Goal: Transaction & Acquisition: Purchase product/service

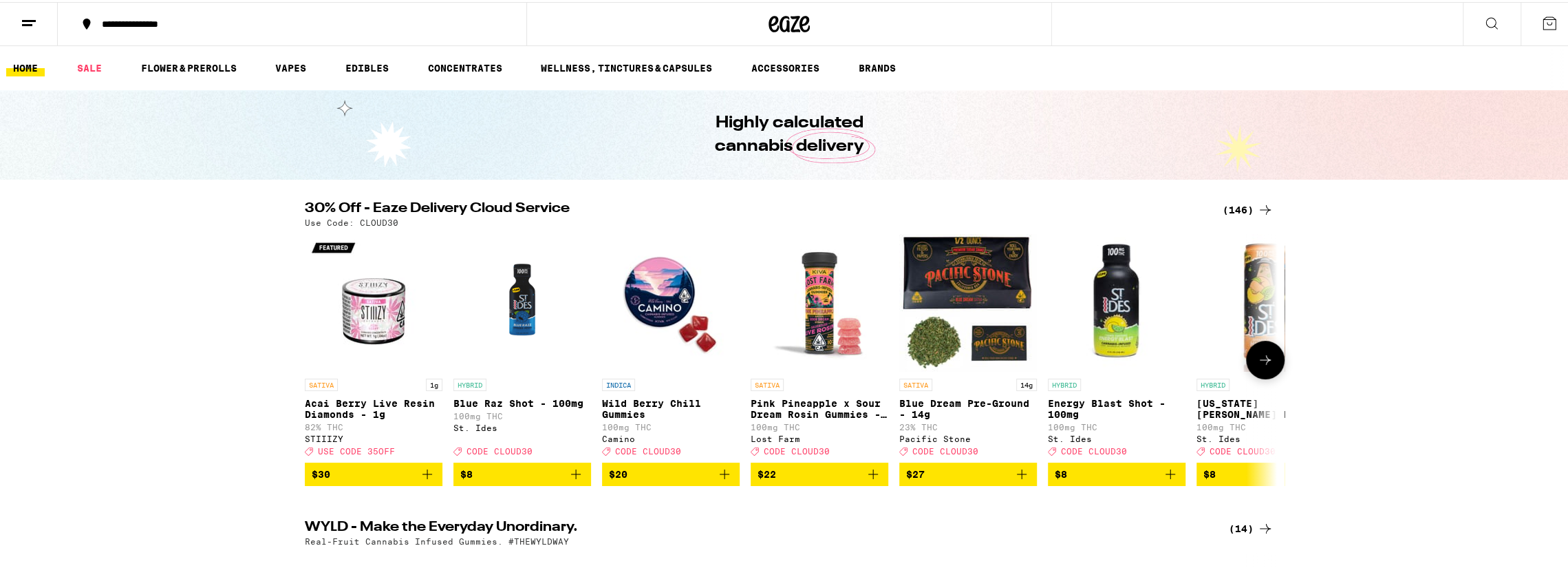
click at [718, 480] on icon "Add to bag" at bounding box center [724, 472] width 17 height 17
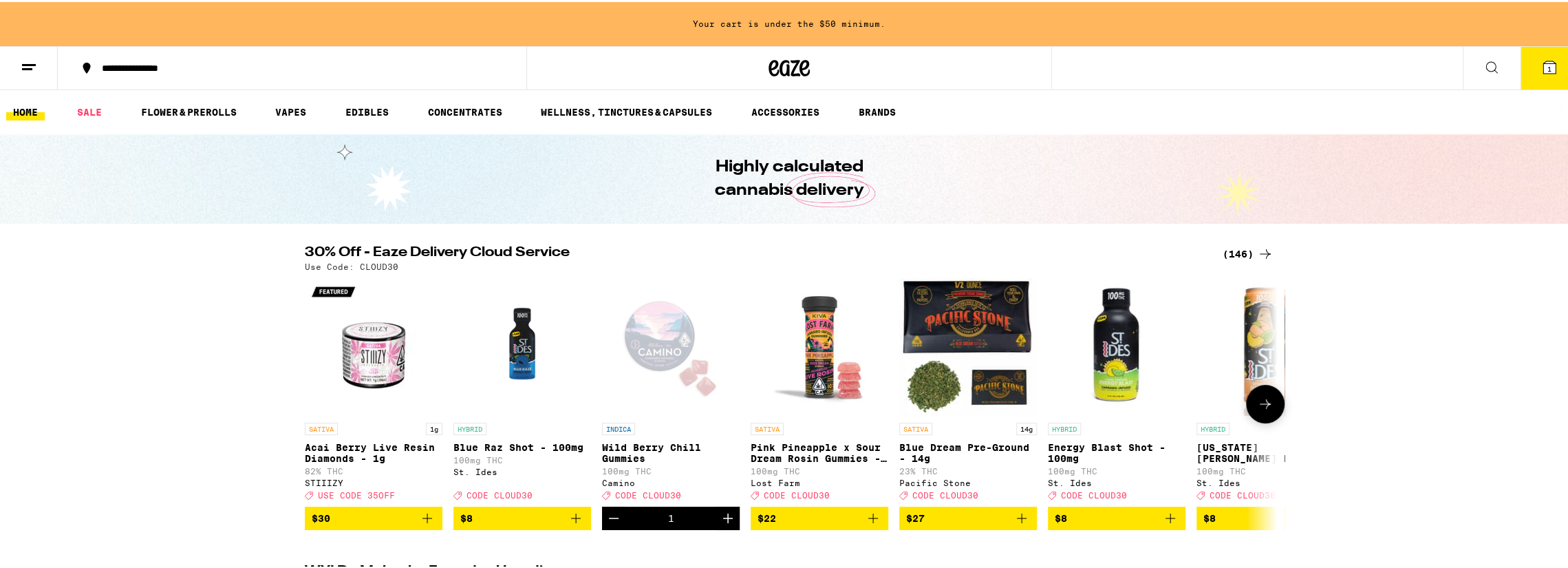
click at [1264, 407] on icon at bounding box center [1265, 402] width 11 height 10
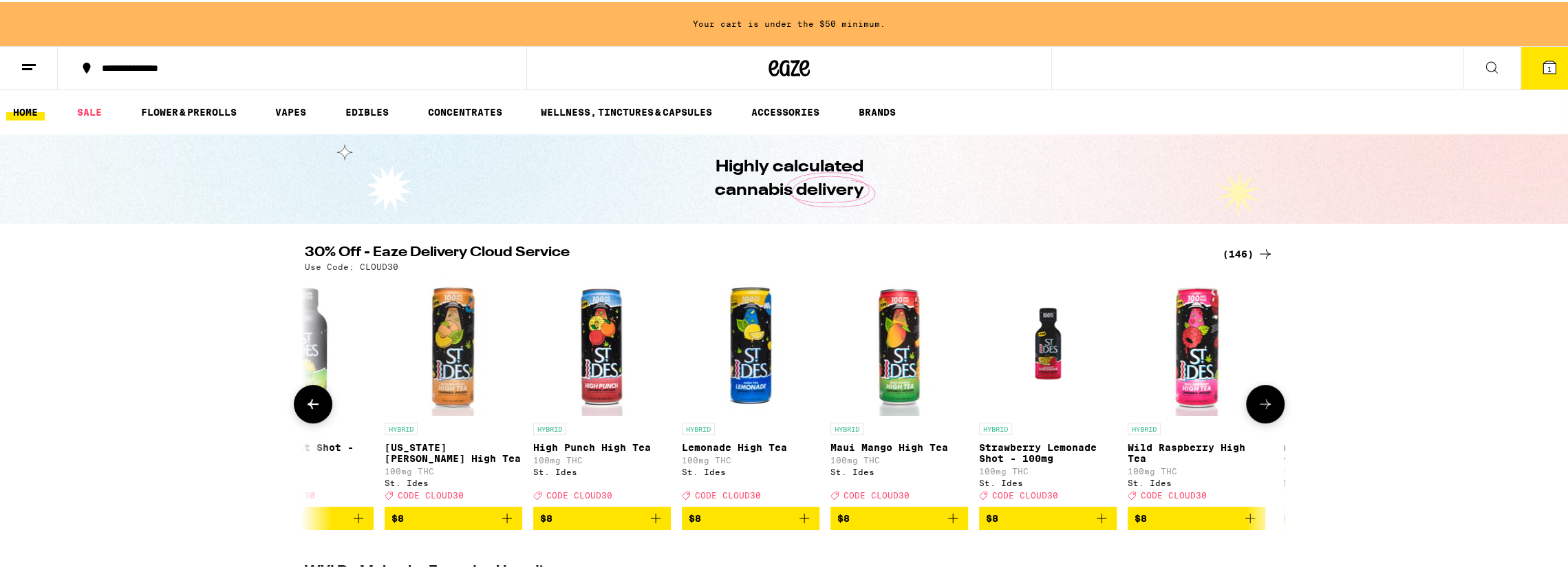
scroll to position [0, 819]
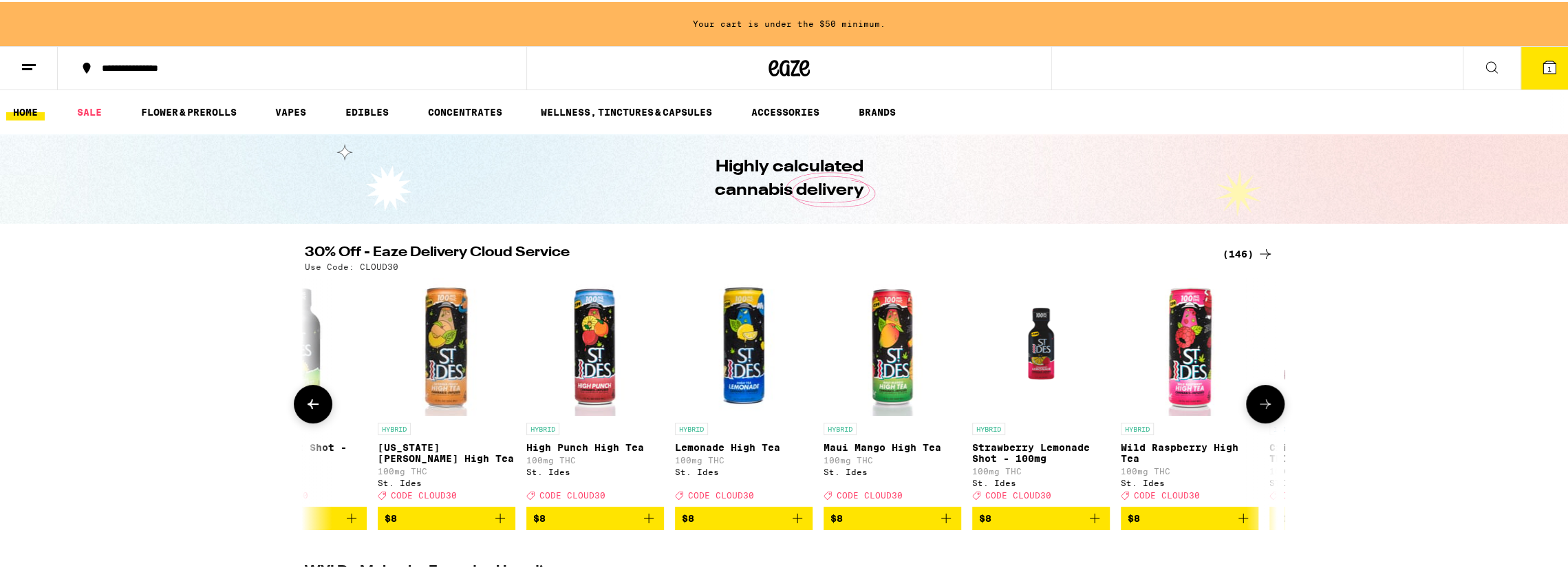
click at [1264, 407] on icon at bounding box center [1265, 402] width 11 height 10
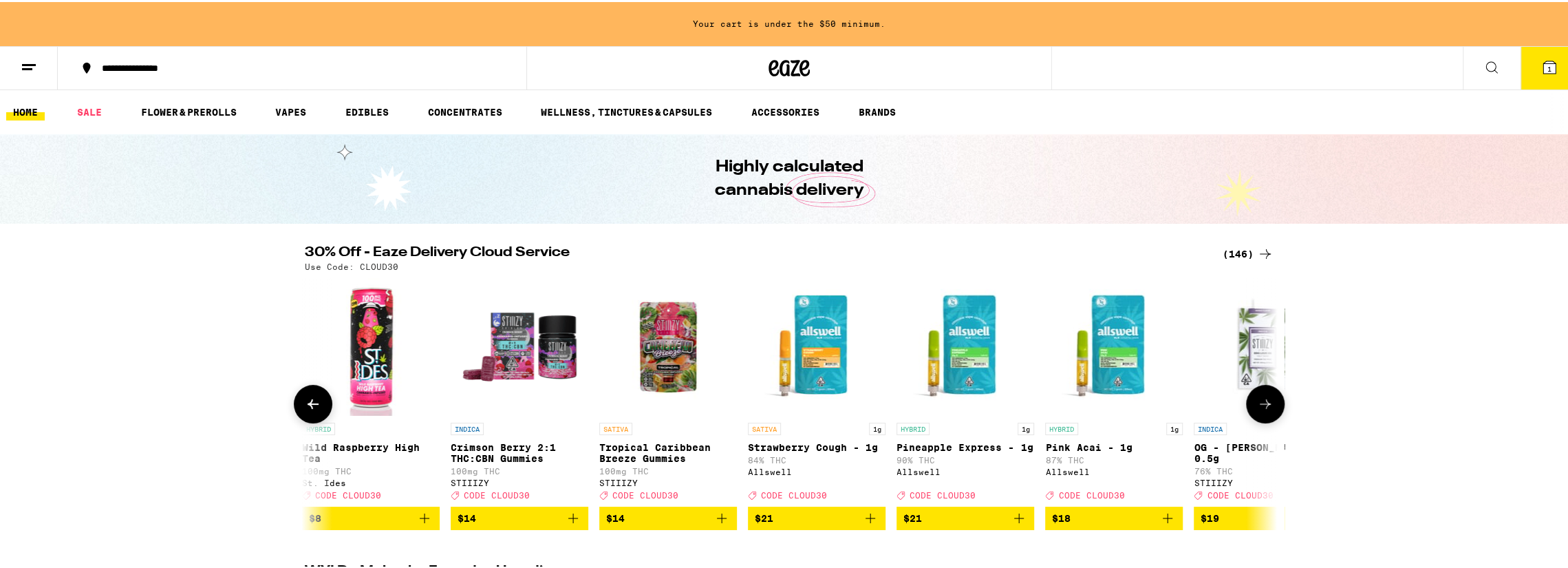
click at [1264, 407] on icon at bounding box center [1265, 402] width 11 height 10
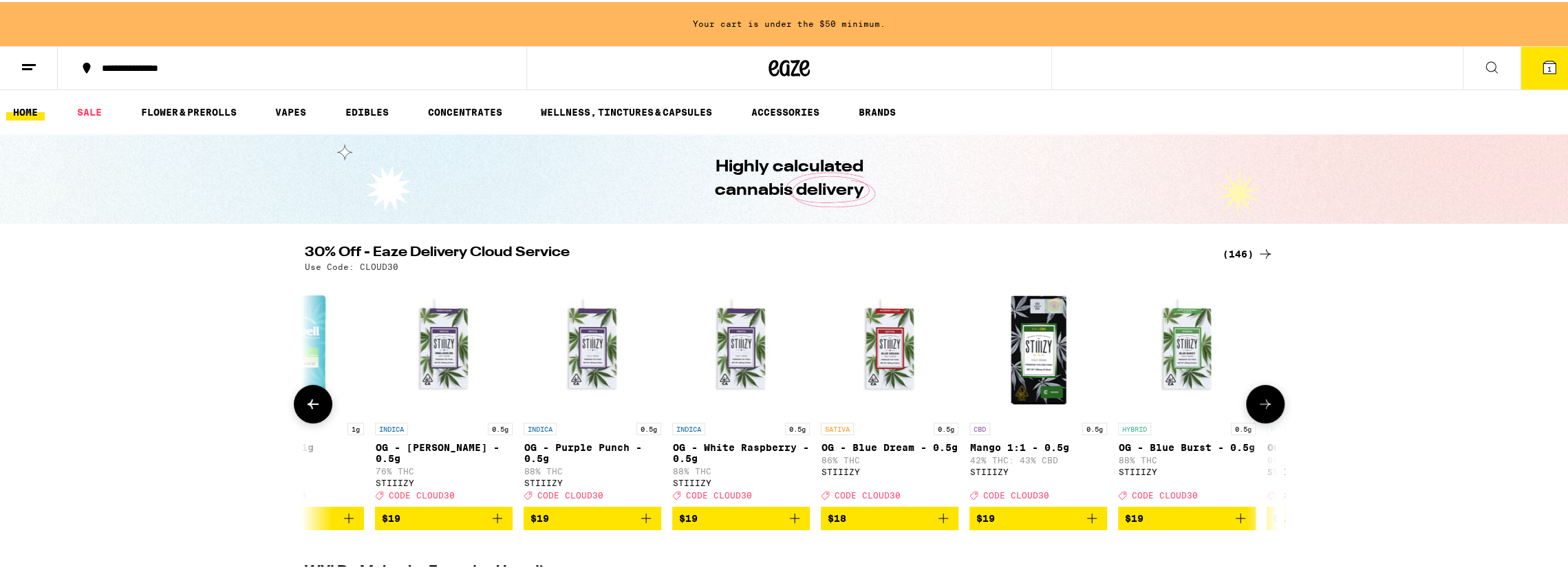
click at [1264, 407] on icon at bounding box center [1265, 402] width 11 height 10
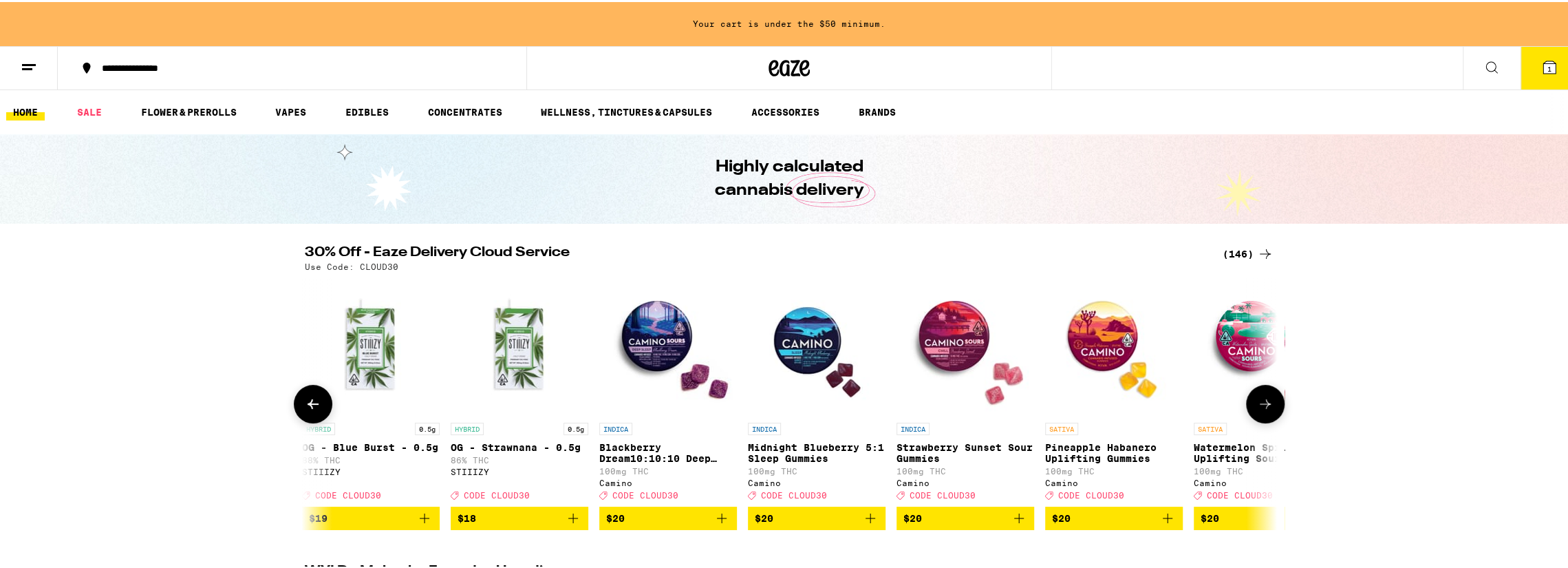
scroll to position [0, 3275]
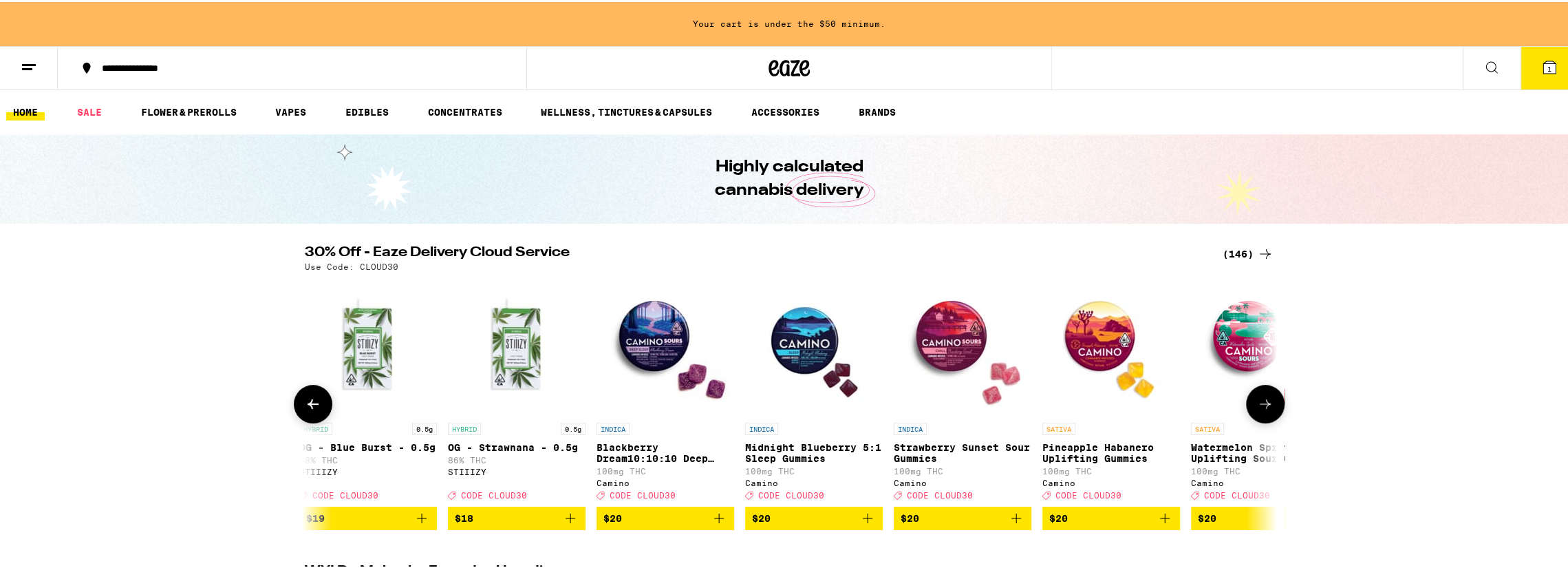
click at [1258, 411] on icon at bounding box center [1265, 402] width 17 height 17
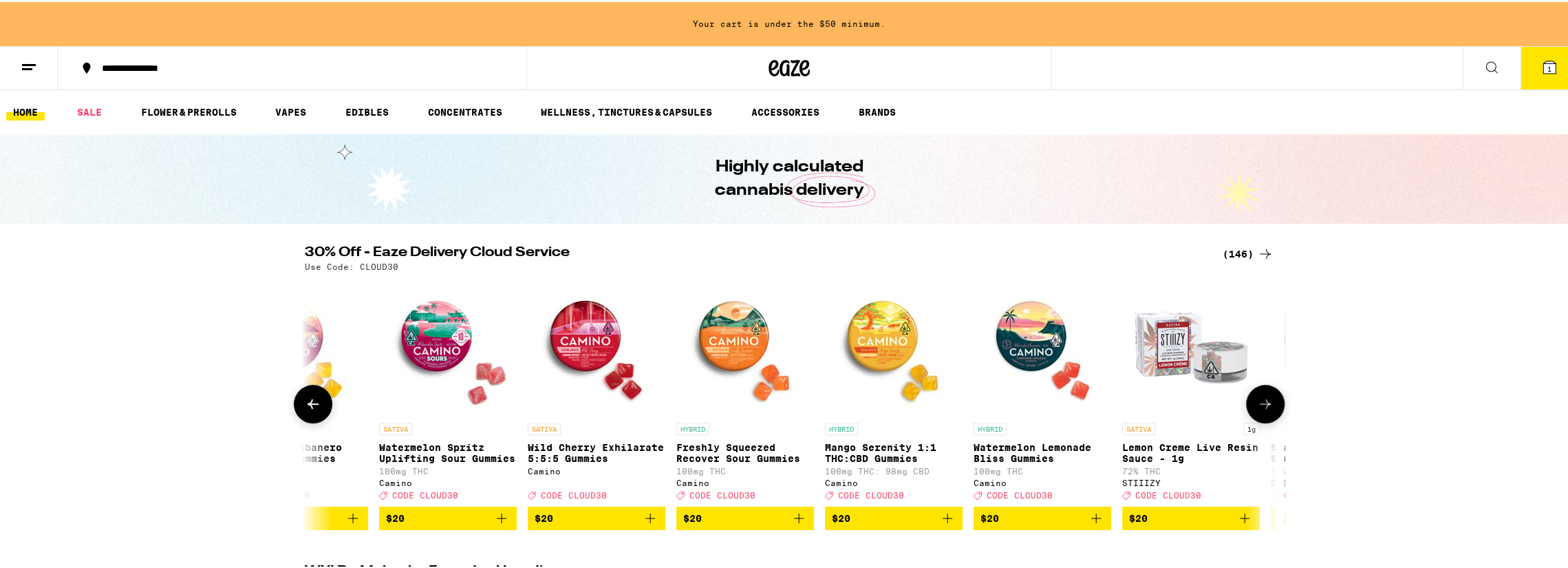
scroll to position [0, 4093]
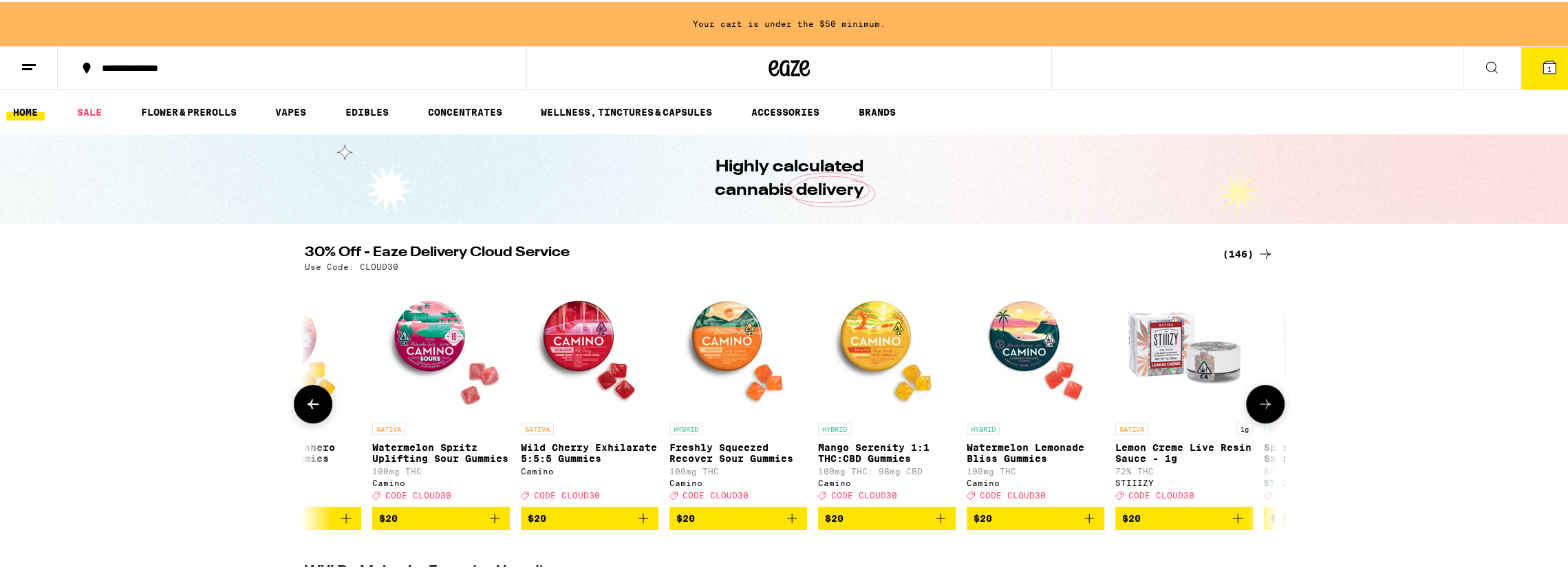
click at [488, 525] on icon "Add to bag" at bounding box center [495, 516] width 17 height 17
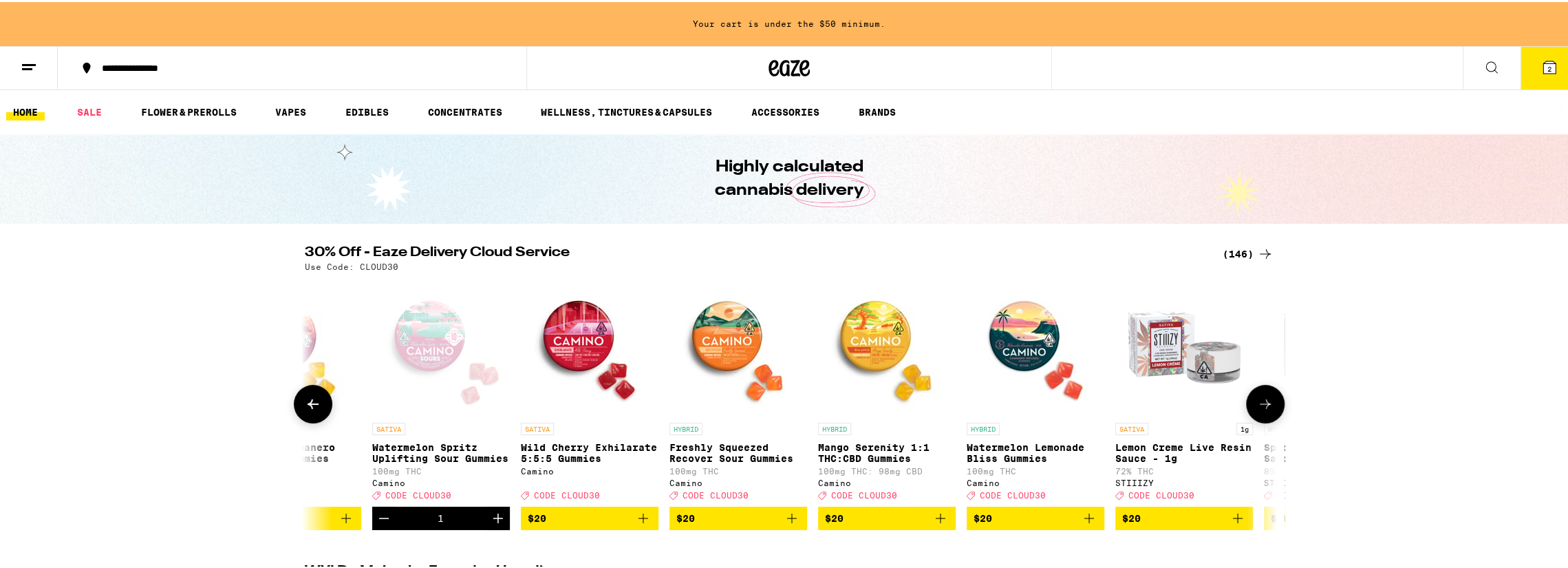
click at [787, 521] on icon "Add to bag" at bounding box center [792, 517] width 10 height 10
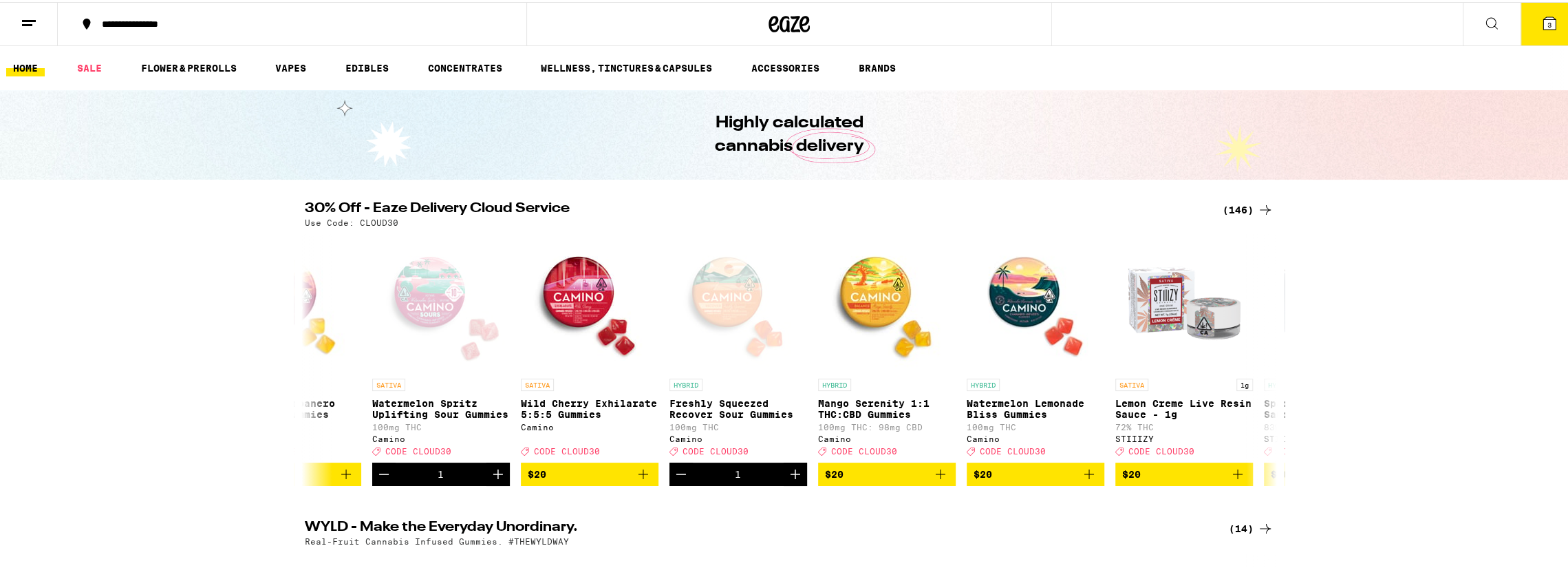
click at [1547, 19] on span "3" at bounding box center [1549, 22] width 4 height 8
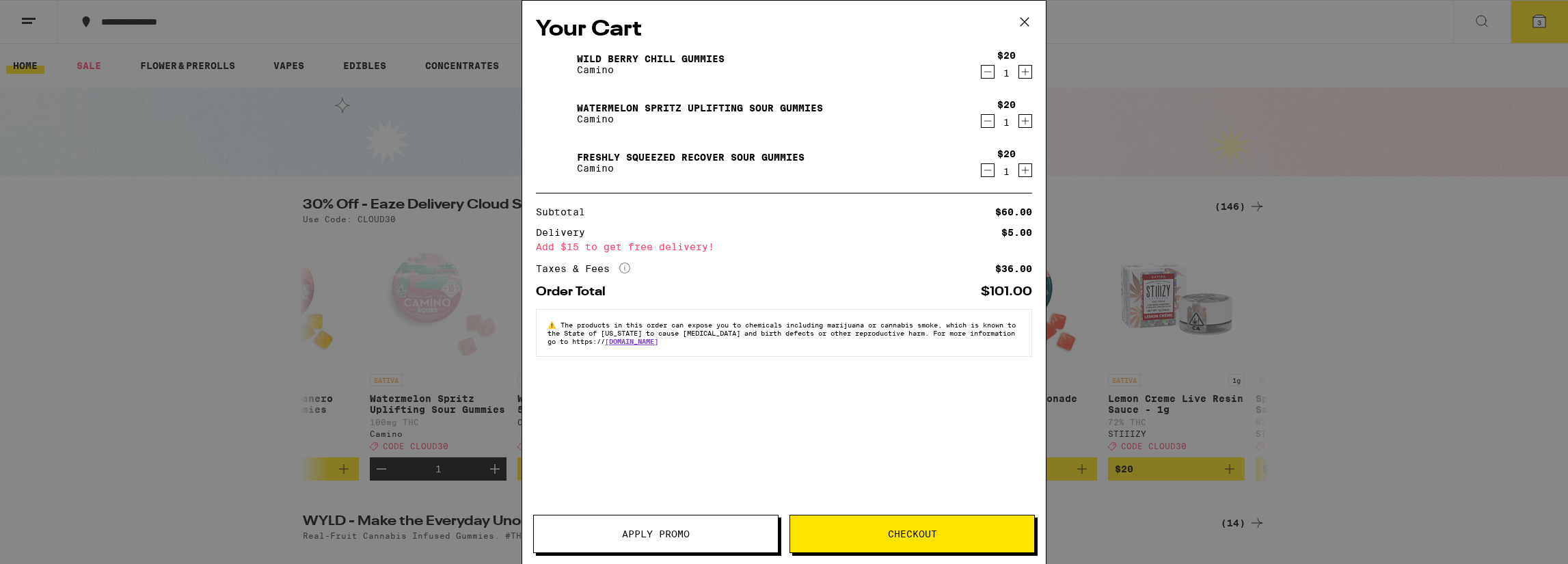
click at [1026, 70] on icon "Increment" at bounding box center [1025, 72] width 12 height 17
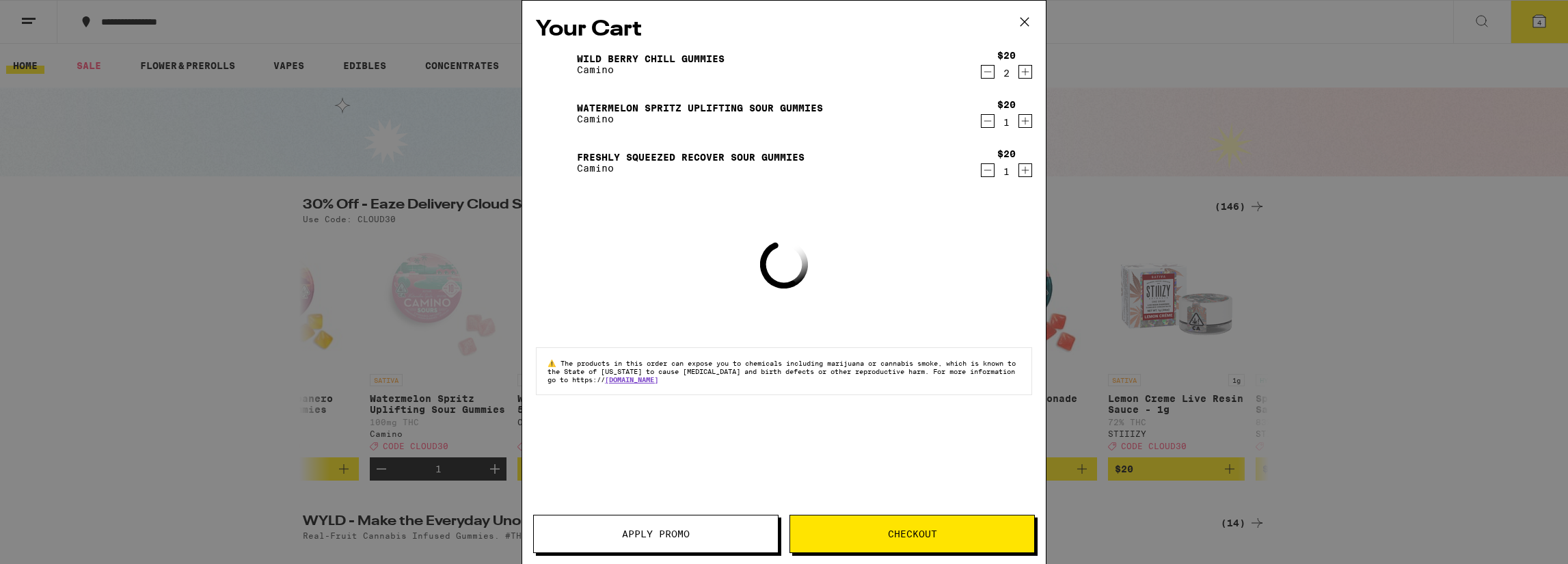
click at [1026, 70] on icon "Increment" at bounding box center [1025, 72] width 12 height 17
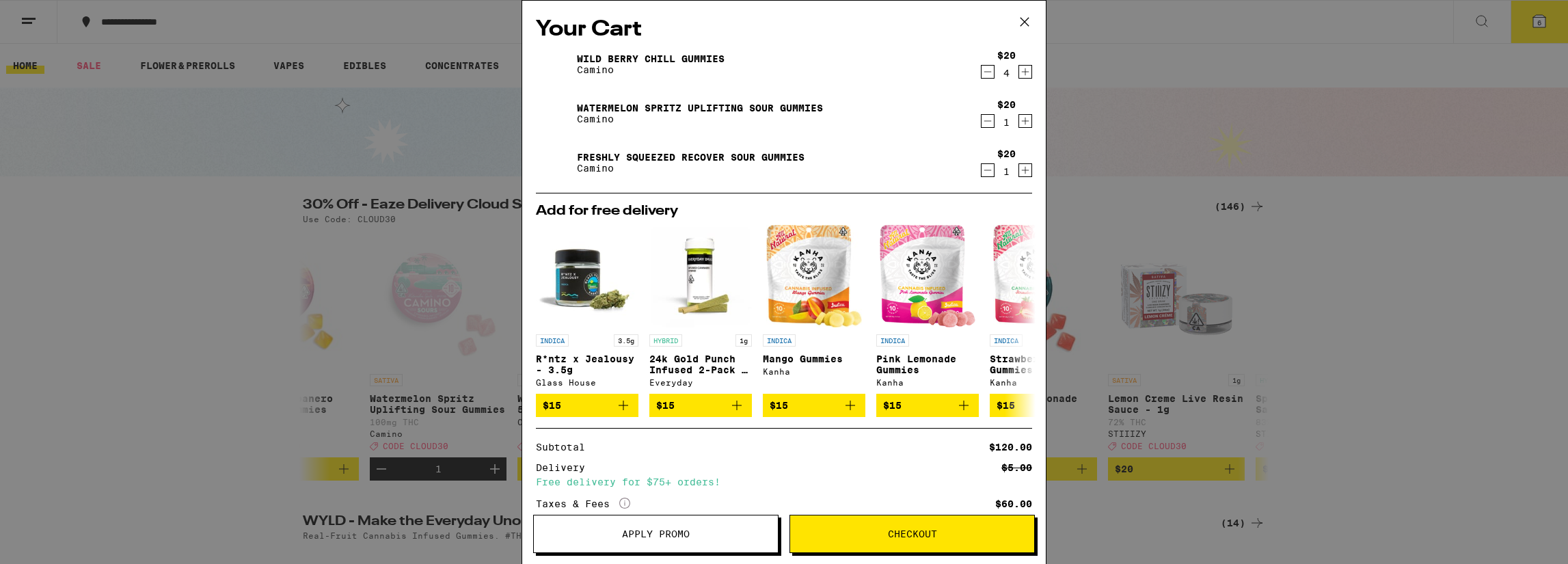
click at [1019, 124] on icon "Increment" at bounding box center [1025, 120] width 12 height 17
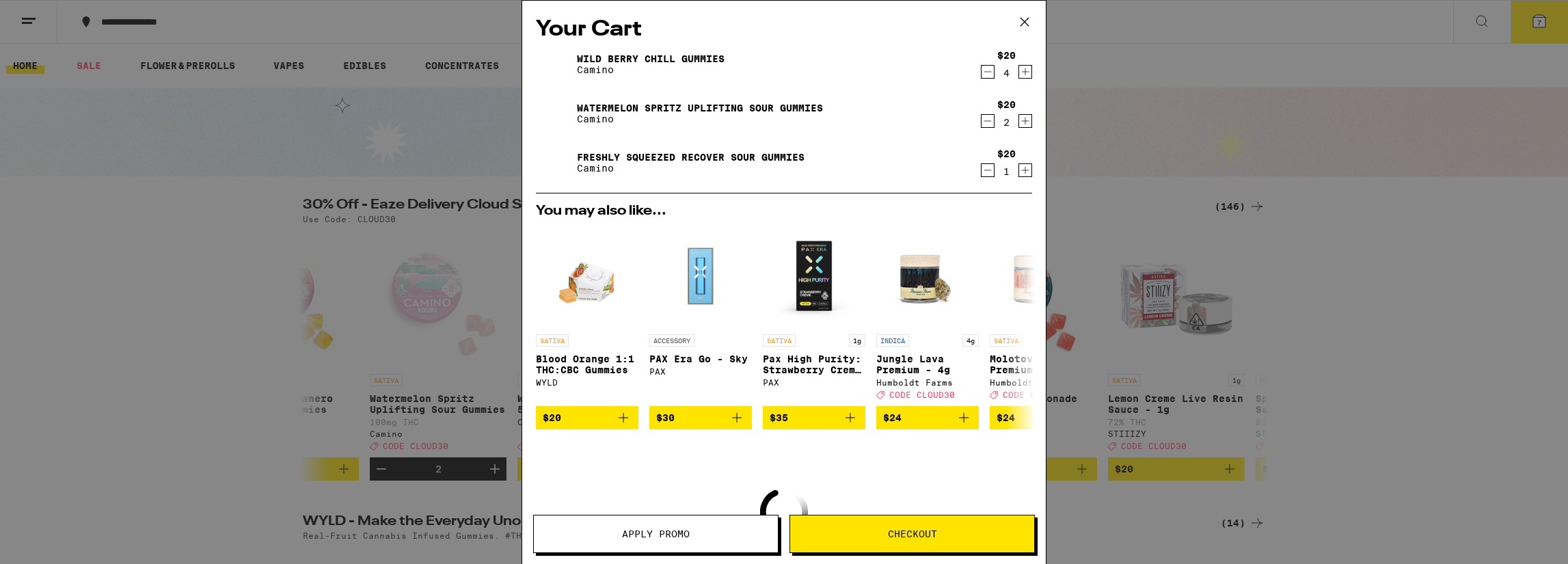
click at [1019, 124] on icon "Increment" at bounding box center [1025, 120] width 12 height 17
click at [1019, 169] on icon "Increment" at bounding box center [1025, 170] width 12 height 17
click at [1019, 169] on icon "Increment" at bounding box center [1025, 171] width 12 height 17
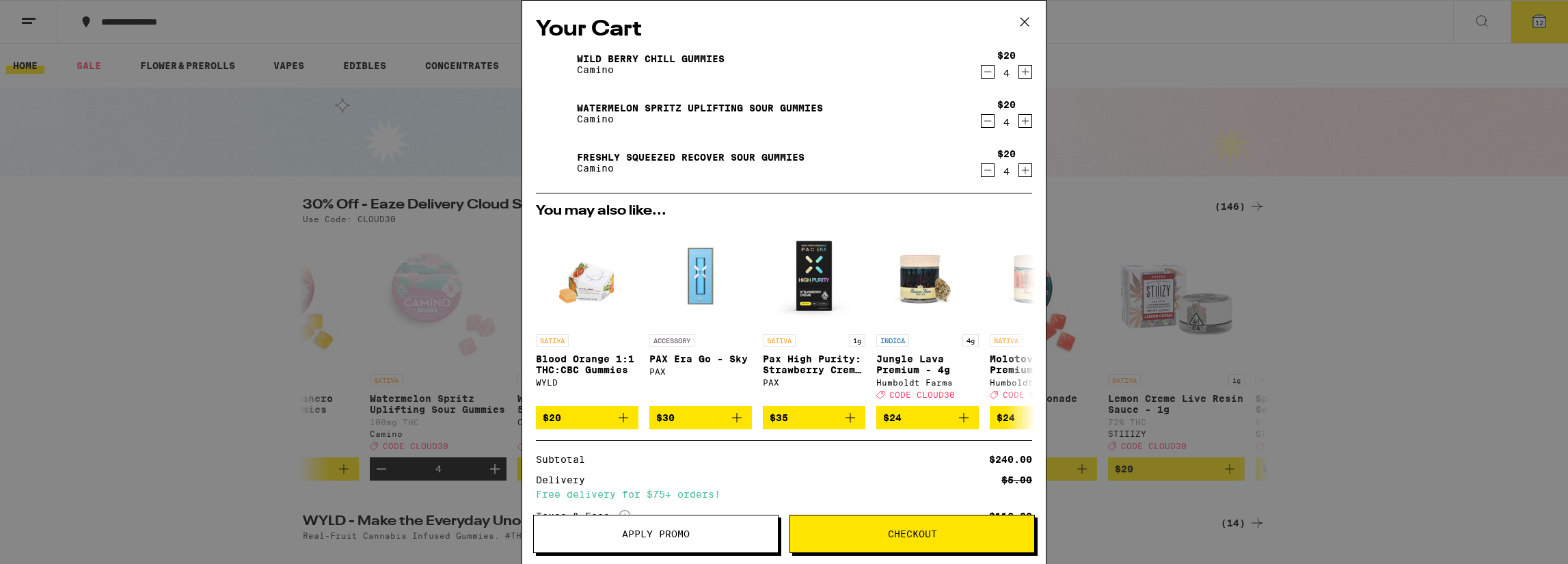
click at [981, 171] on icon "Decrement" at bounding box center [987, 170] width 12 height 17
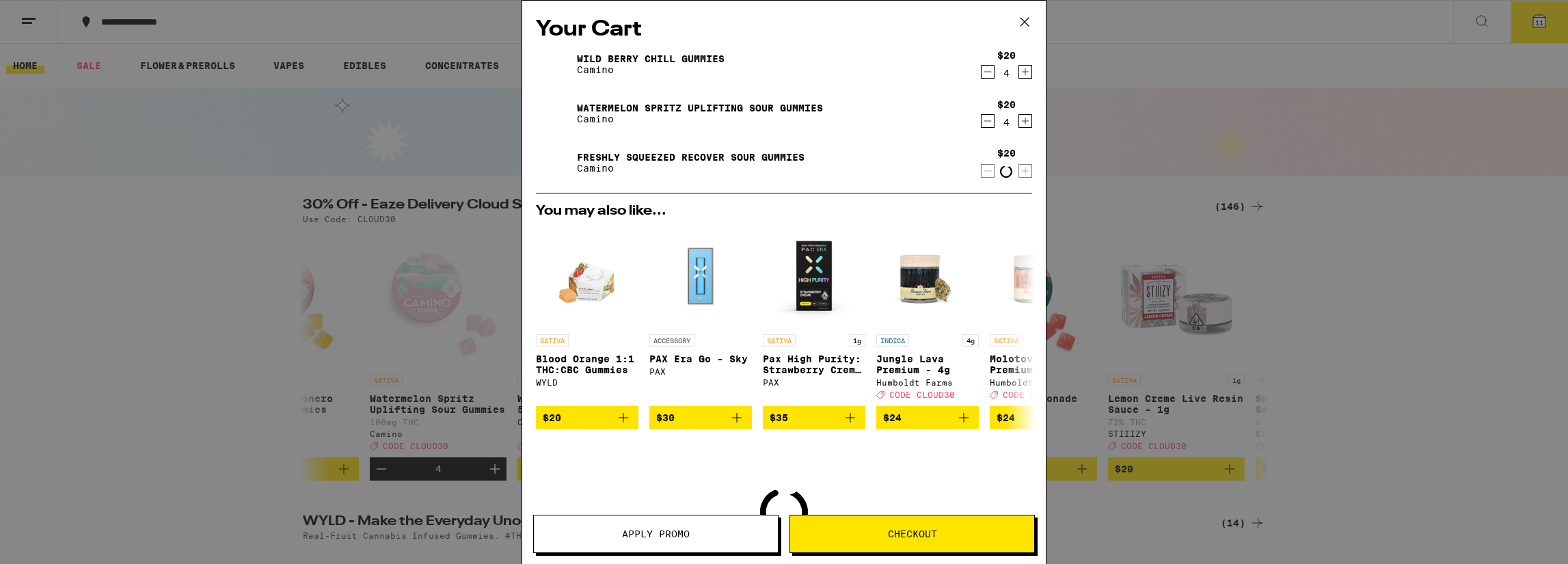
click at [981, 126] on icon "Decrement" at bounding box center [987, 120] width 12 height 17
click at [981, 79] on icon "Decrement" at bounding box center [987, 72] width 12 height 17
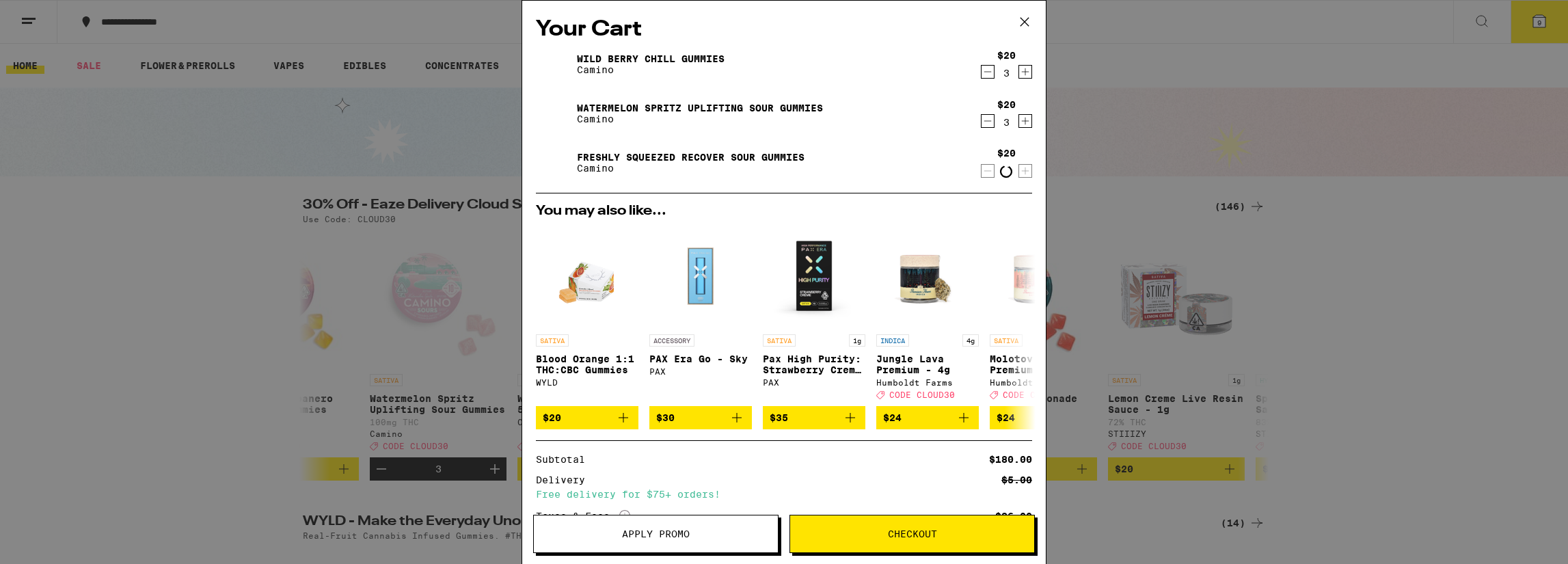
click at [619, 537] on span "Apply Promo" at bounding box center [656, 534] width 244 height 10
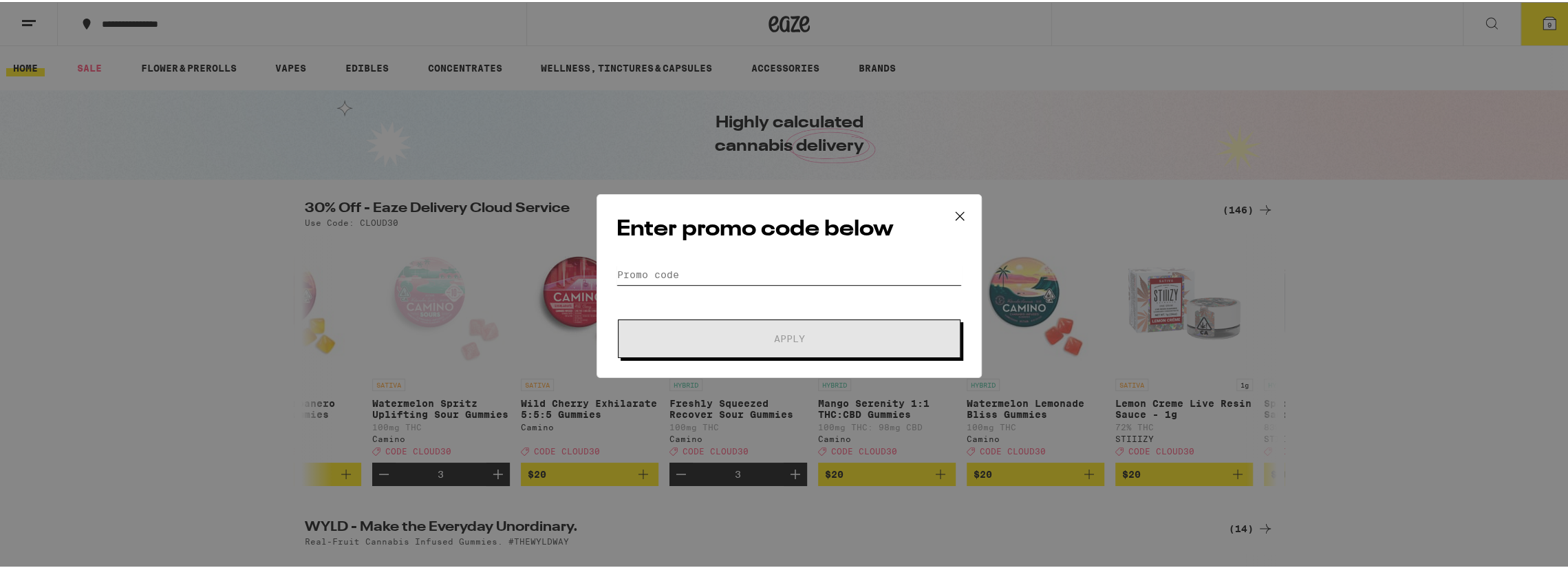
click at [652, 273] on input "Promo Code" at bounding box center [789, 272] width 345 height 21
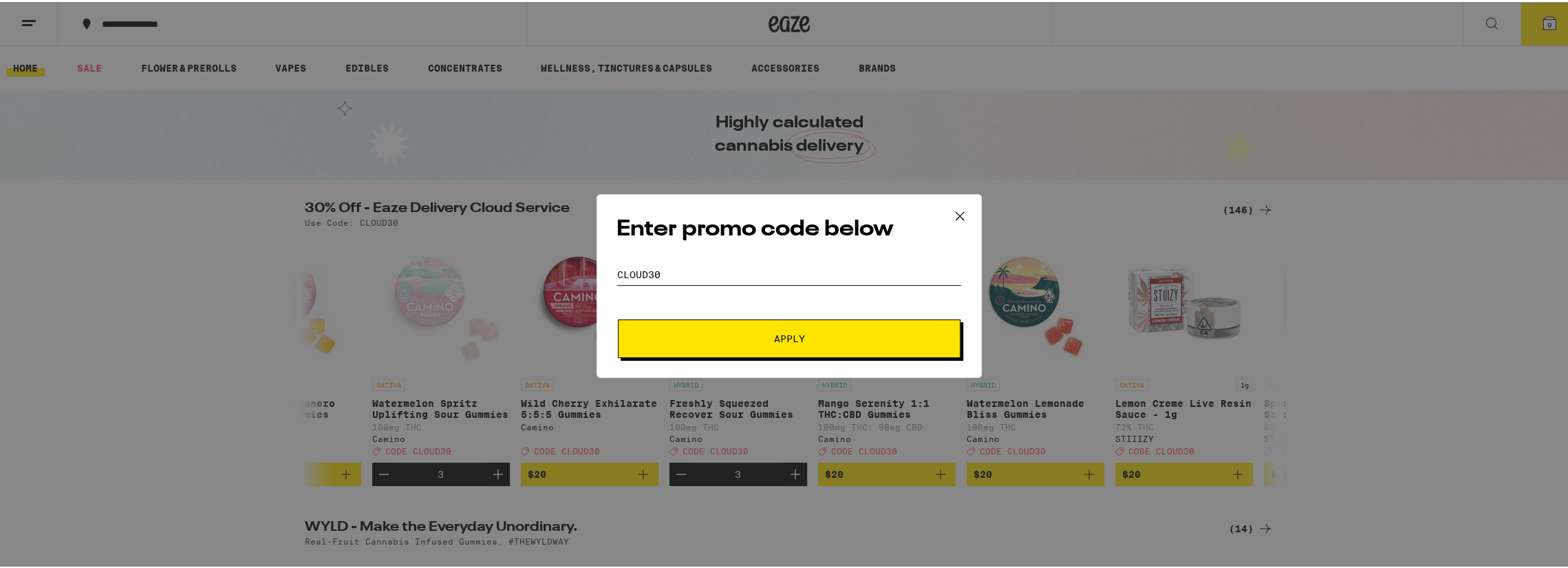
type input "CLOUD30"
click at [662, 325] on button "Apply" at bounding box center [788, 337] width 343 height 39
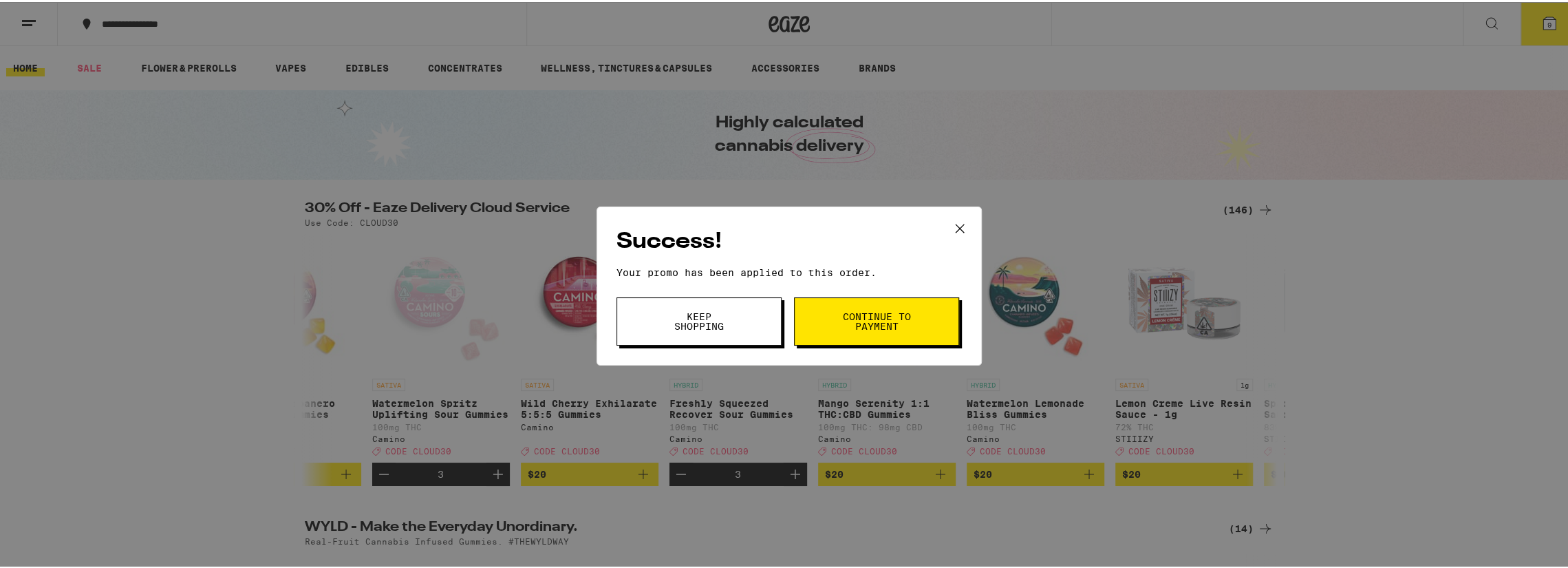
click at [848, 333] on button "Continue to payment" at bounding box center [877, 320] width 165 height 48
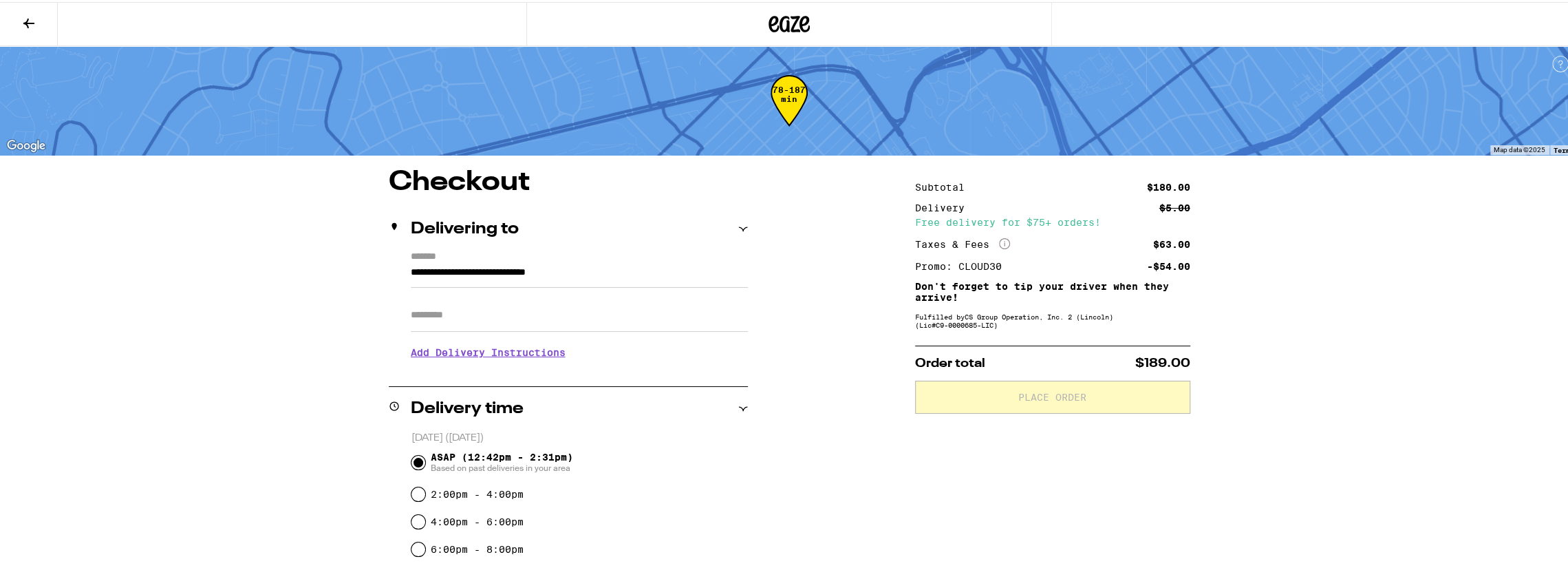
click at [595, 315] on input "Apt/Suite" at bounding box center [580, 313] width 337 height 33
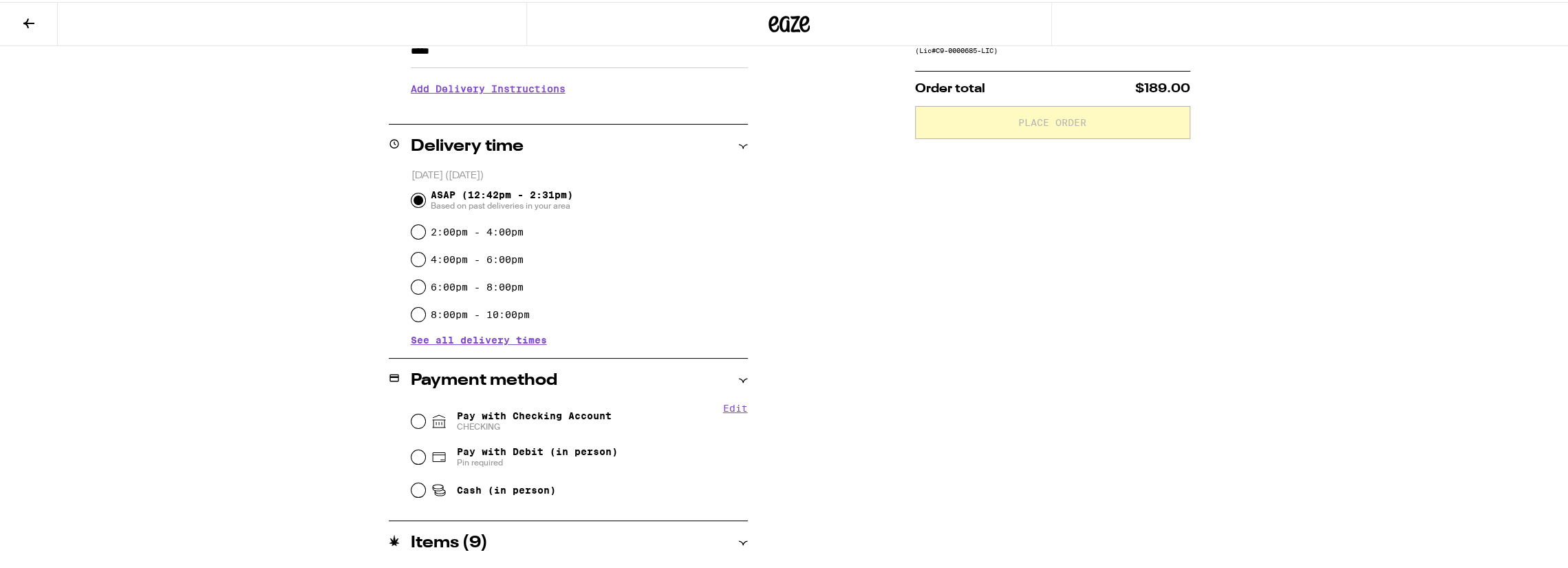
scroll to position [276, 0]
type input "*****"
click at [415, 415] on input "Pay with Checking Account CHECKING" at bounding box center [417, 418] width 14 height 14
radio input "true"
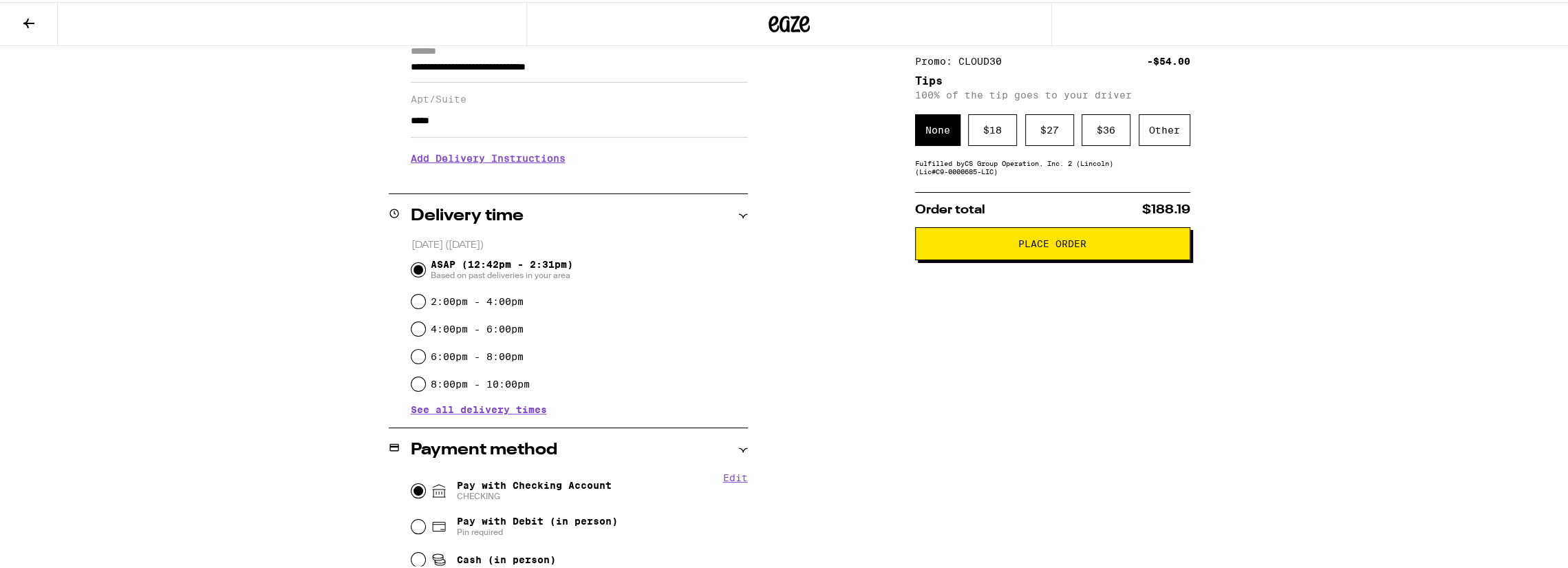
scroll to position [0, 0]
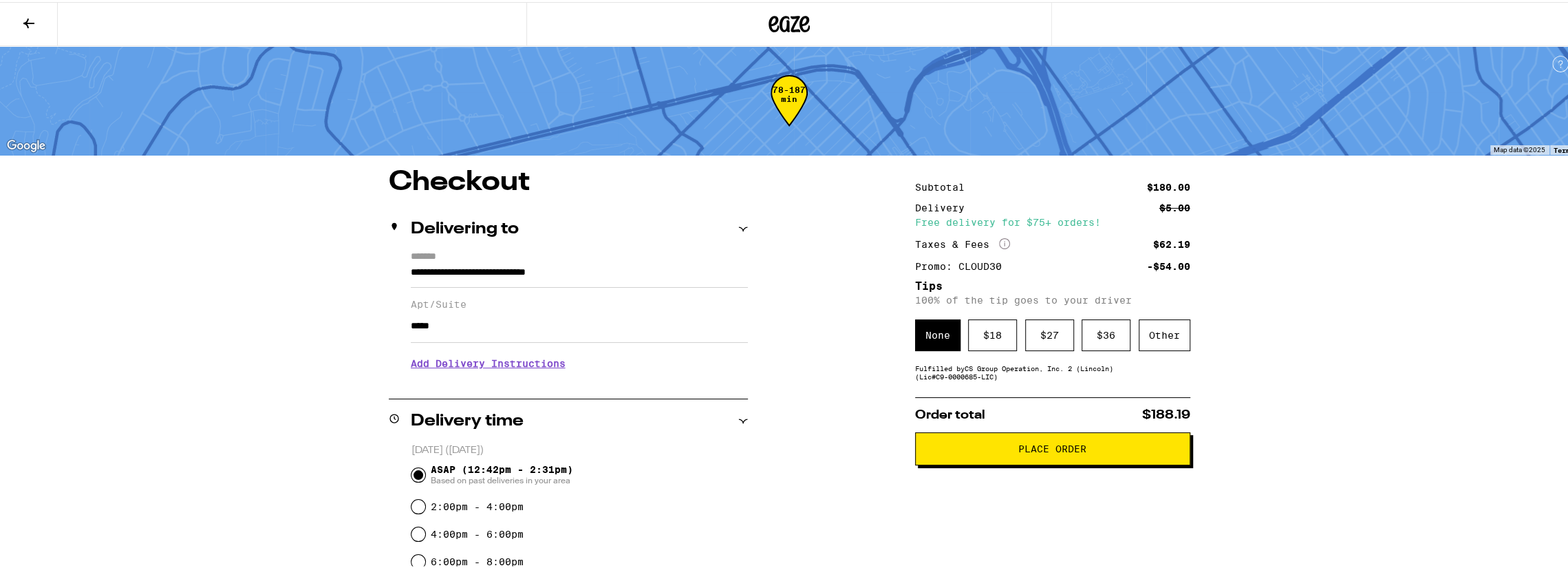
click at [27, 17] on icon at bounding box center [29, 22] width 11 height 10
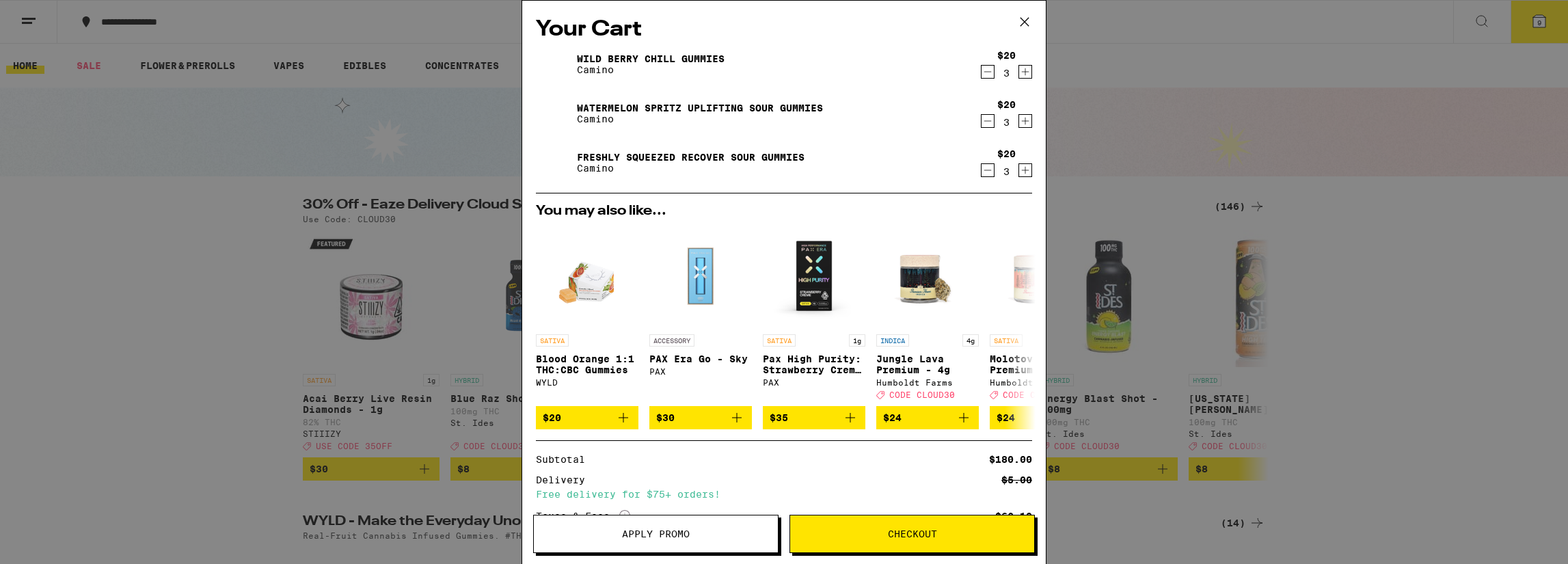
click at [1026, 17] on icon at bounding box center [1025, 22] width 21 height 21
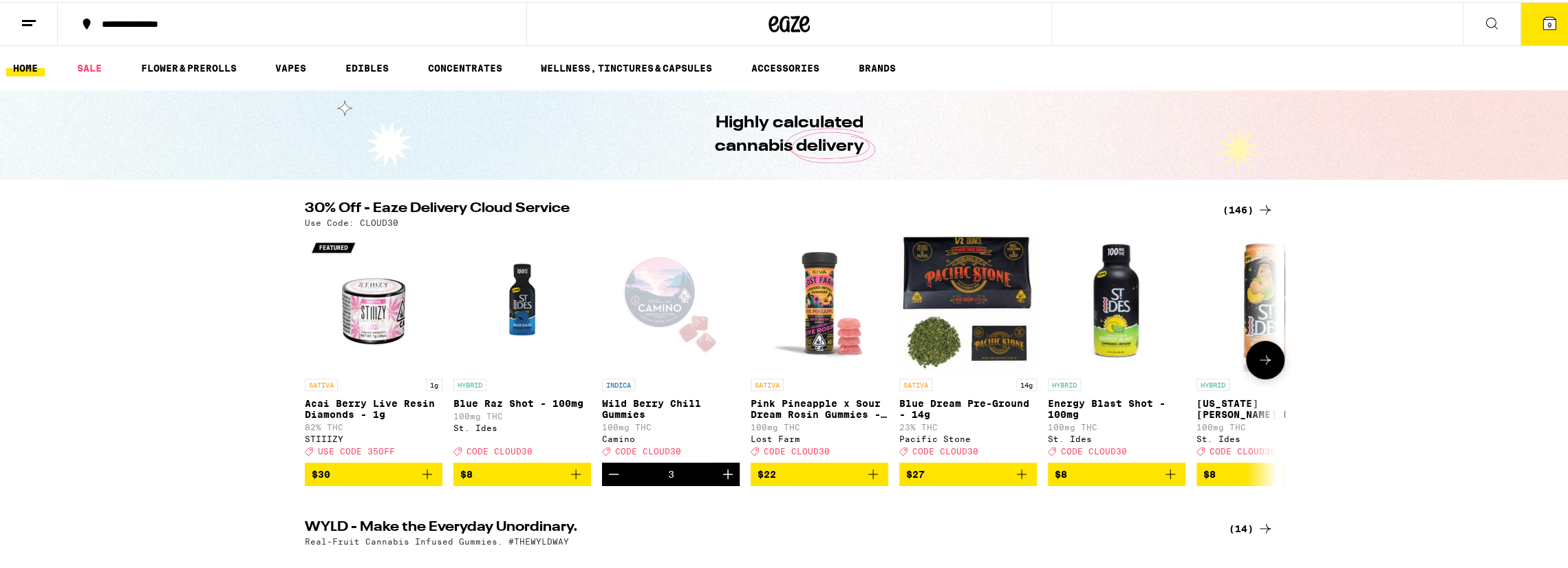
click at [646, 288] on div "Open page for Wild Berry Chill Gummies from Camino" at bounding box center [670, 300] width 137 height 137
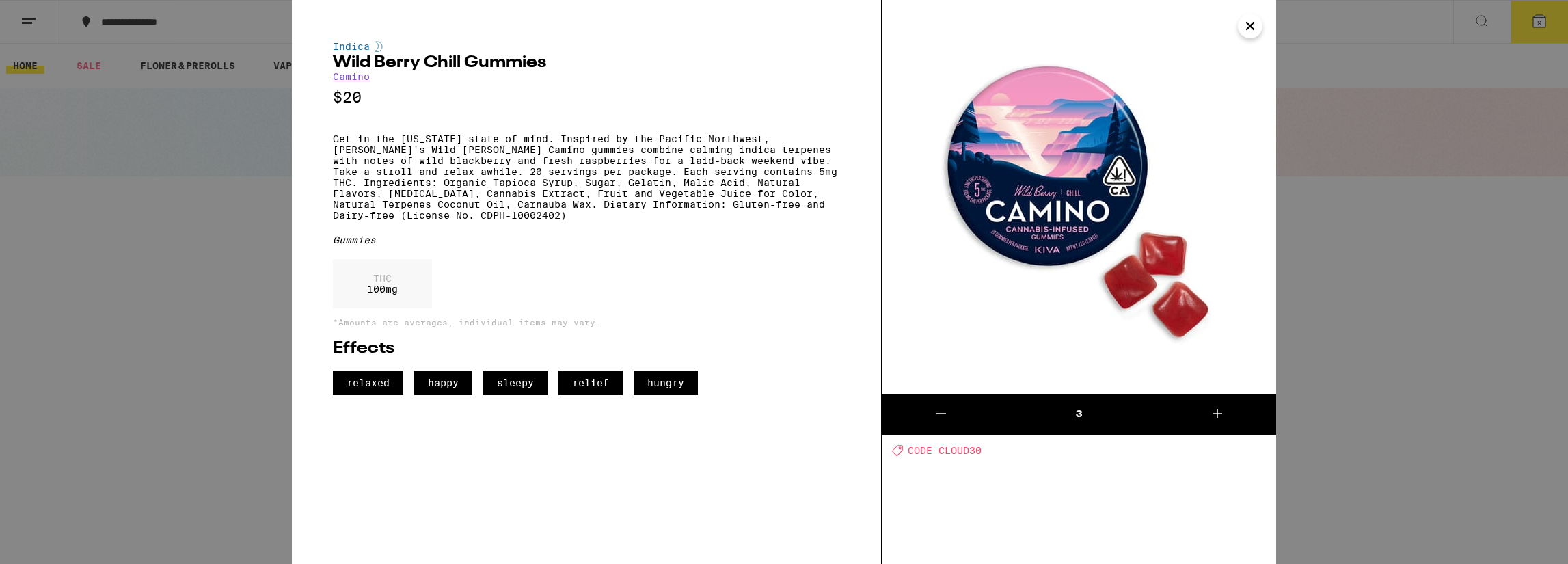
click at [1248, 30] on icon "Close" at bounding box center [1250, 26] width 17 height 21
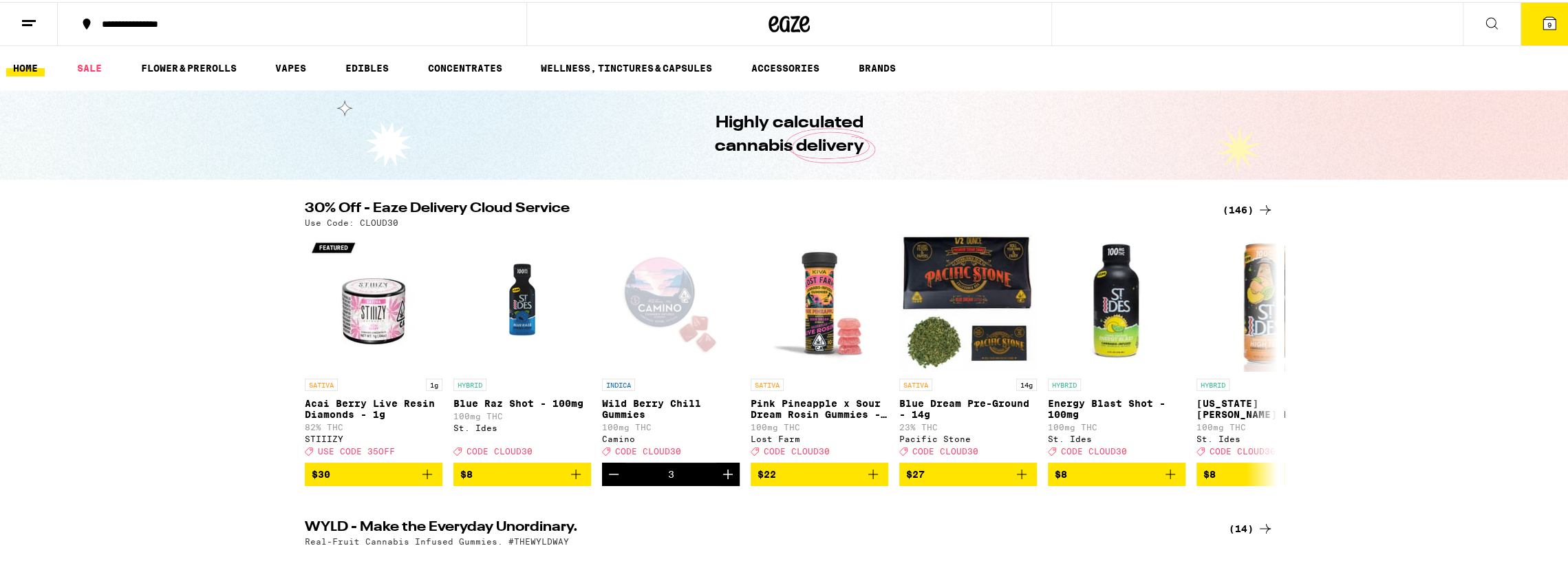
click at [1485, 13] on icon at bounding box center [1491, 21] width 17 height 17
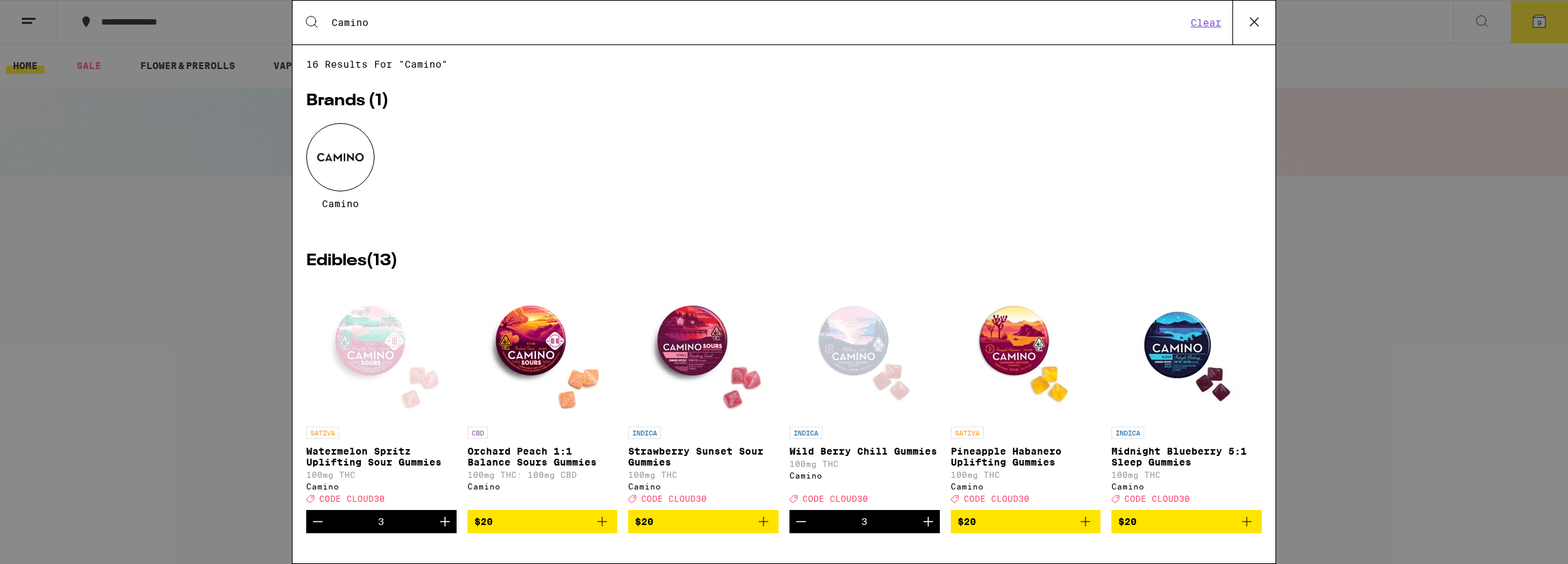
type input "Camino"
click at [355, 350] on div "Open page for Watermelon Spritz Uplifting Sour Gummies from Camino" at bounding box center [380, 351] width 136 height 136
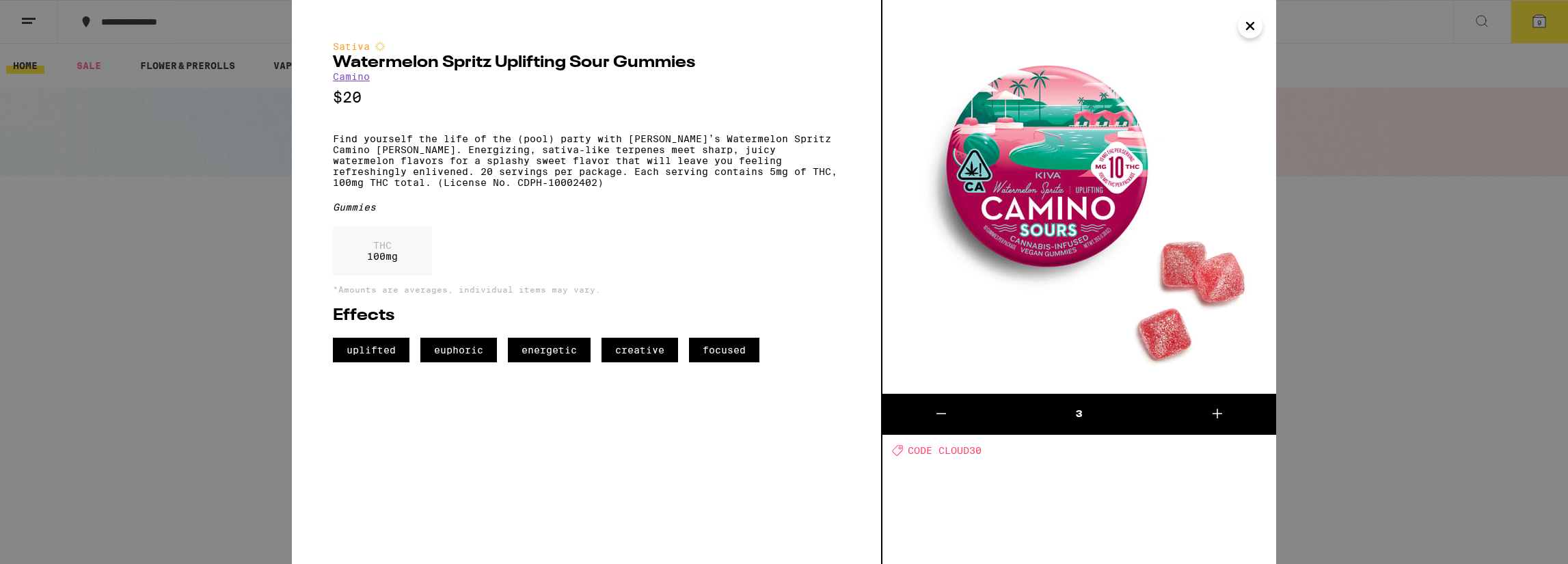
click at [1248, 29] on icon "Close" at bounding box center [1250, 26] width 7 height 7
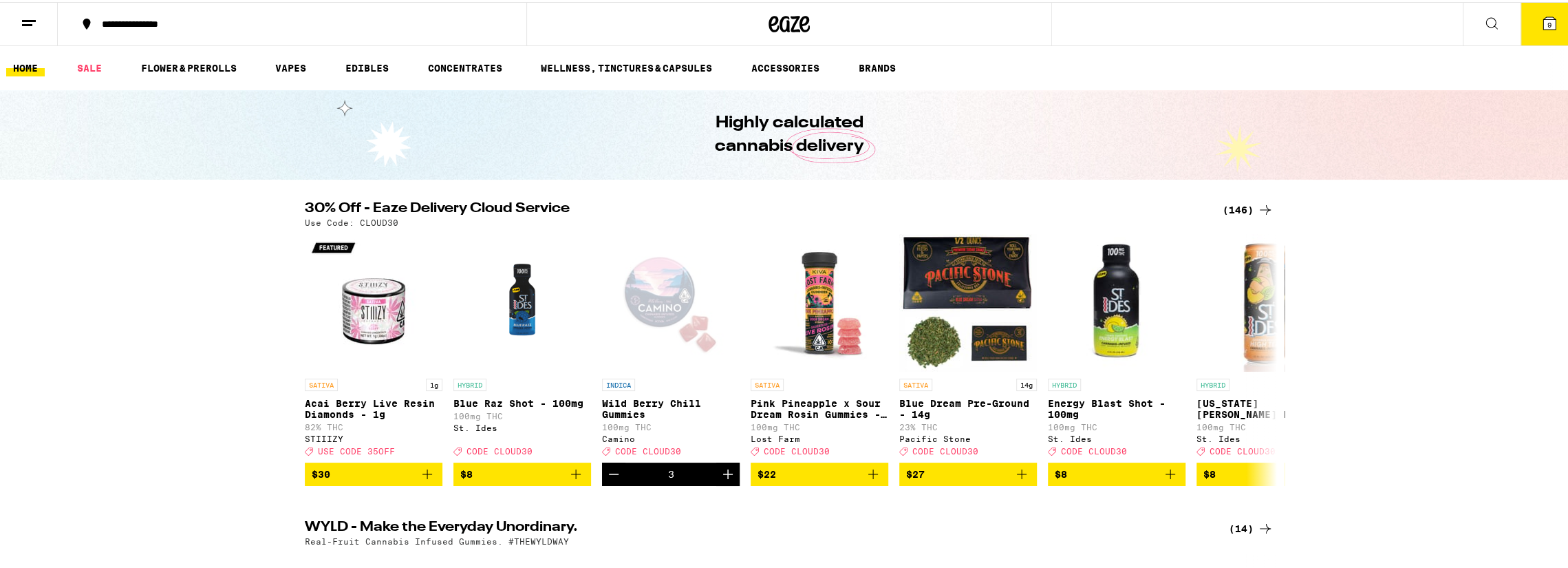
click at [1483, 22] on icon at bounding box center [1491, 21] width 17 height 17
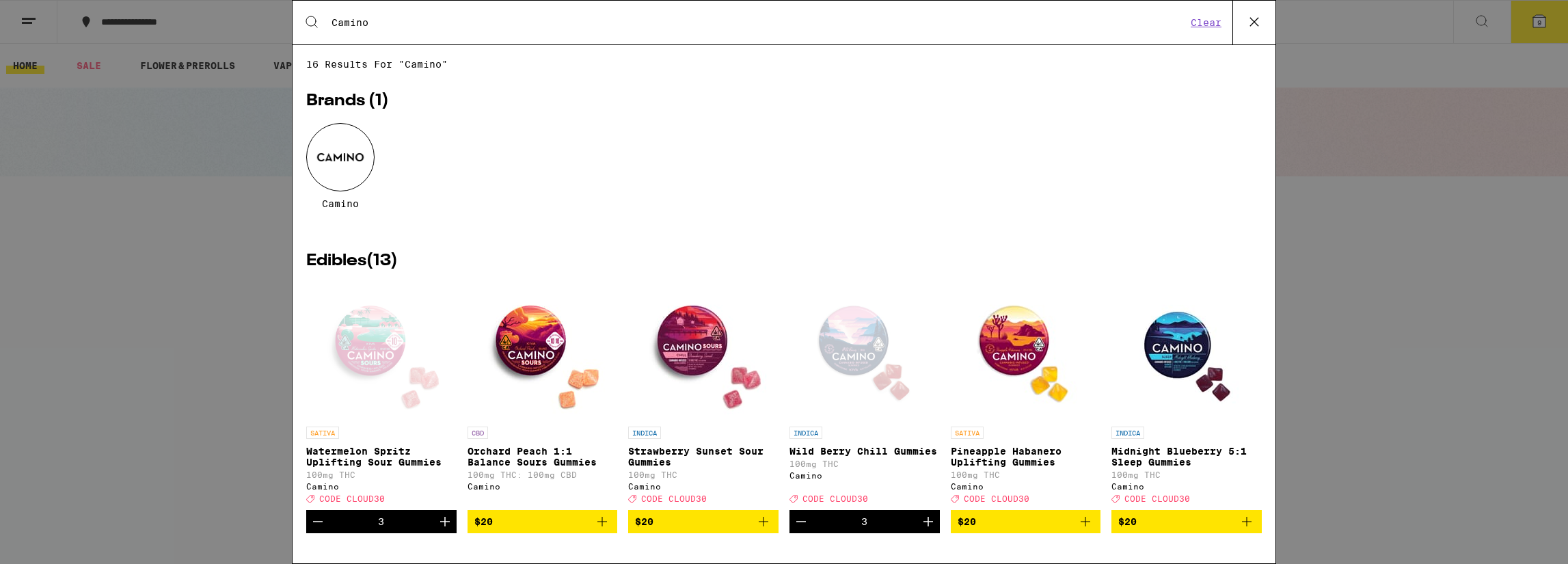
click at [687, 353] on img "Open page for Strawberry Sunset Sour Gummies from Camino" at bounding box center [703, 351] width 136 height 136
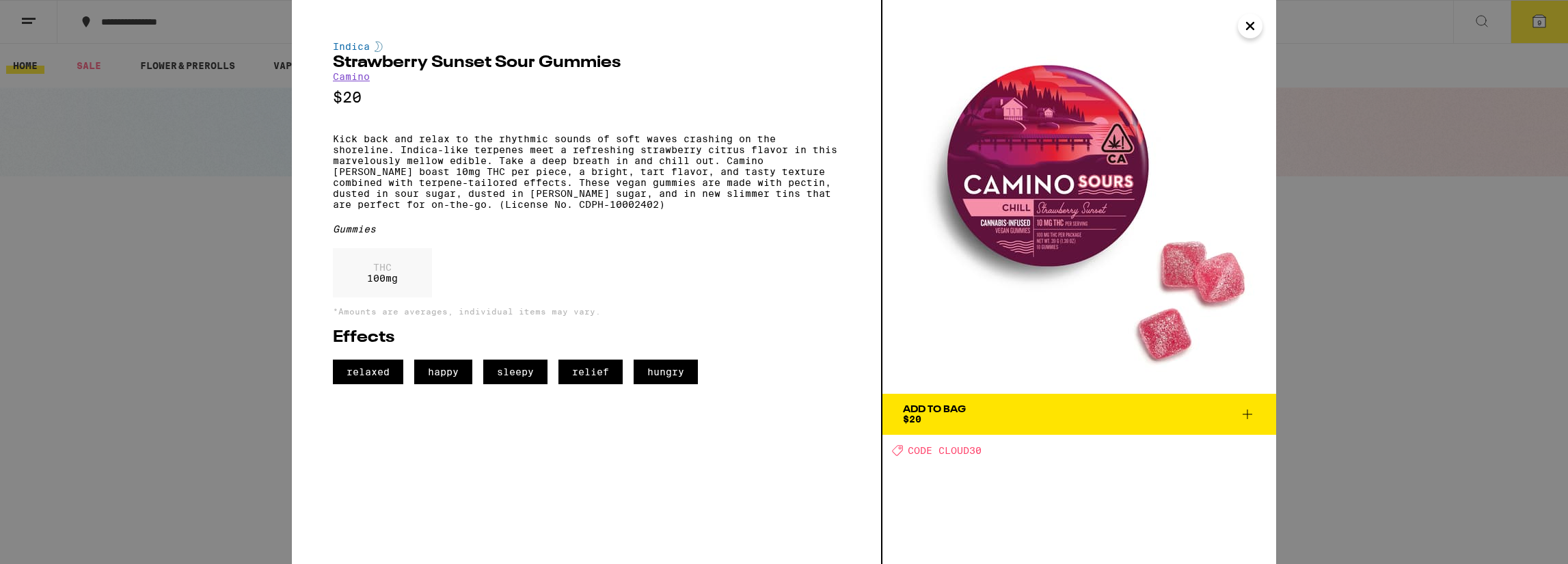
click at [1245, 412] on icon at bounding box center [1247, 414] width 17 height 17
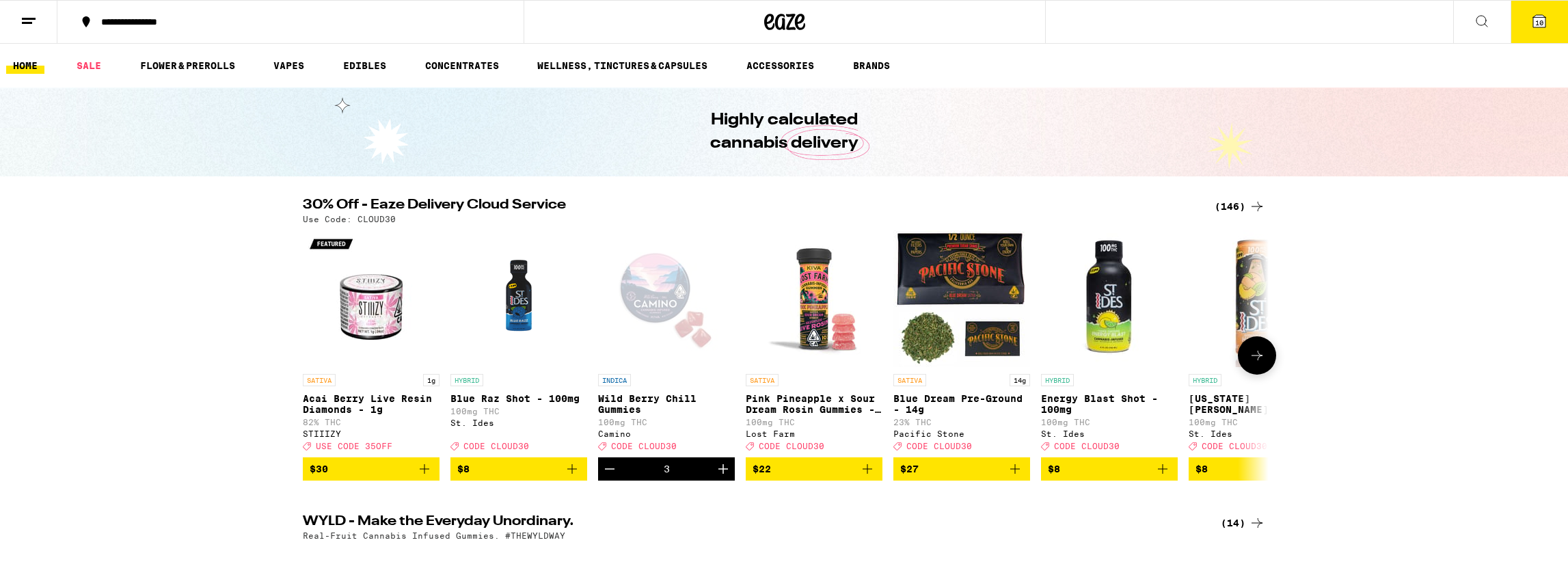
click at [1245, 418] on p "100mg THC" at bounding box center [1256, 422] width 136 height 9
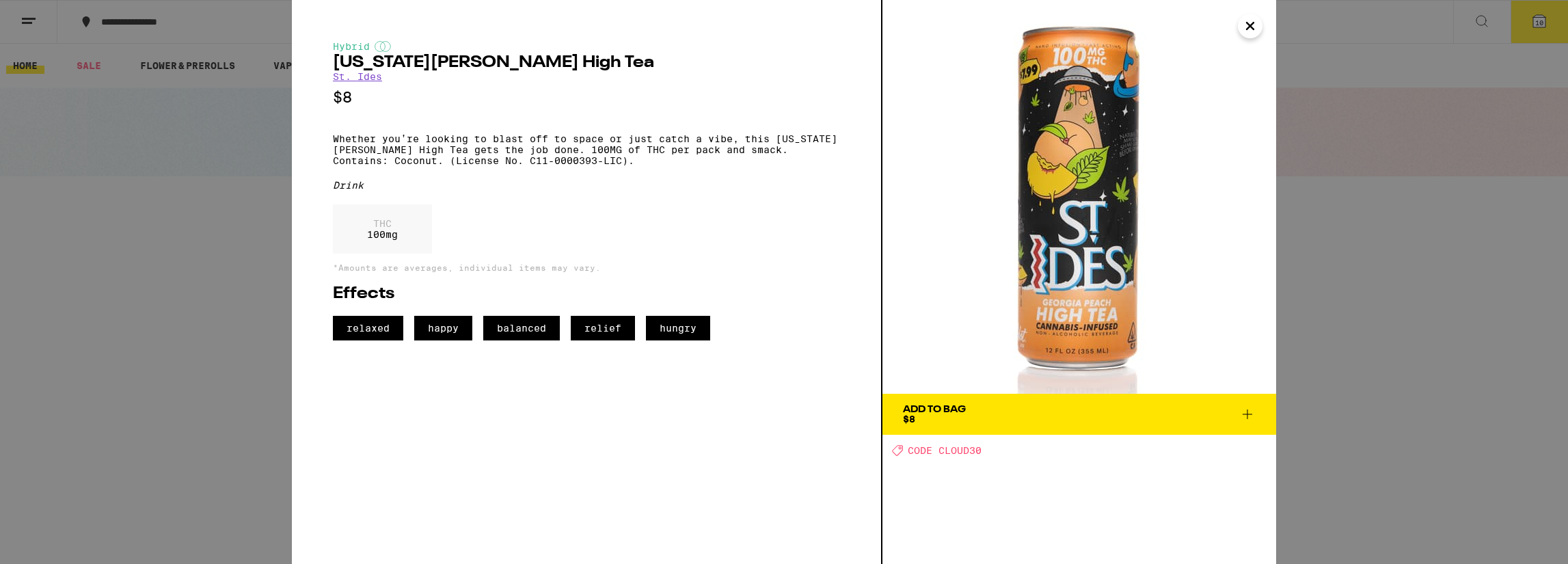
click at [1245, 26] on icon "Close" at bounding box center [1250, 26] width 17 height 21
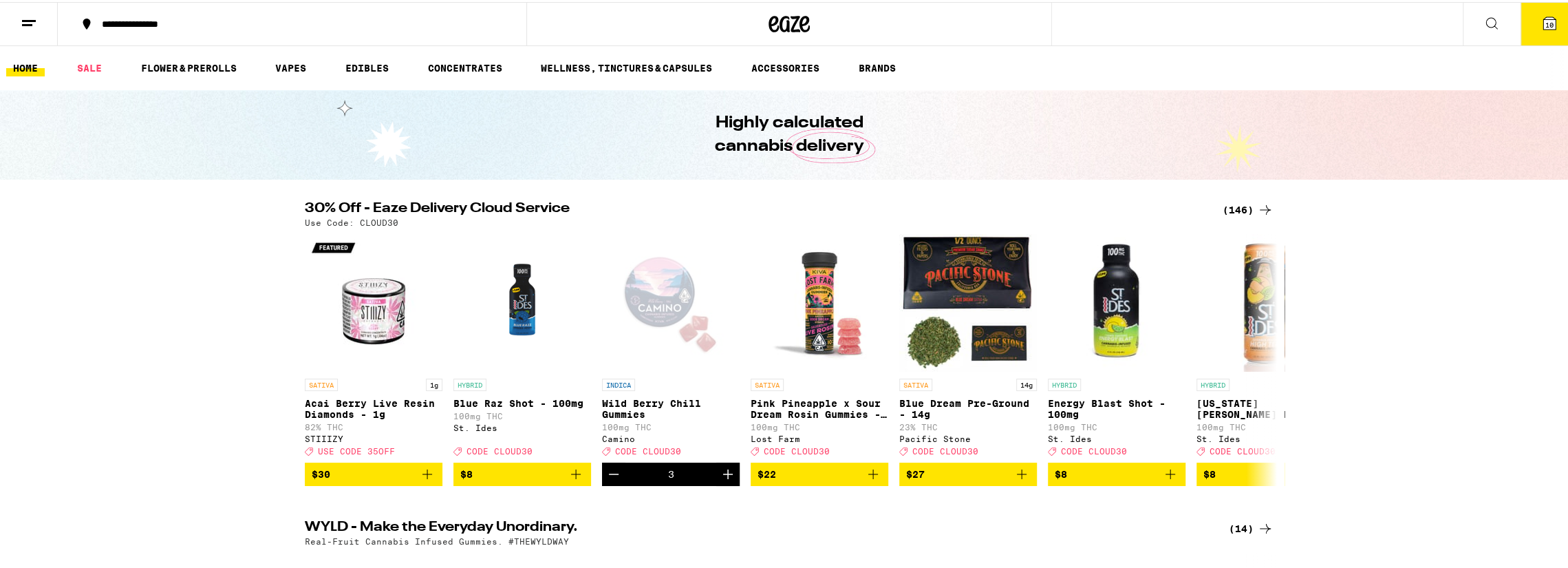
click at [1483, 20] on icon at bounding box center [1491, 21] width 17 height 17
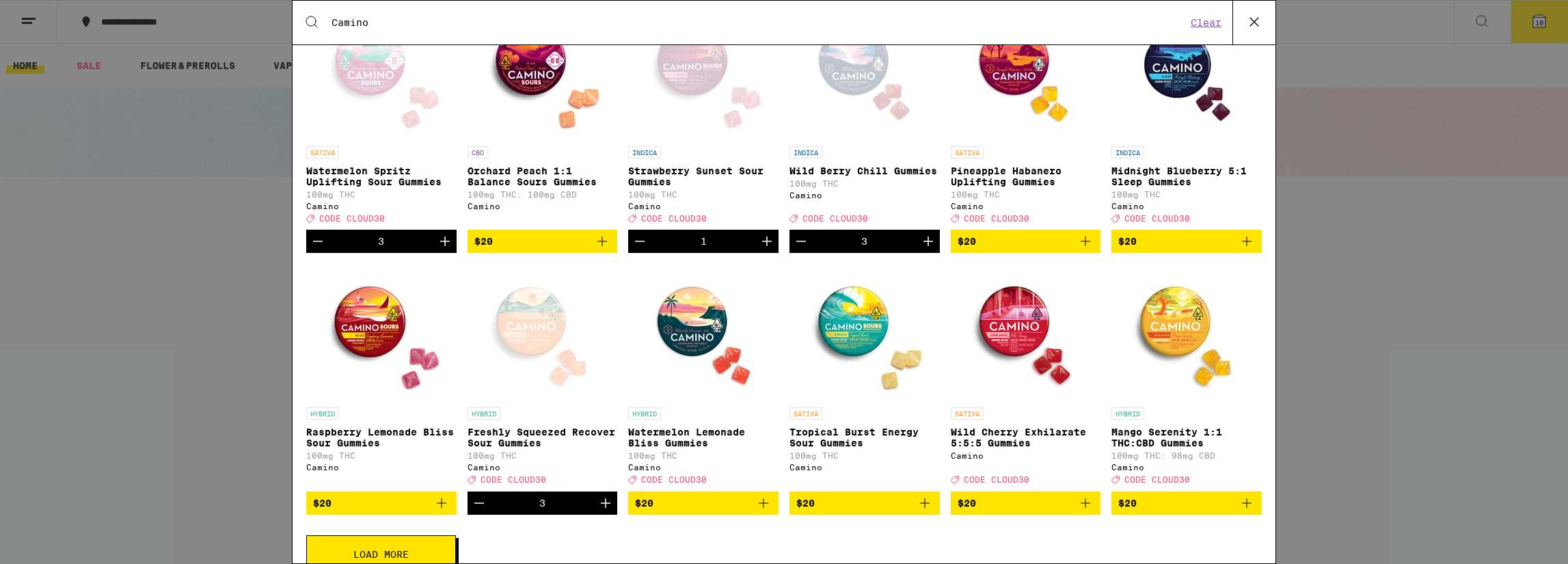
scroll to position [341, 0]
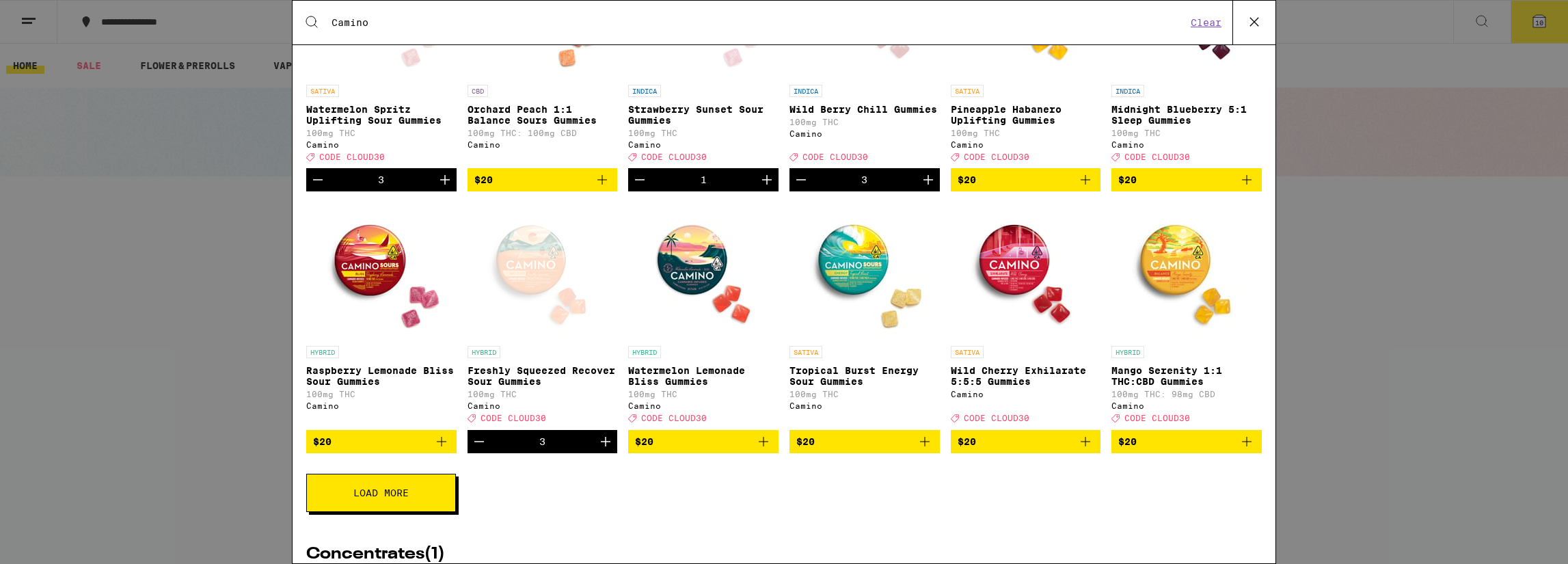
click at [368, 281] on img "Open page for Raspberry Lemonade Bliss Sour Gummies from Camino" at bounding box center [380, 270] width 136 height 136
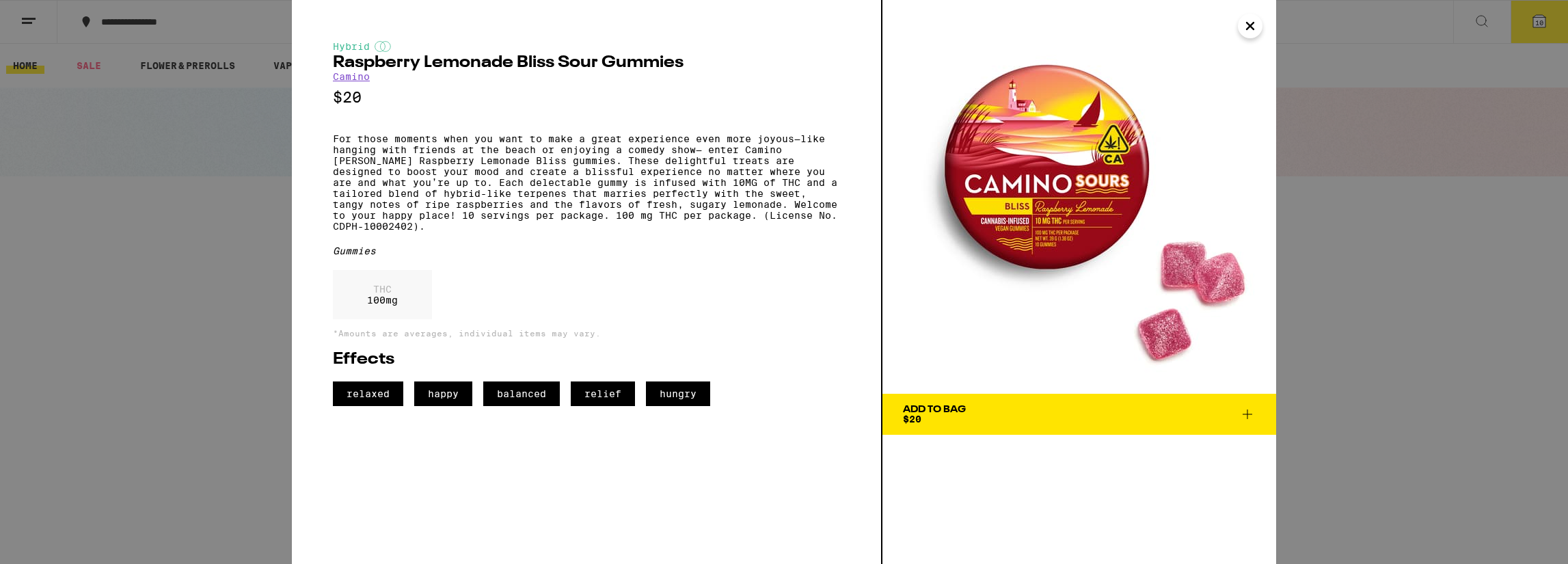
click at [1248, 413] on icon at bounding box center [1247, 414] width 10 height 10
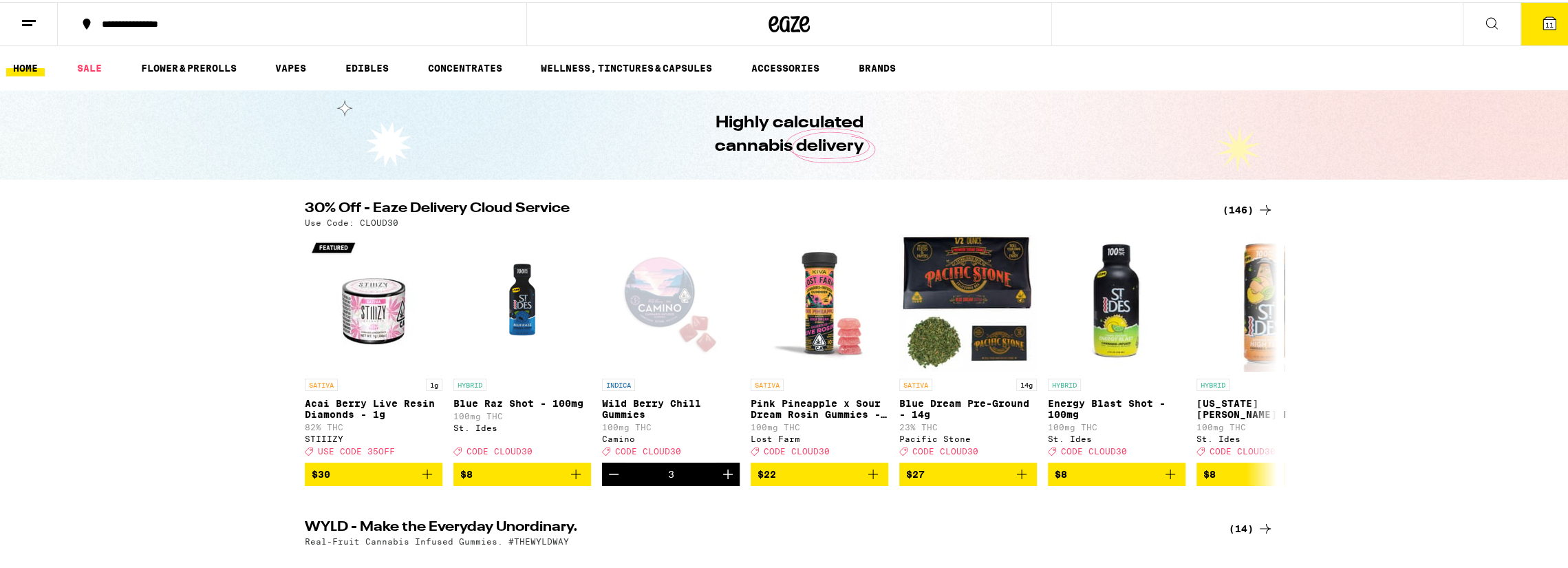
click at [1483, 18] on icon at bounding box center [1491, 21] width 17 height 17
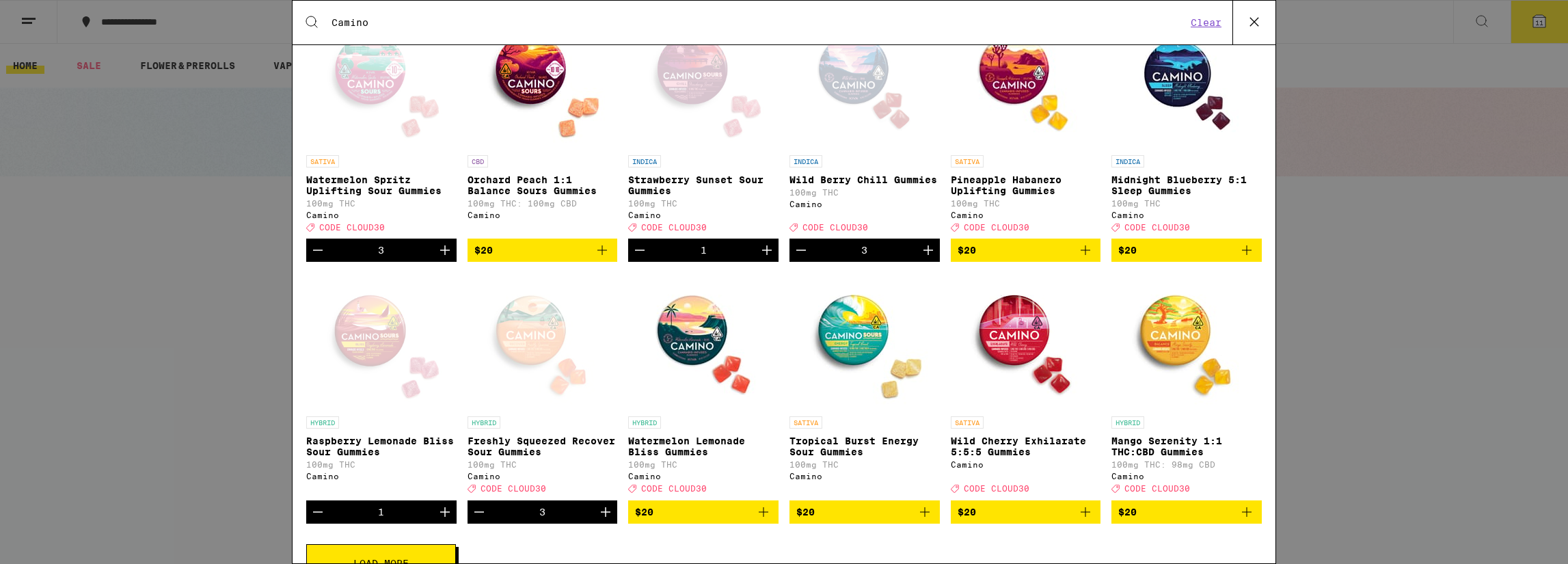
scroll to position [274, 0]
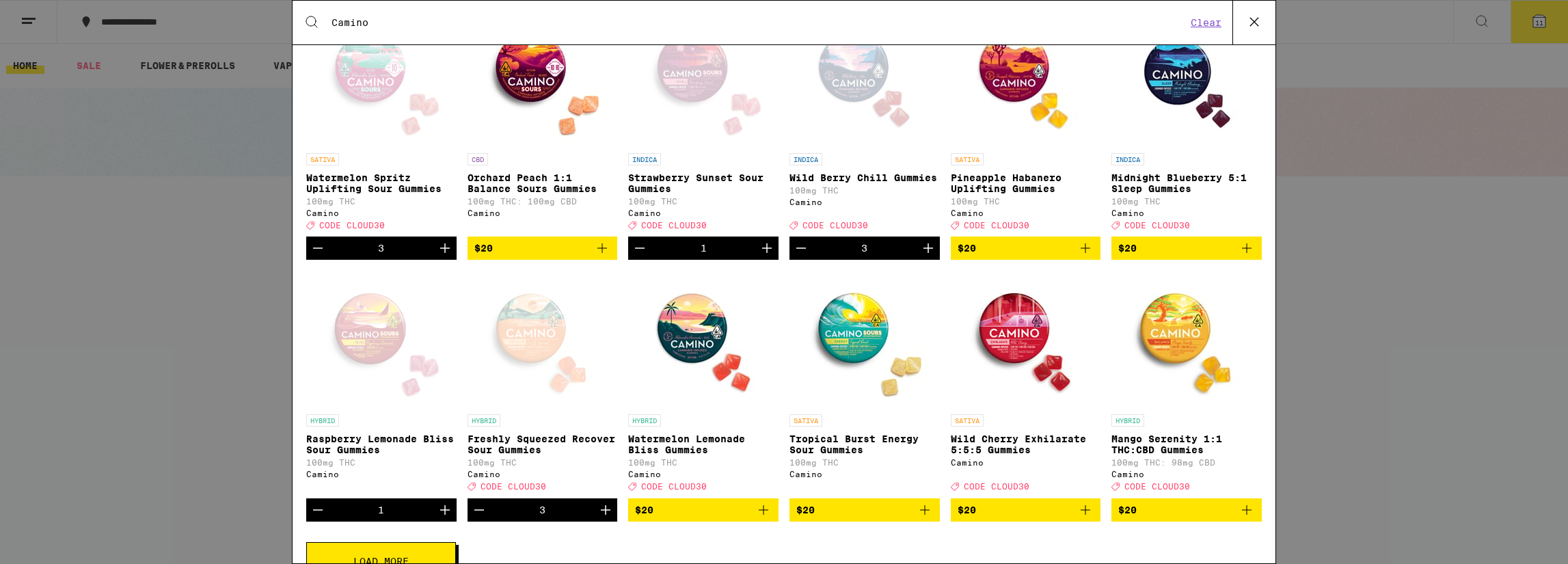
click at [685, 327] on img "Open page for Watermelon Lemonade Bliss Gummies from Camino" at bounding box center [703, 338] width 136 height 136
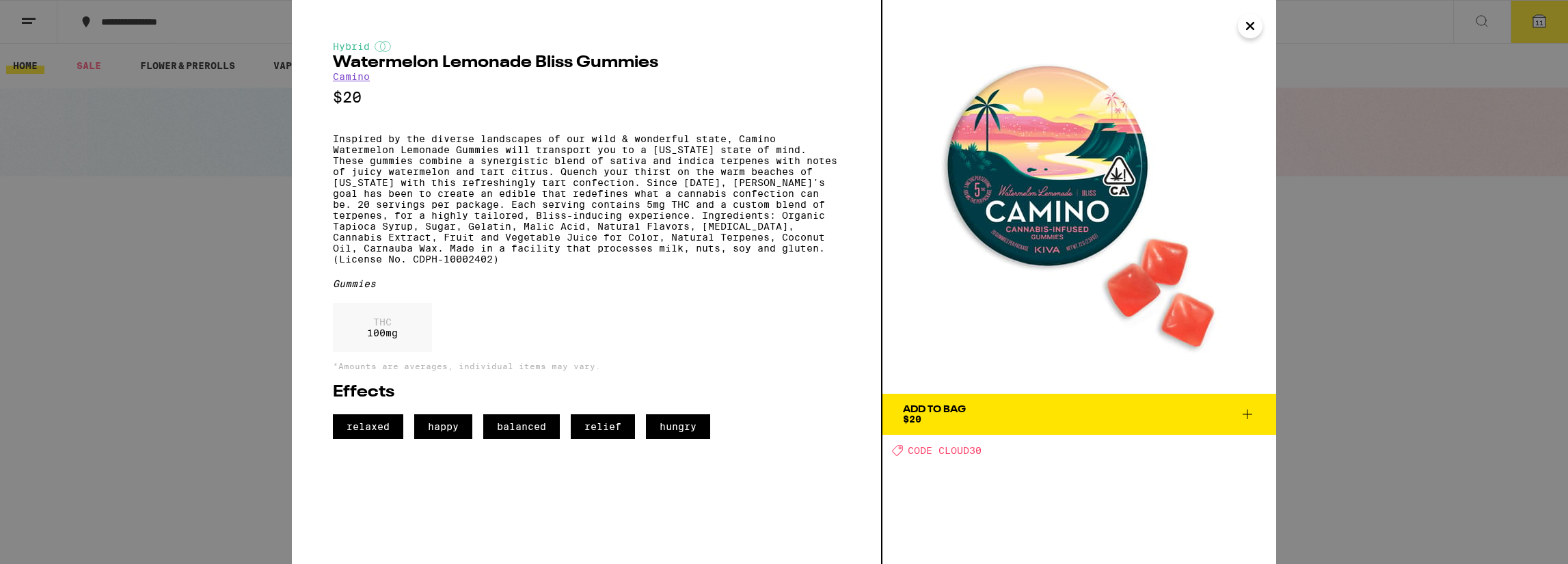
click at [1250, 28] on icon "Close" at bounding box center [1250, 26] width 17 height 21
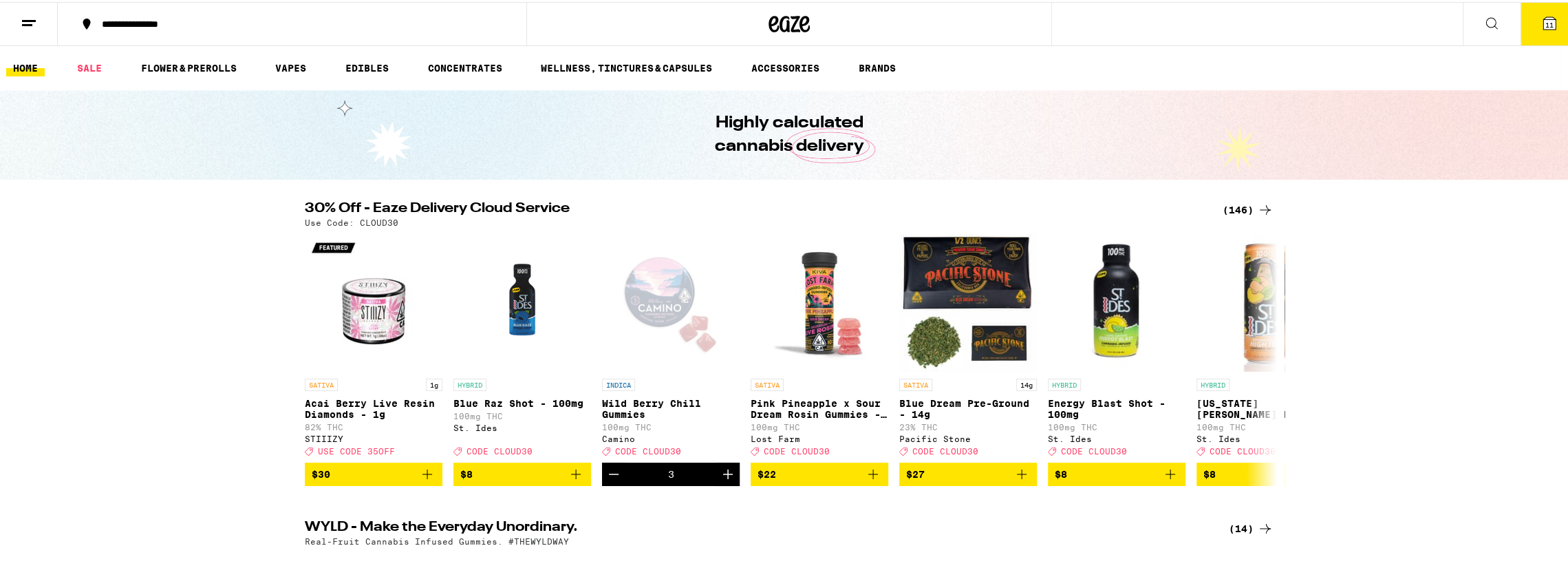
click at [1483, 13] on icon at bounding box center [1491, 21] width 17 height 17
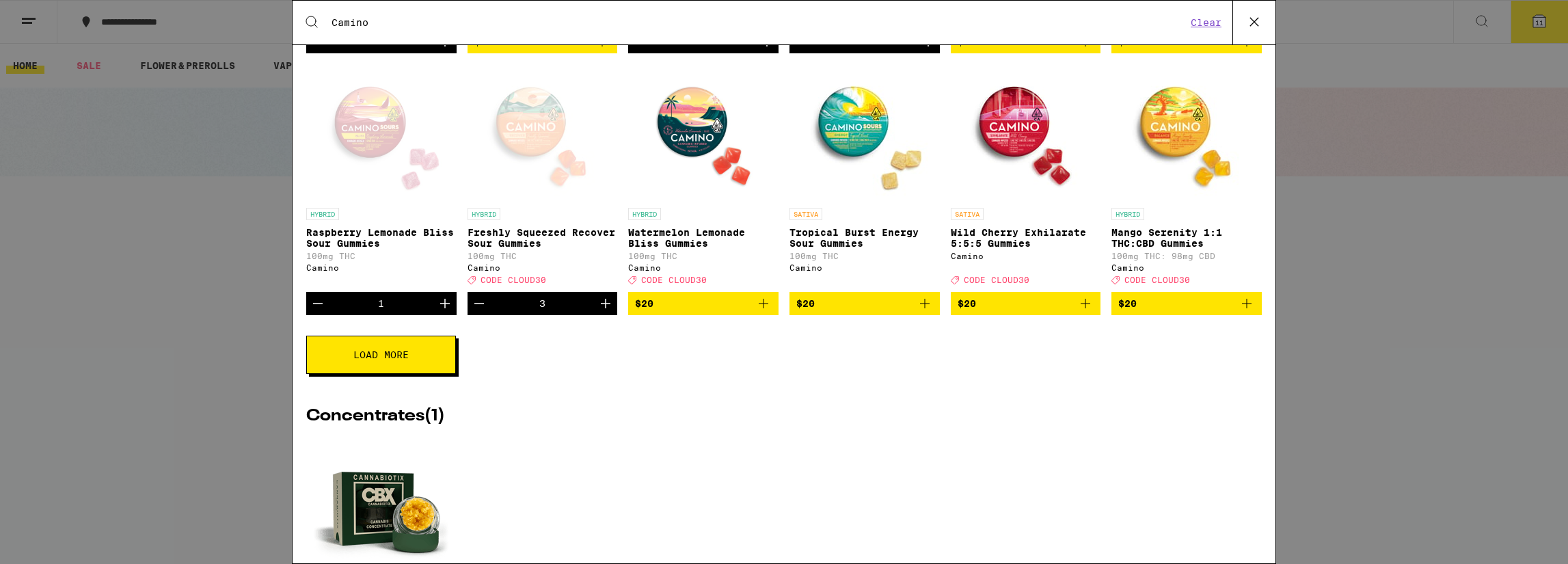
scroll to position [546, 0]
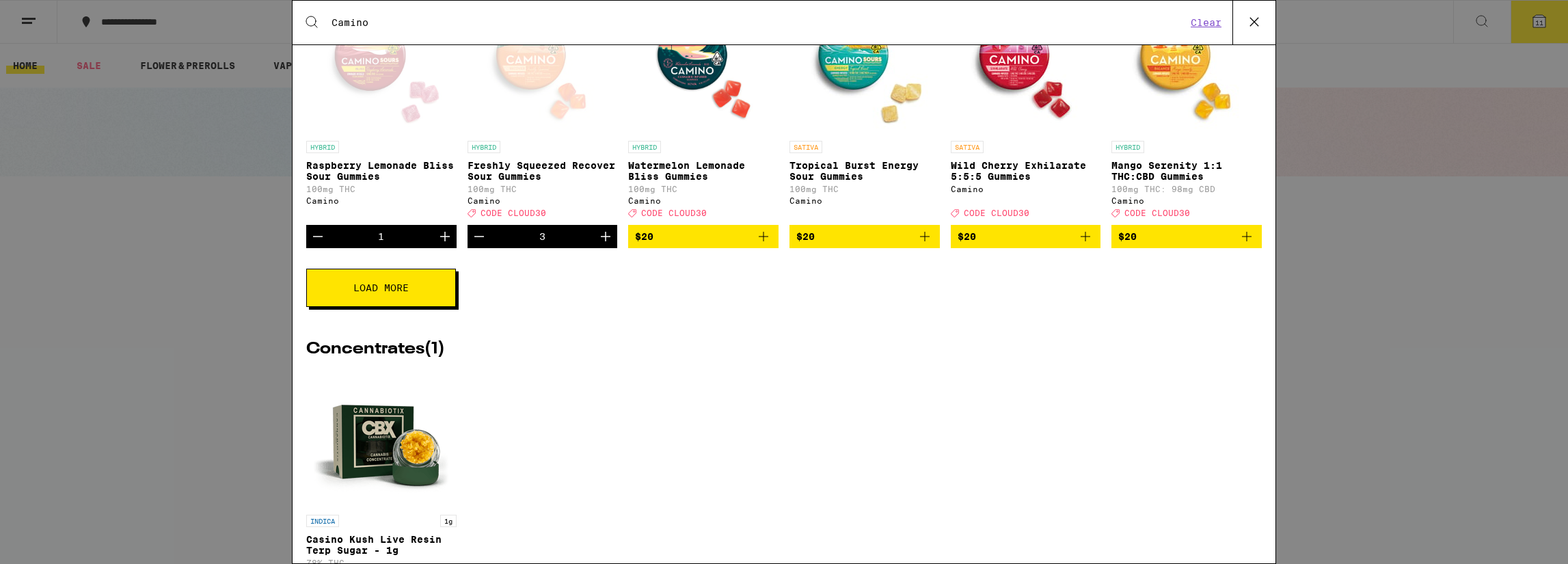
click at [424, 303] on button "Load More" at bounding box center [381, 288] width 150 height 38
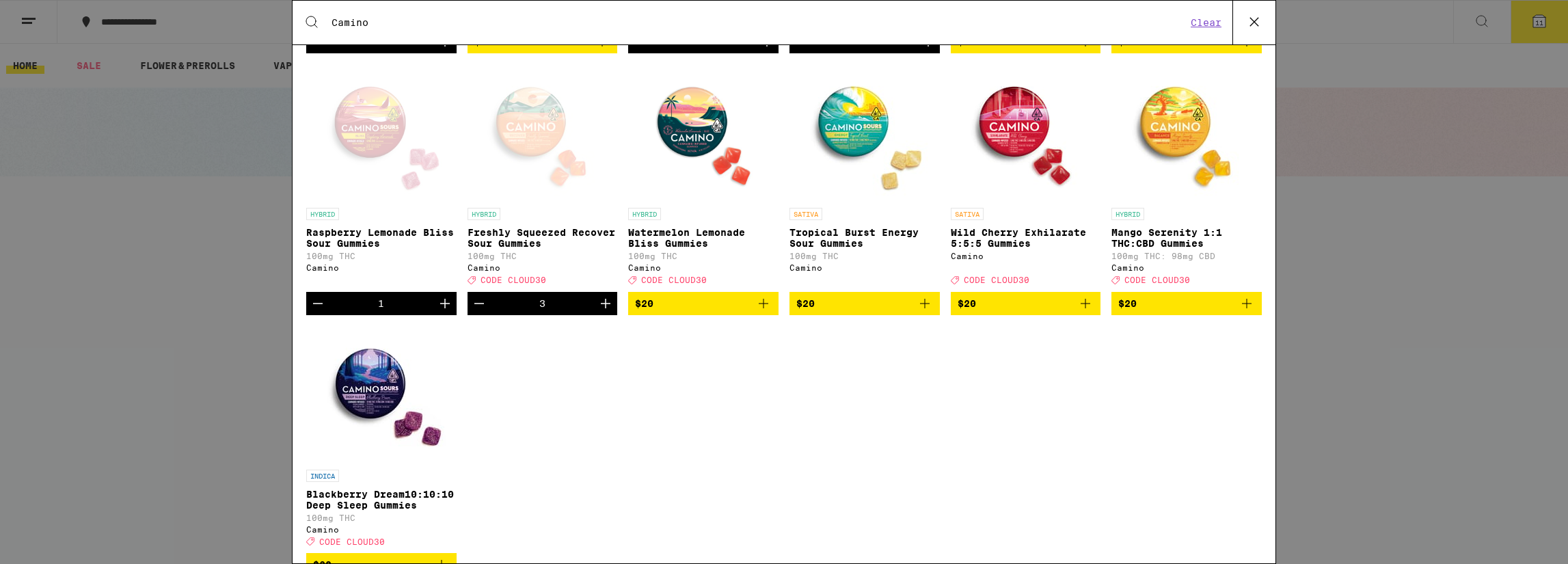
scroll to position [479, 0]
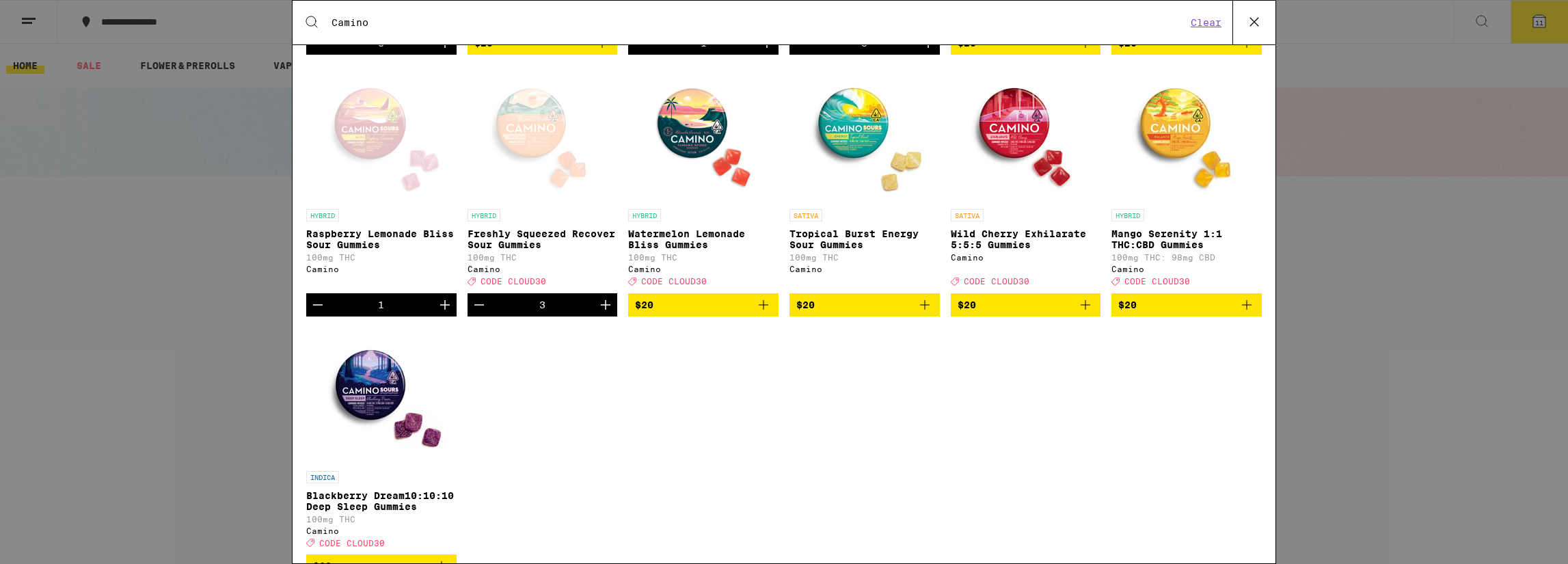
click at [357, 132] on div "Open page for Raspberry Lemonade Bliss Sour Gummies from Camino" at bounding box center [380, 133] width 136 height 136
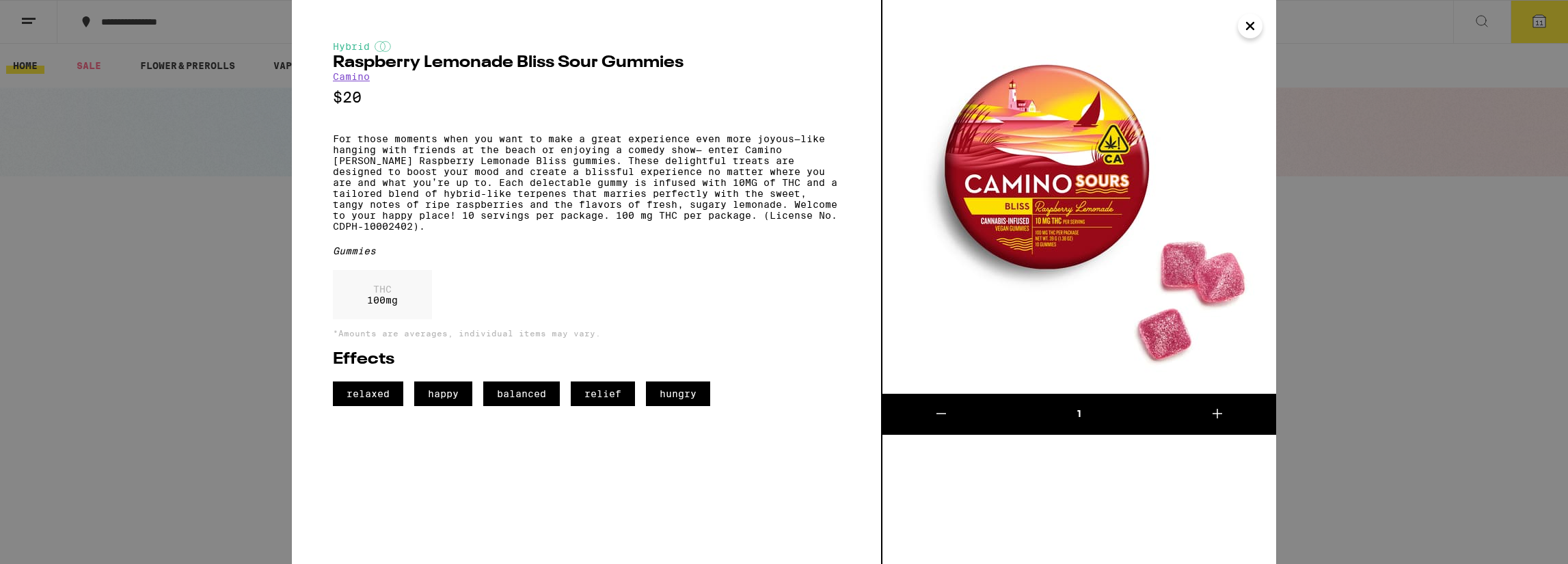
click at [1243, 26] on icon "Close" at bounding box center [1250, 26] width 17 height 21
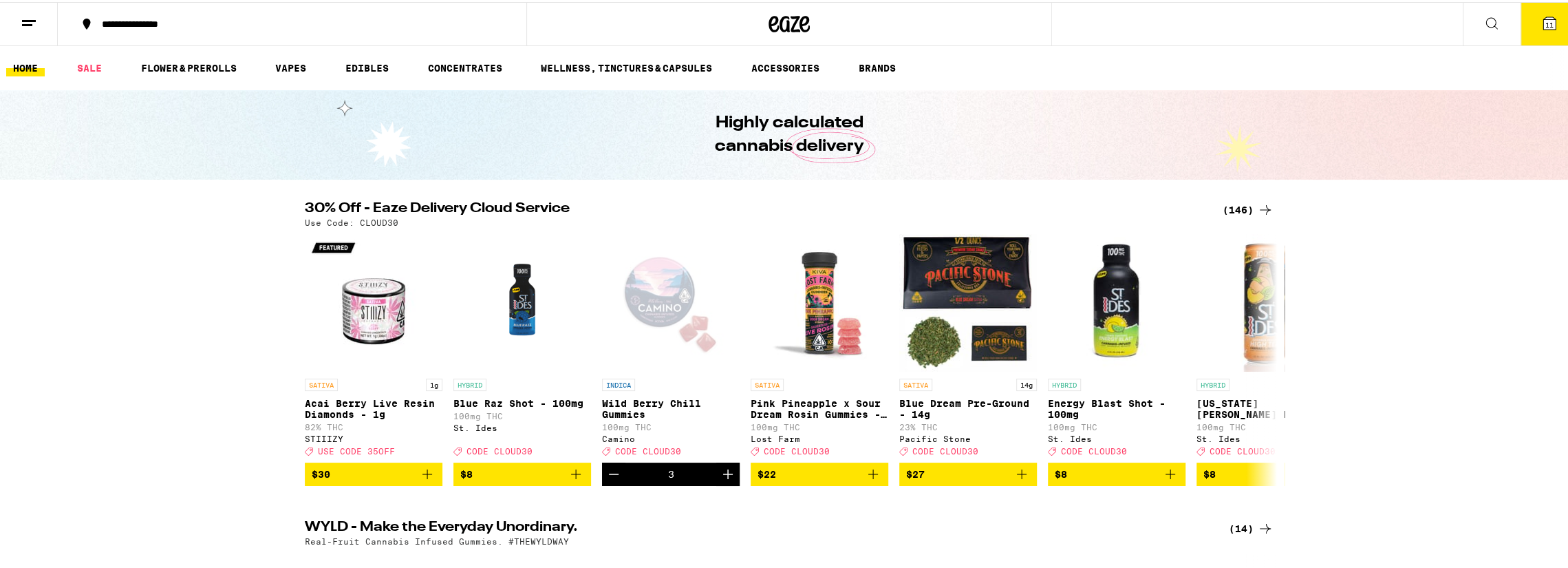
click at [1545, 21] on span "11" at bounding box center [1549, 22] width 8 height 8
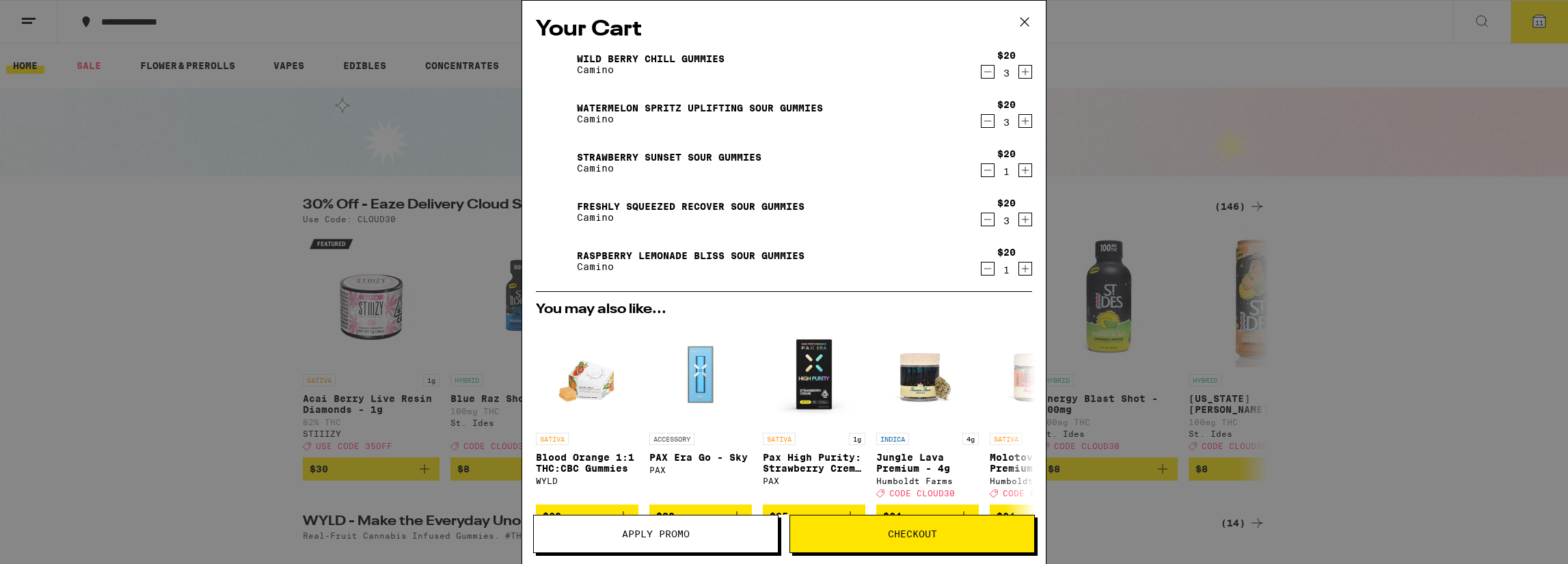
click at [981, 214] on icon "Decrement" at bounding box center [987, 219] width 12 height 17
click at [981, 219] on icon "Decrement" at bounding box center [987, 219] width 12 height 17
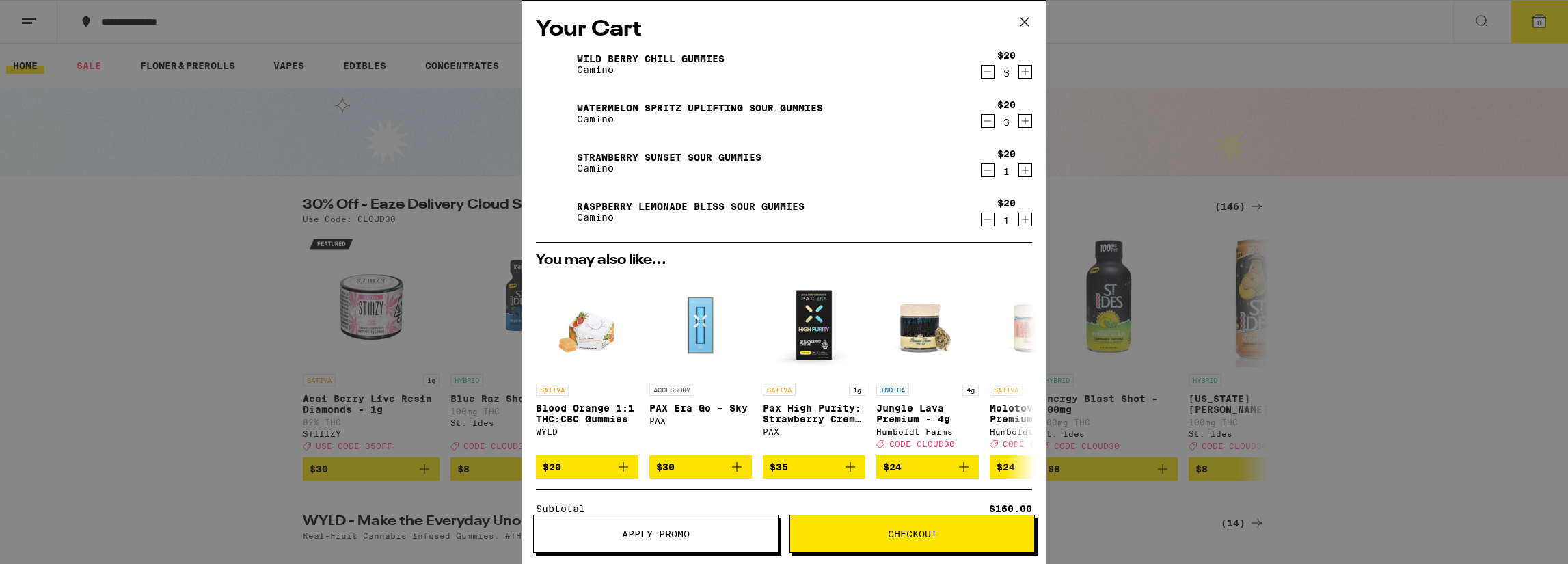
click at [227, 322] on div "Your Cart Wild [PERSON_NAME] Chill Gummies Camino $20 3 Watermelon Spritz Uplif…" at bounding box center [784, 282] width 1568 height 564
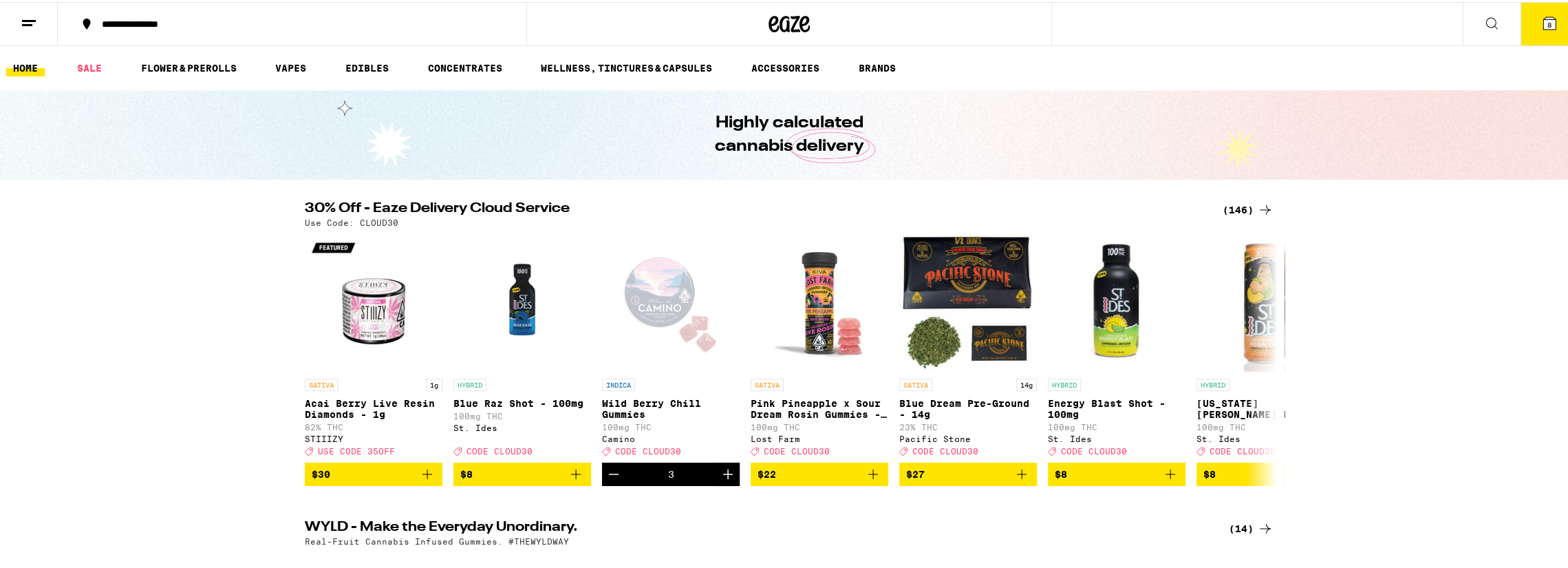
click at [1483, 17] on icon at bounding box center [1491, 21] width 17 height 17
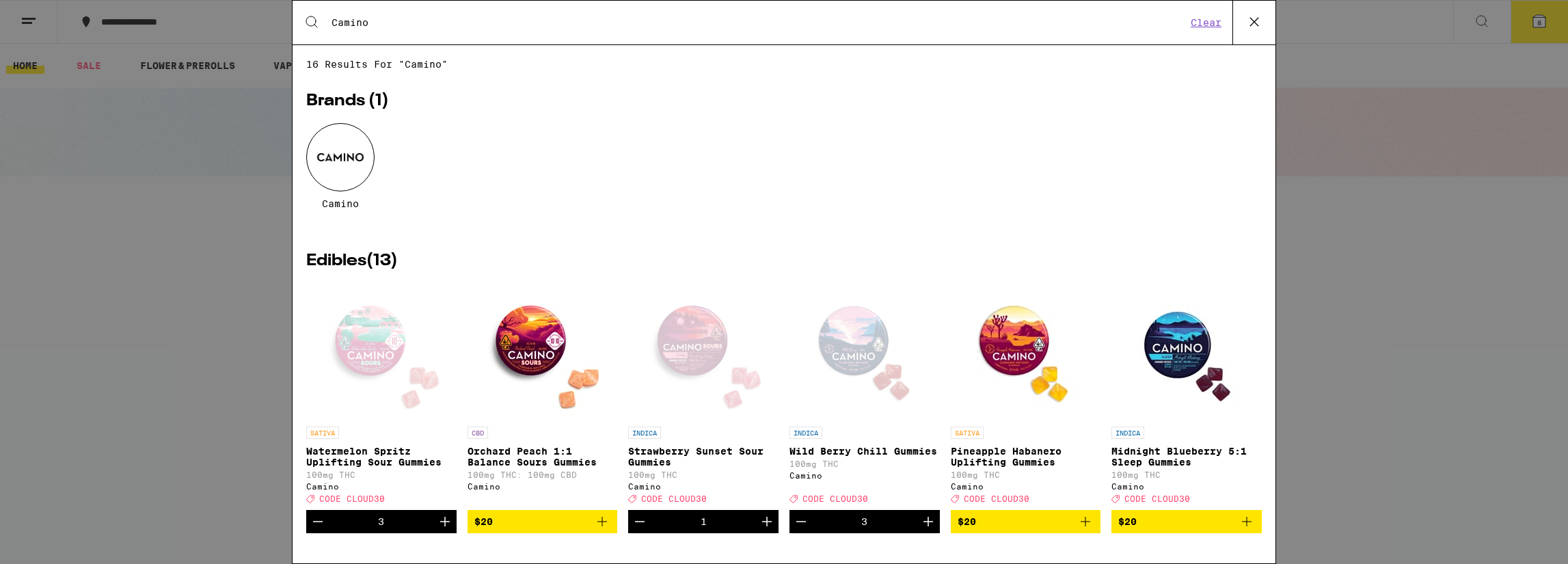
click at [686, 348] on div "Open page for Strawberry Sunset Sour Gummies from Camino" at bounding box center [703, 351] width 136 height 136
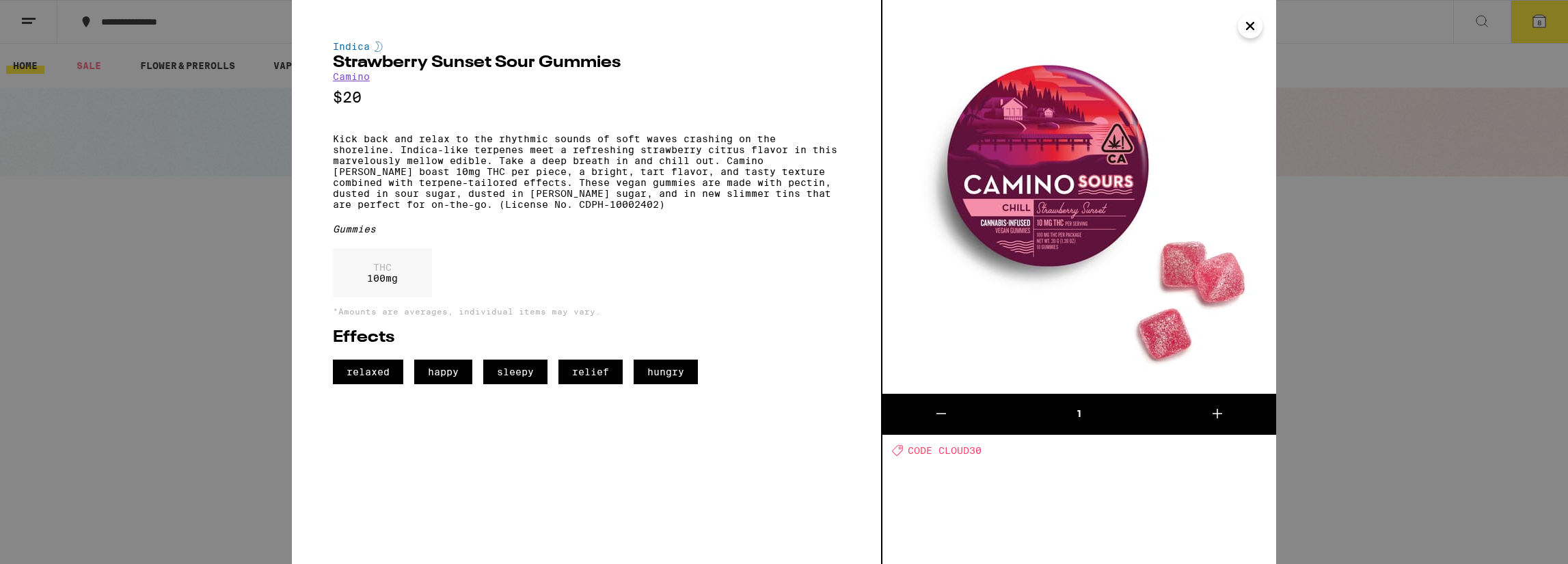
click at [1252, 30] on icon "Close" at bounding box center [1250, 26] width 7 height 7
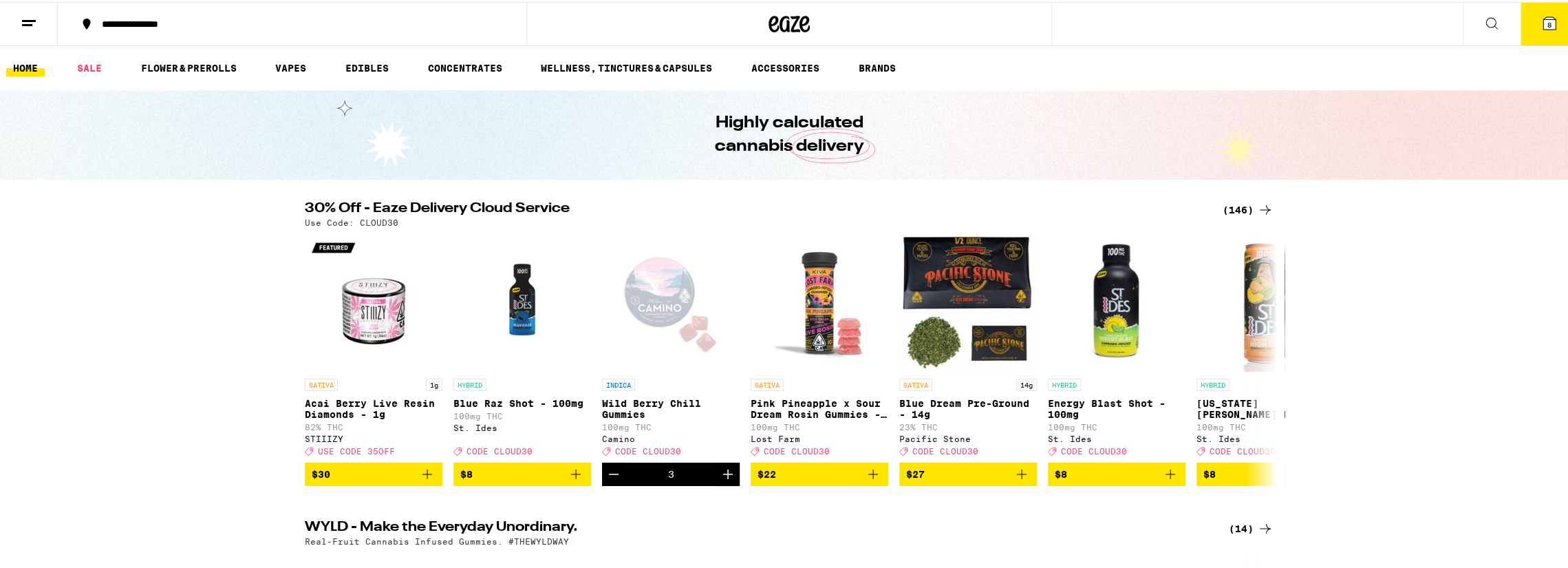
click at [1484, 14] on icon at bounding box center [1491, 21] width 17 height 17
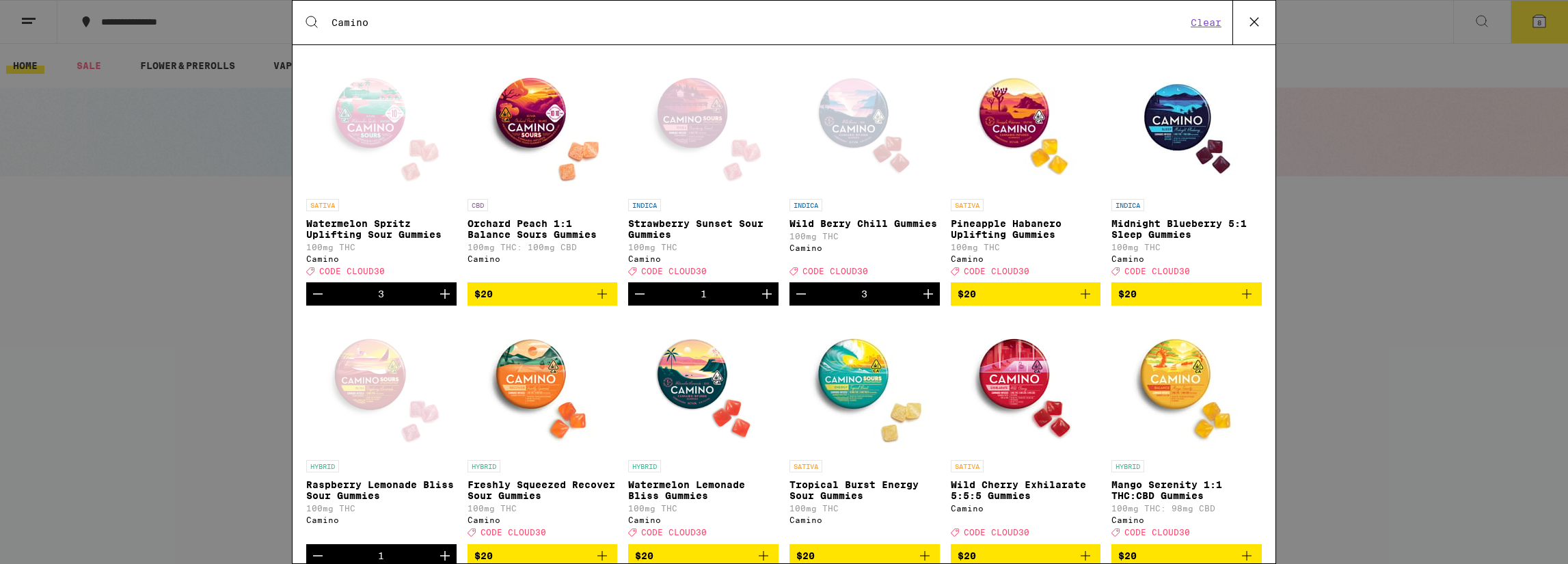
scroll to position [274, 0]
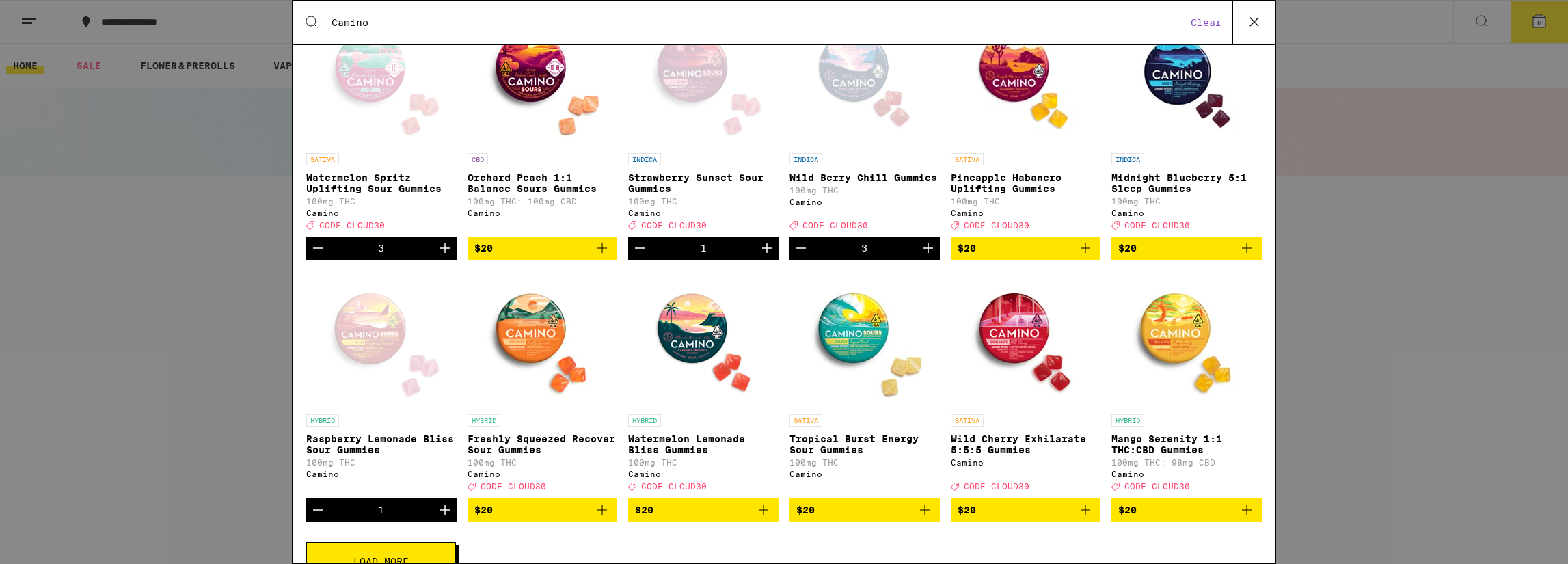
click at [387, 346] on div "Open page for Raspberry Lemonade Bliss Sour Gummies from Camino" at bounding box center [380, 338] width 136 height 136
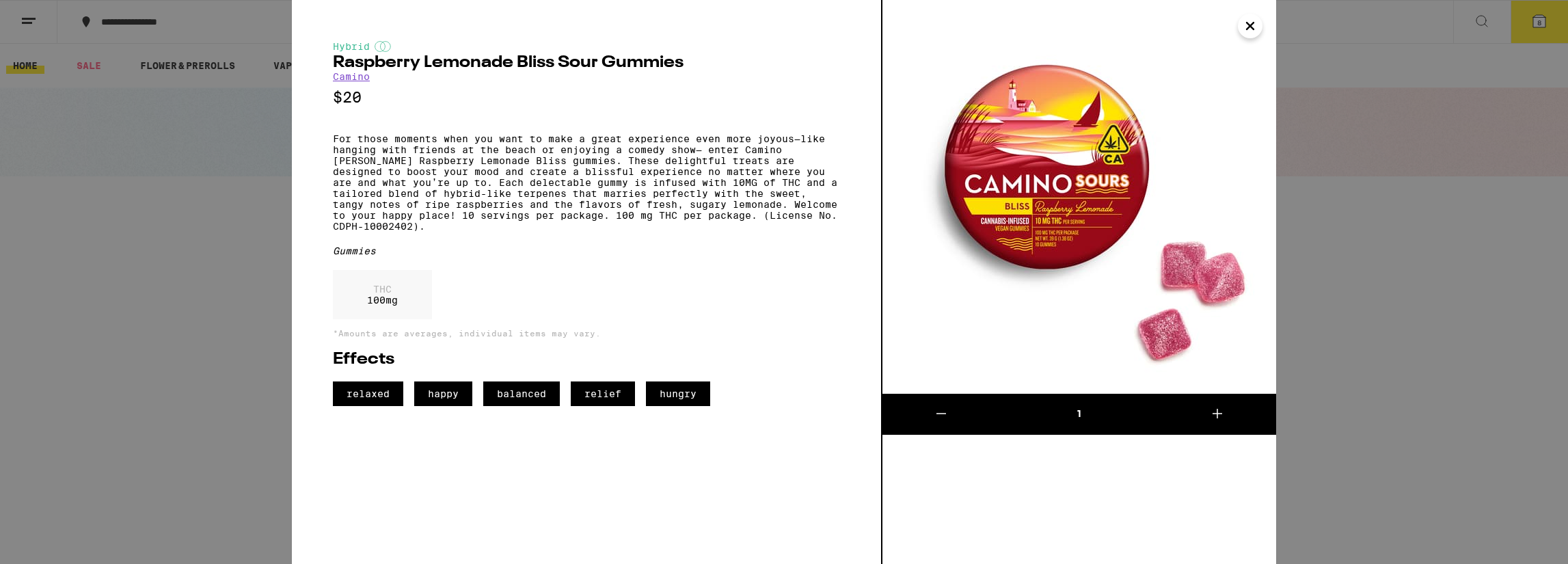
click at [1245, 23] on icon "Close" at bounding box center [1250, 26] width 17 height 21
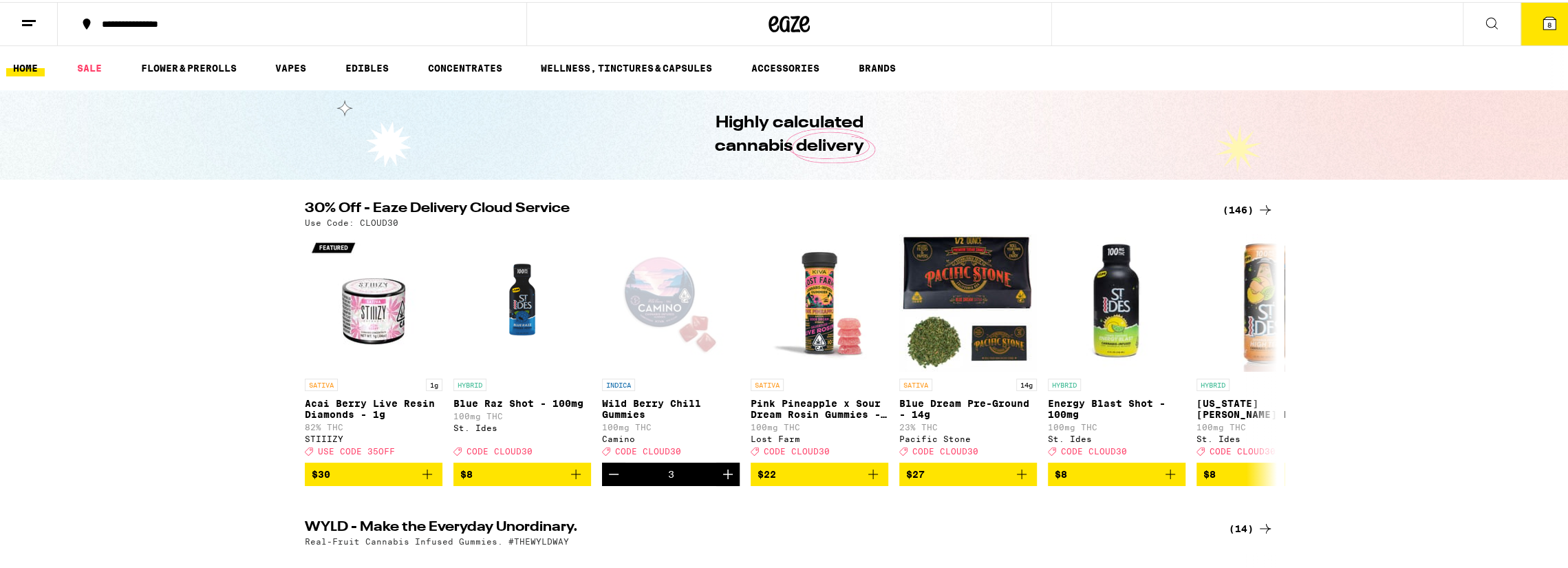
click at [1486, 17] on icon at bounding box center [1491, 21] width 17 height 17
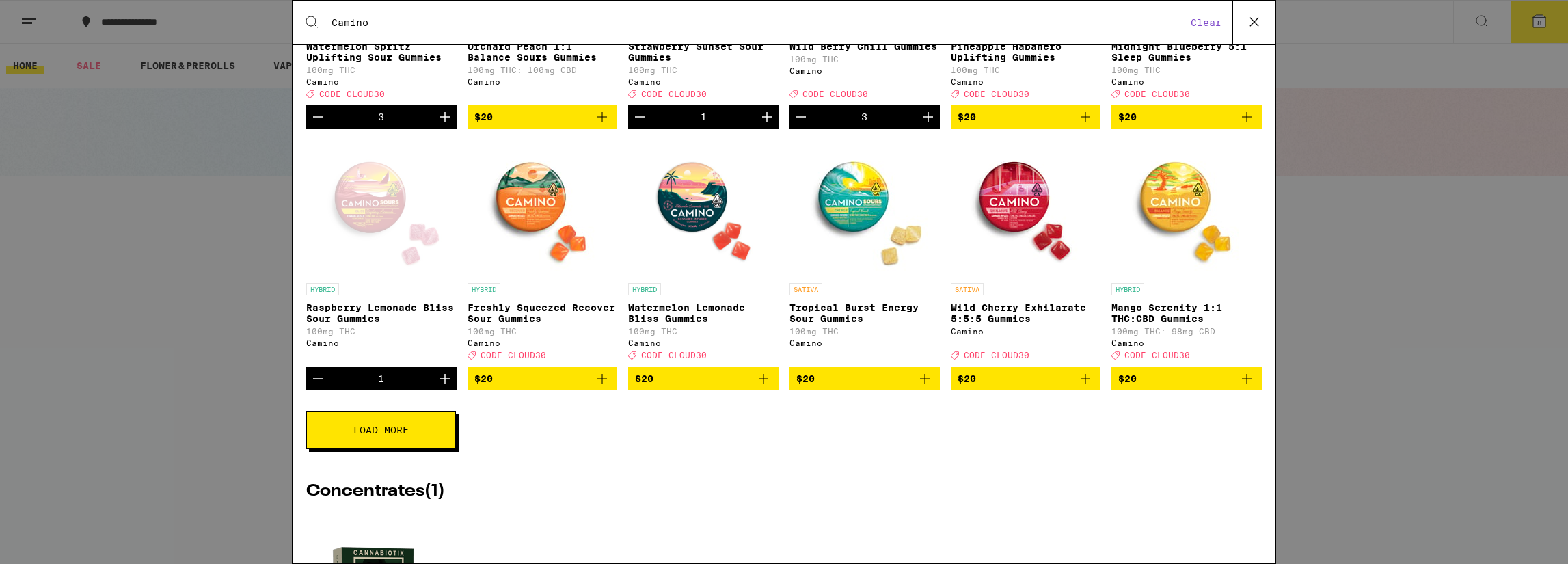
scroll to position [410, 0]
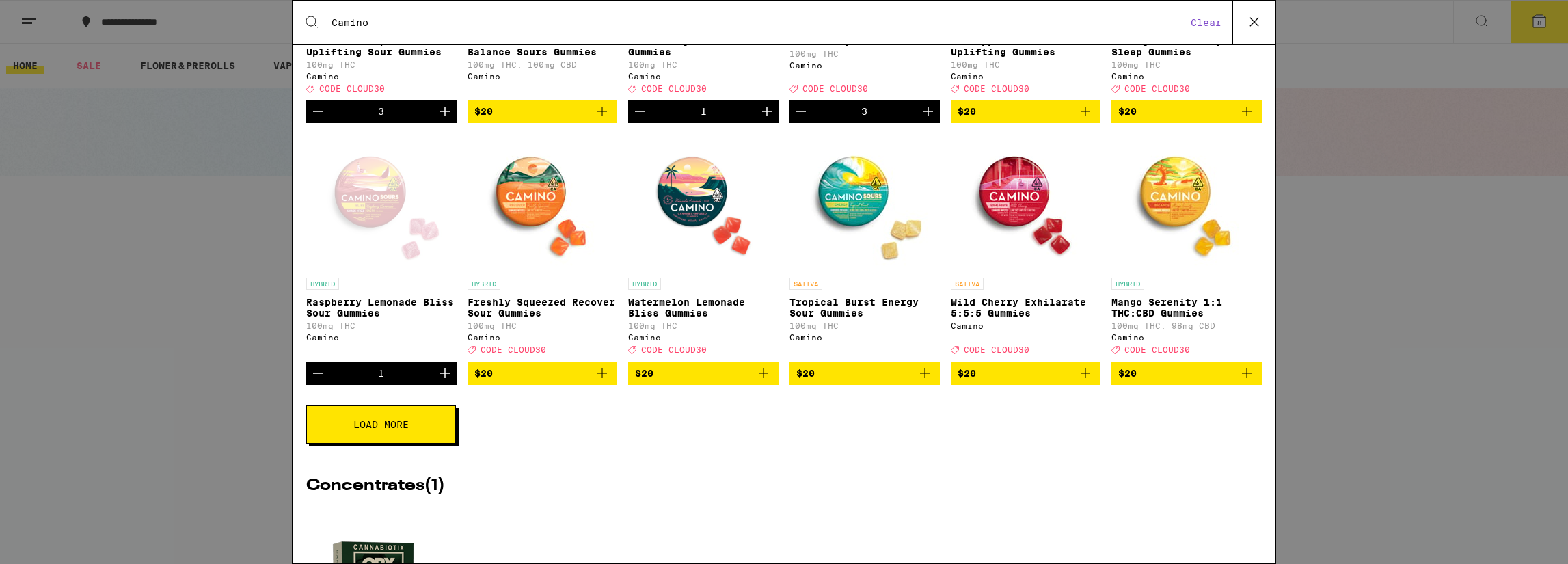
click at [410, 444] on button "Load More" at bounding box center [381, 424] width 150 height 38
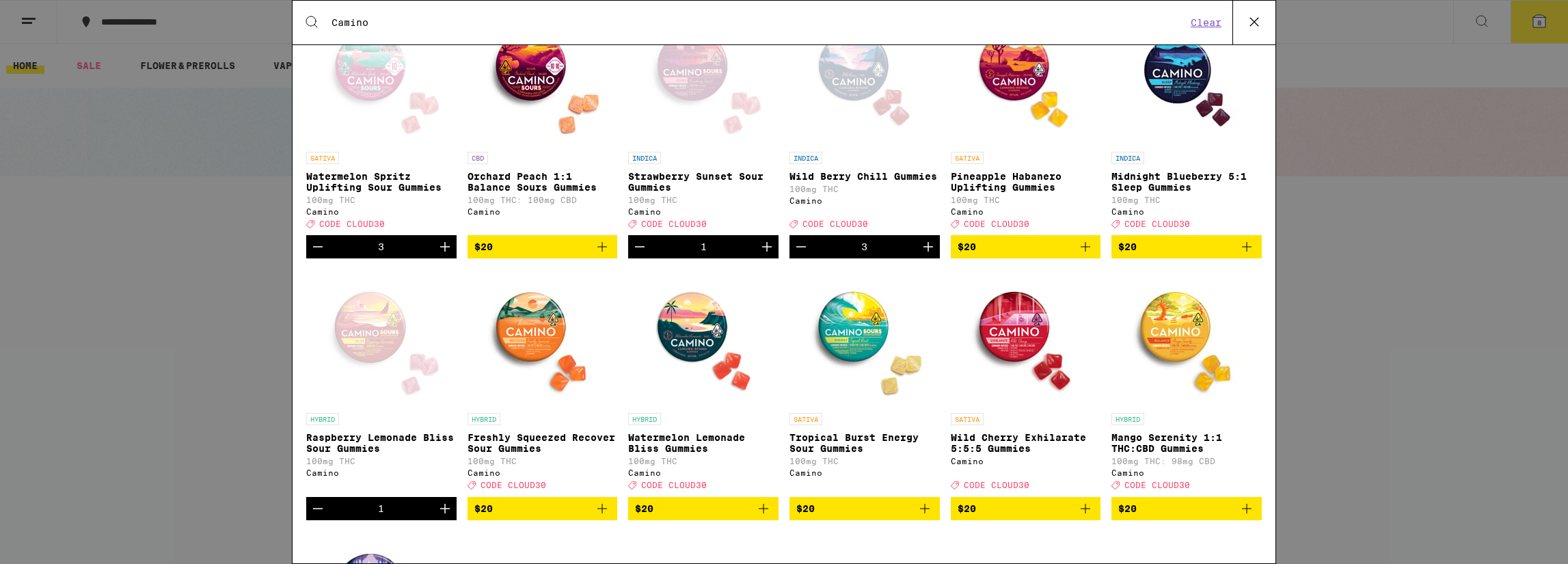
scroll to position [274, 0]
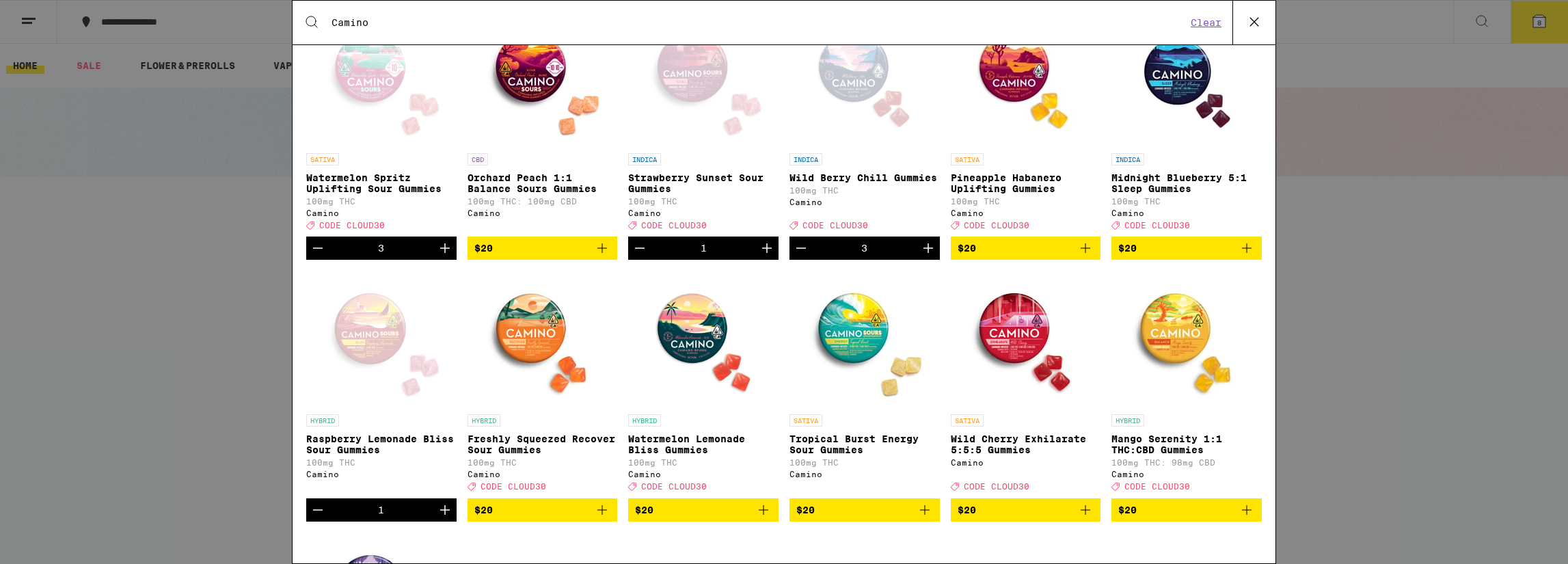
click at [842, 354] on img "Open page for Tropical Burst Energy Sour Gummies from Camino" at bounding box center [864, 338] width 136 height 136
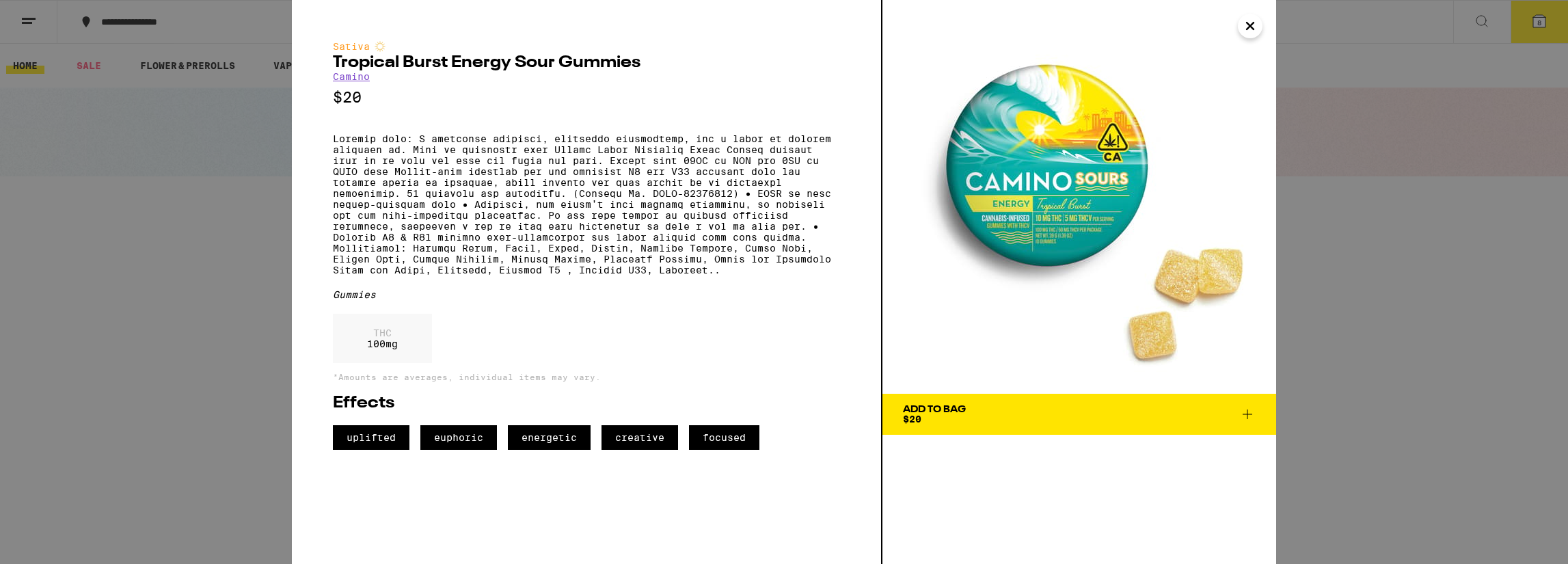
click at [1248, 423] on span "Add To Bag $20" at bounding box center [1079, 414] width 353 height 19
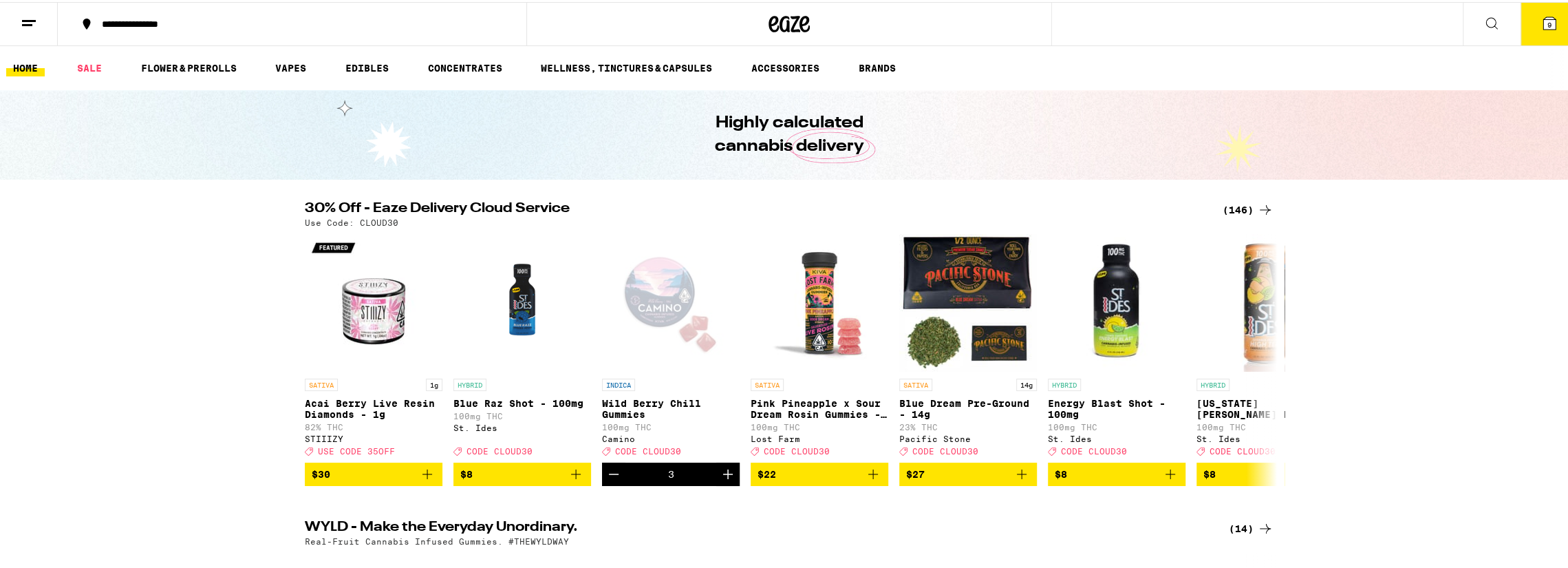
click at [1547, 22] on span "9" at bounding box center [1549, 22] width 4 height 8
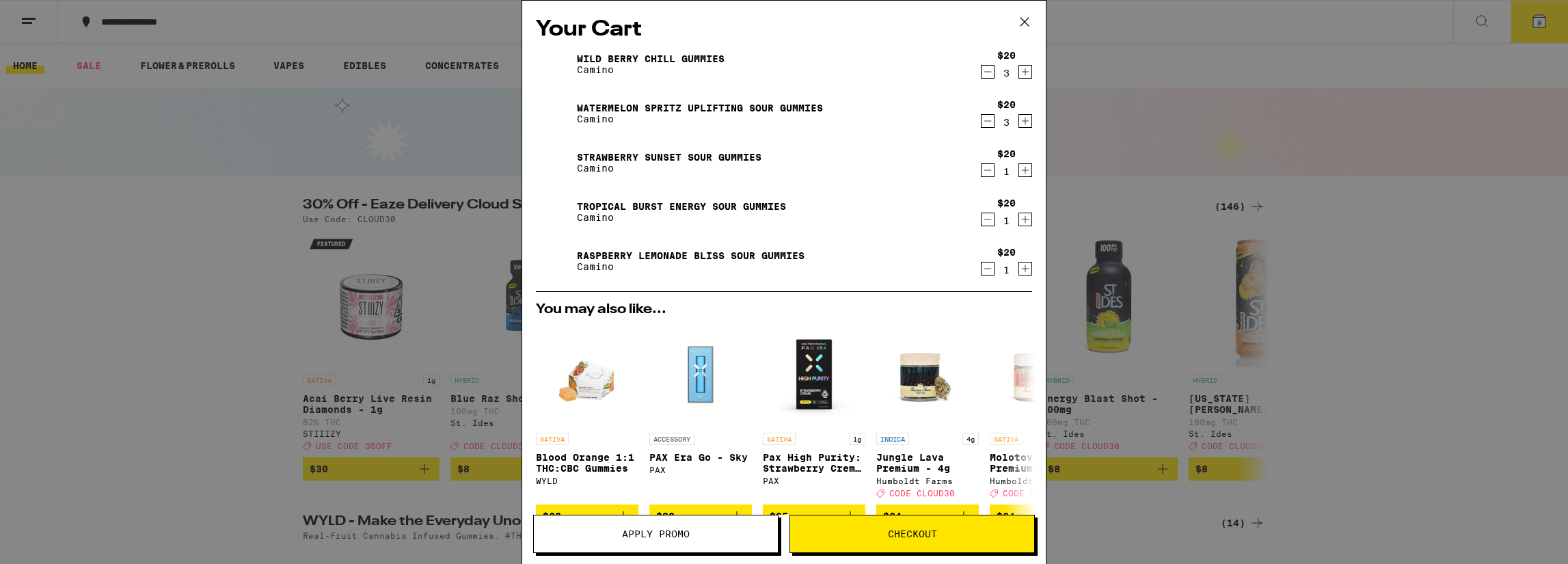
click at [981, 76] on icon "Decrement" at bounding box center [987, 72] width 12 height 17
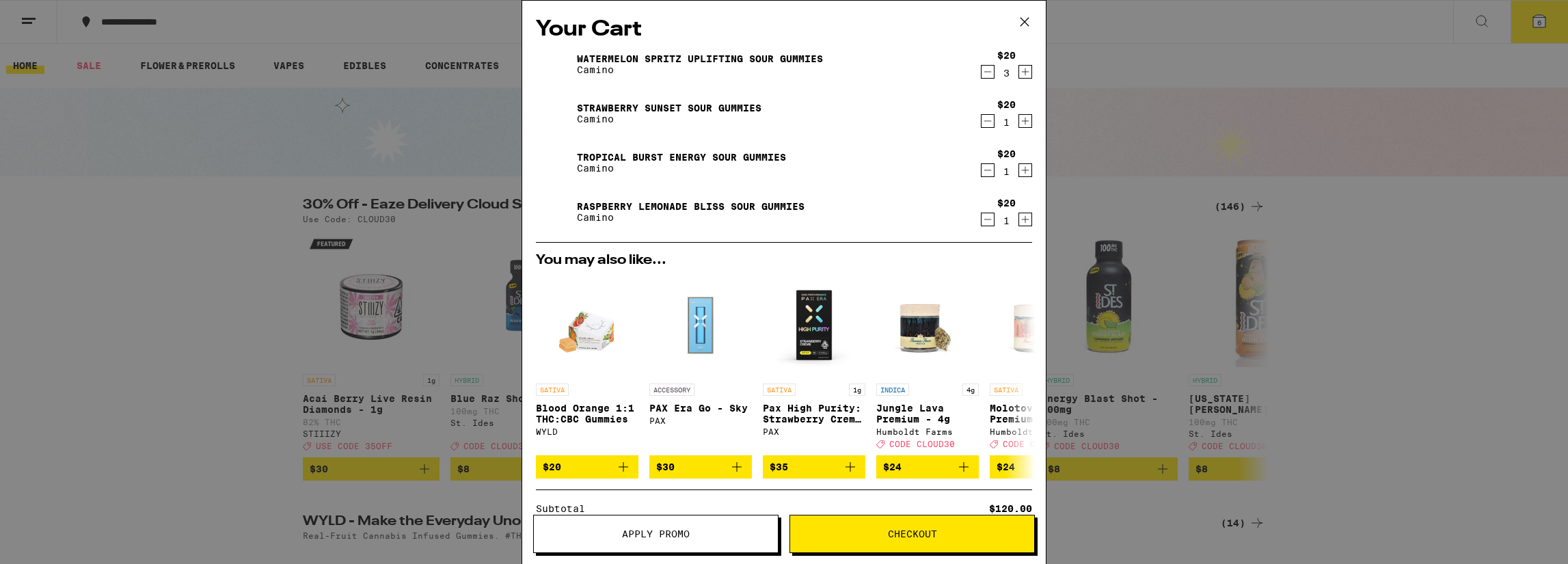
click at [1022, 174] on icon "Increment" at bounding box center [1025, 170] width 7 height 7
click at [1021, 218] on icon "Increment" at bounding box center [1025, 219] width 12 height 17
click at [1019, 118] on icon "Increment" at bounding box center [1025, 120] width 12 height 17
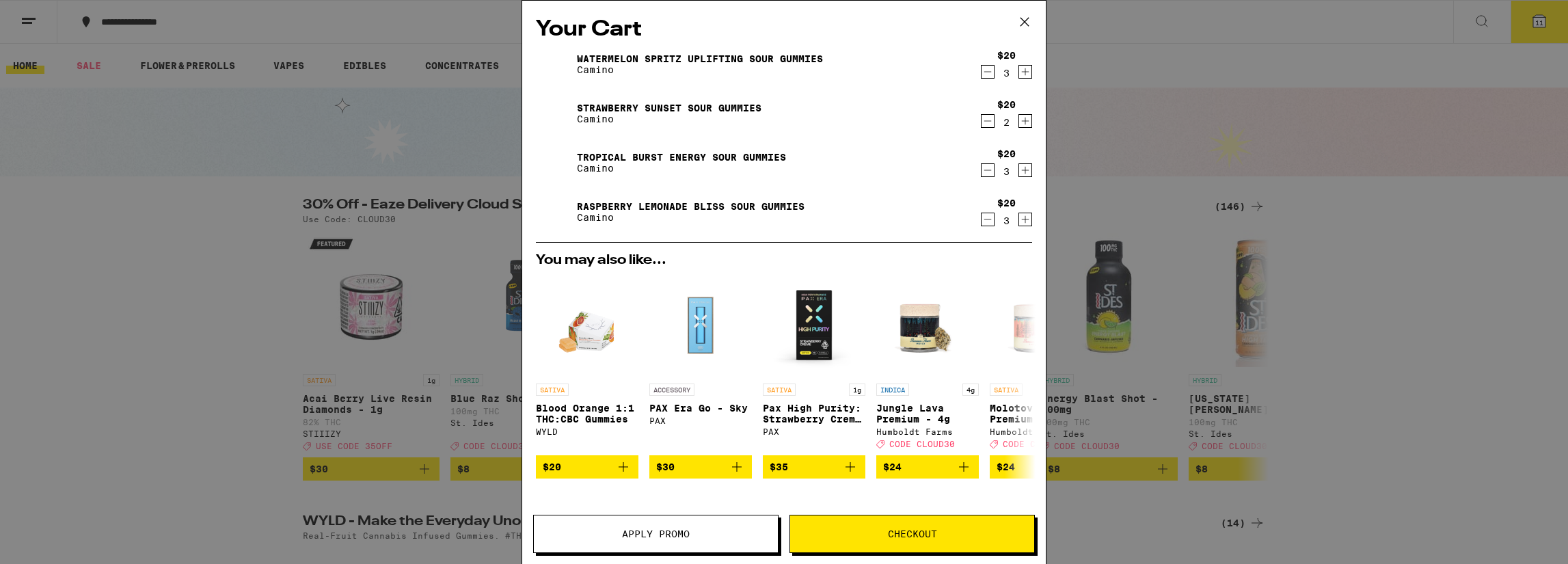
click at [1019, 118] on icon "Increment" at bounding box center [1025, 120] width 12 height 17
click at [981, 76] on icon "Decrement" at bounding box center [987, 72] width 12 height 17
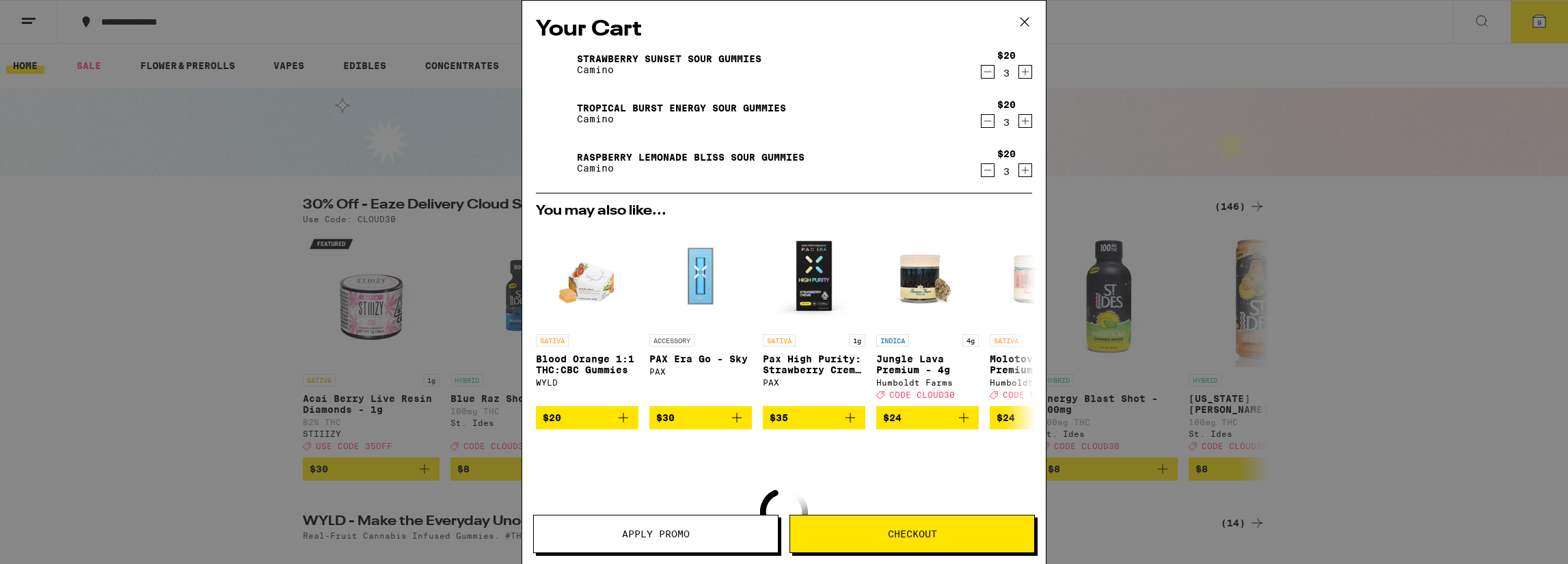
click at [981, 76] on icon "Decrement" at bounding box center [987, 72] width 12 height 17
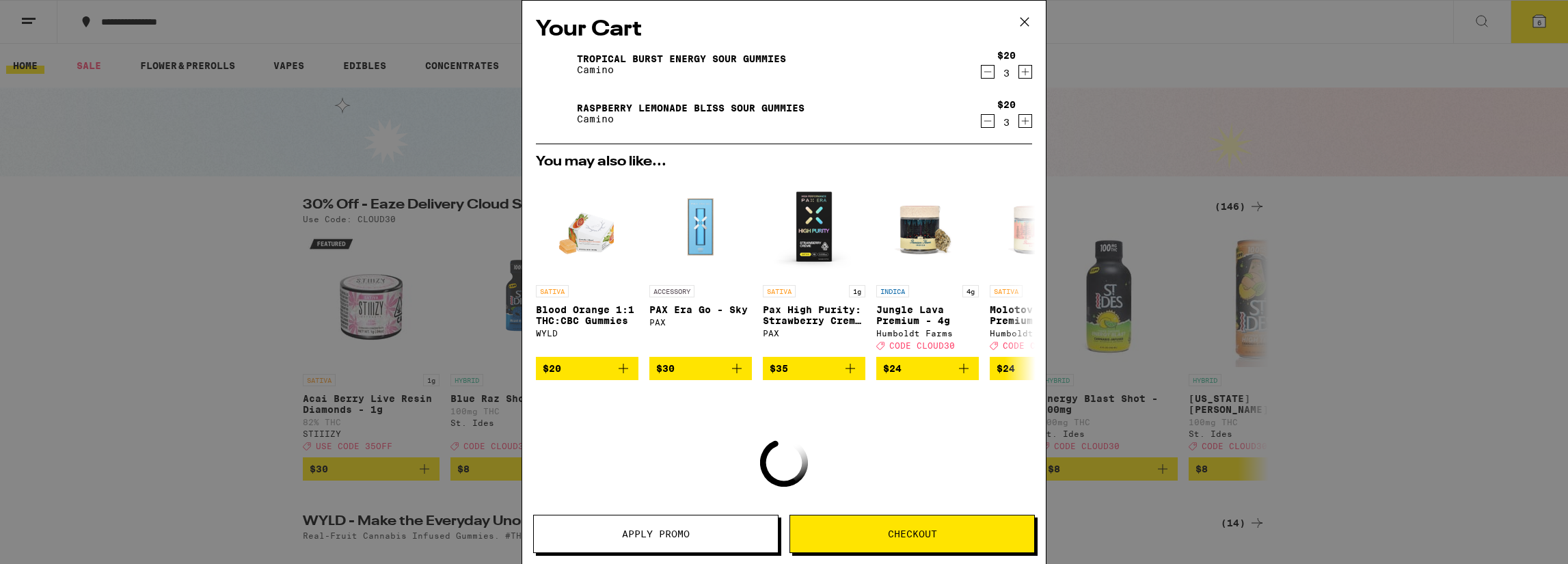
click at [981, 76] on icon "Decrement" at bounding box center [987, 72] width 12 height 17
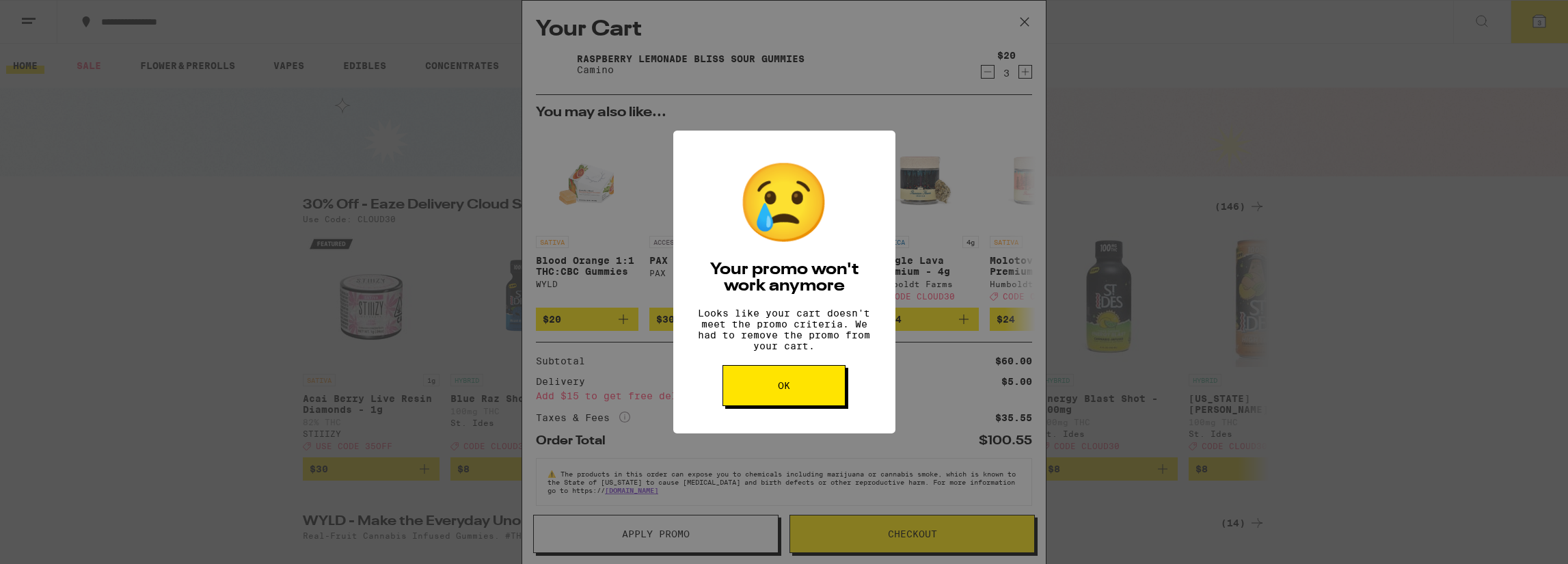
click at [794, 396] on button "OK" at bounding box center [784, 385] width 123 height 41
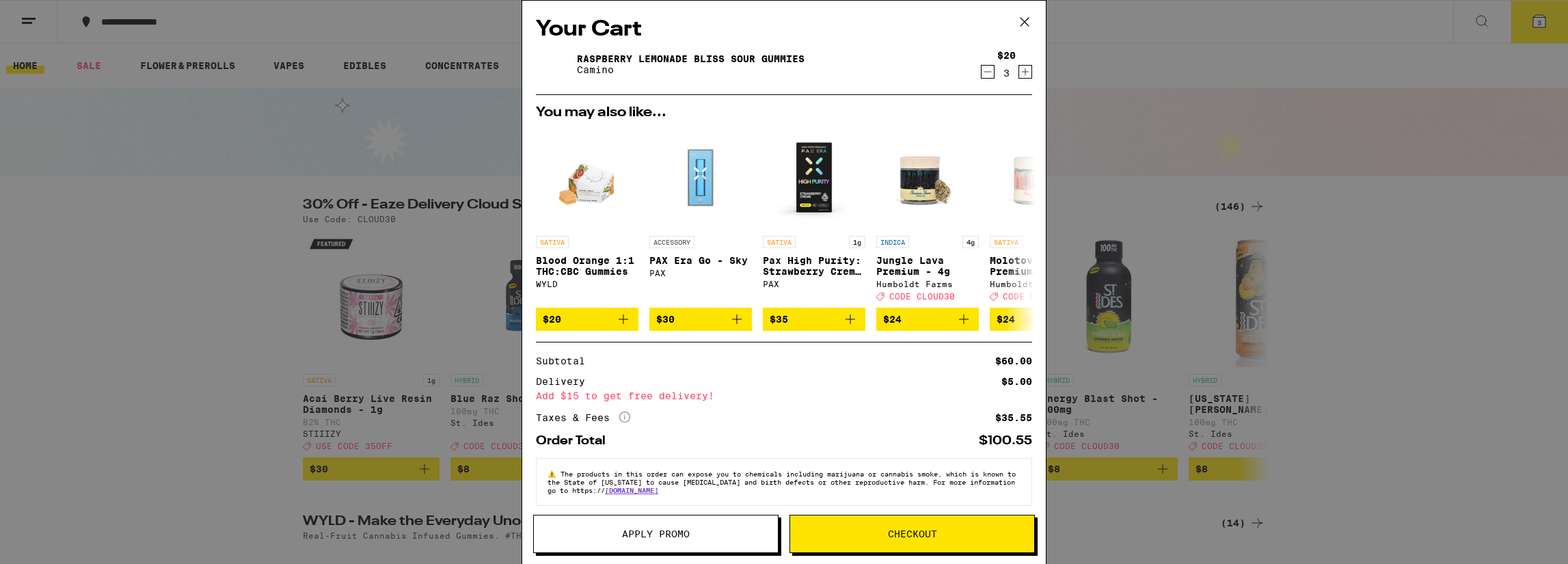
click at [1025, 19] on icon at bounding box center [1025, 22] width 21 height 21
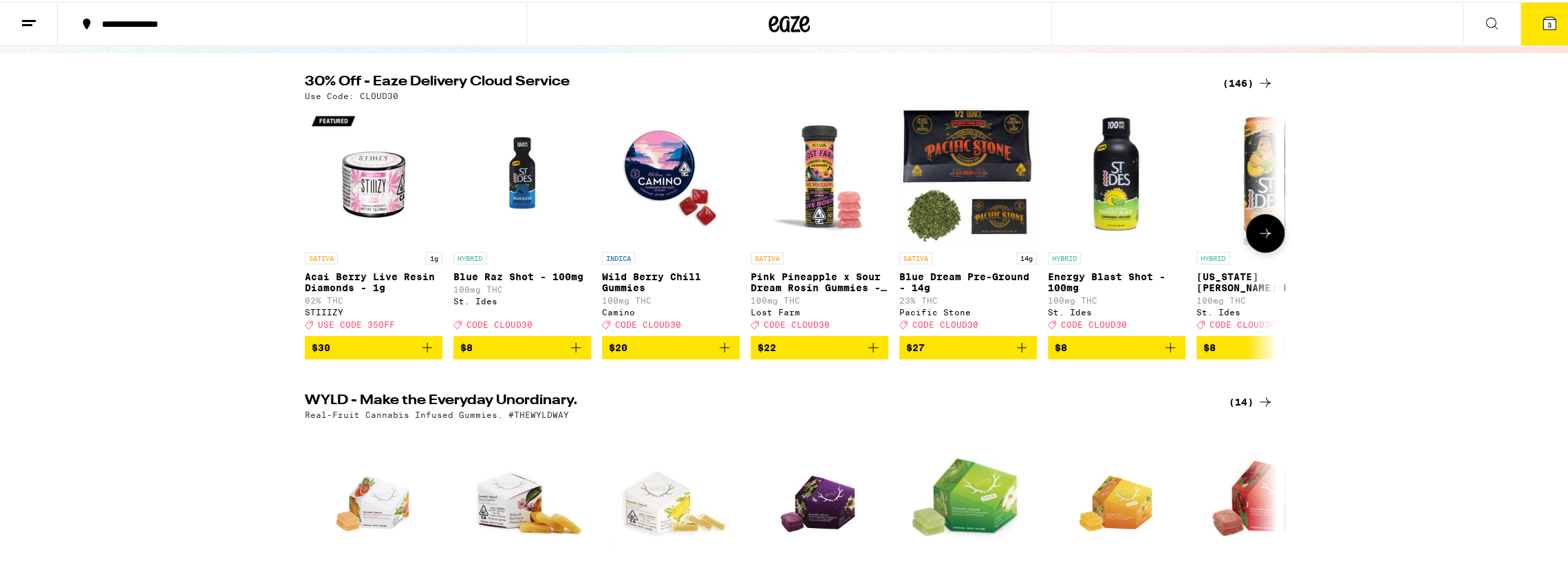
scroll to position [137, 0]
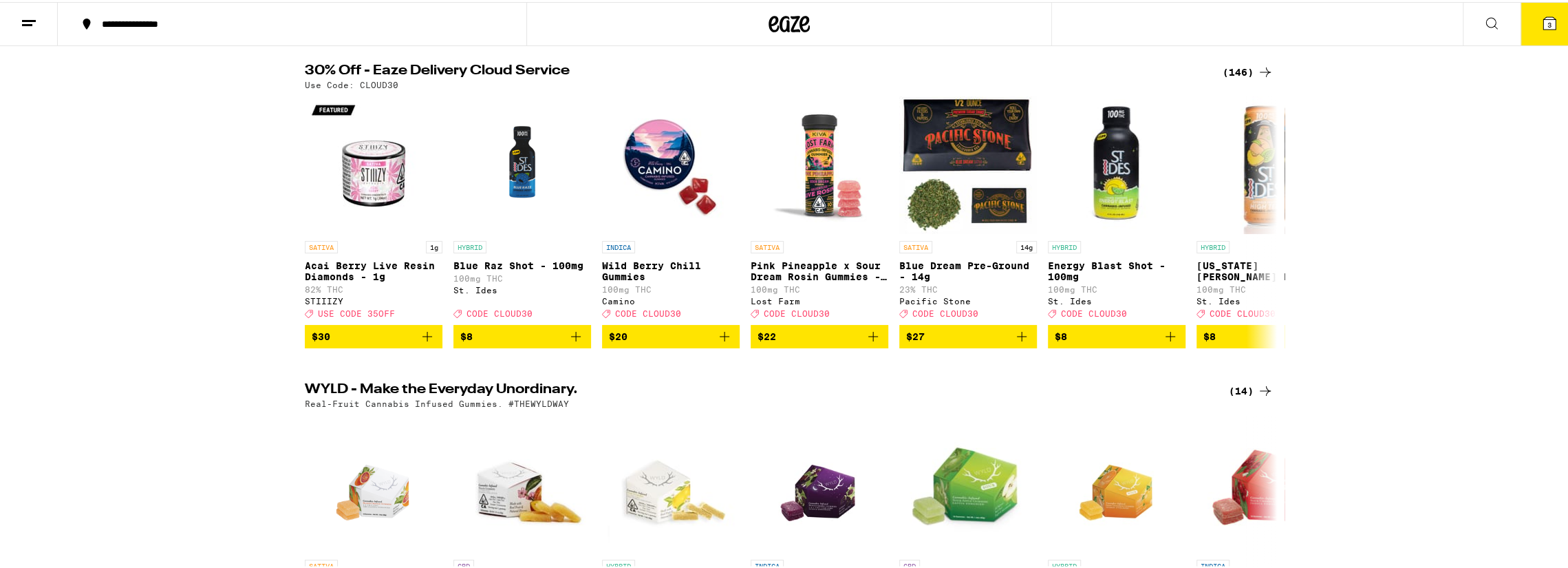
click at [1486, 18] on icon at bounding box center [1492, 22] width 11 height 11
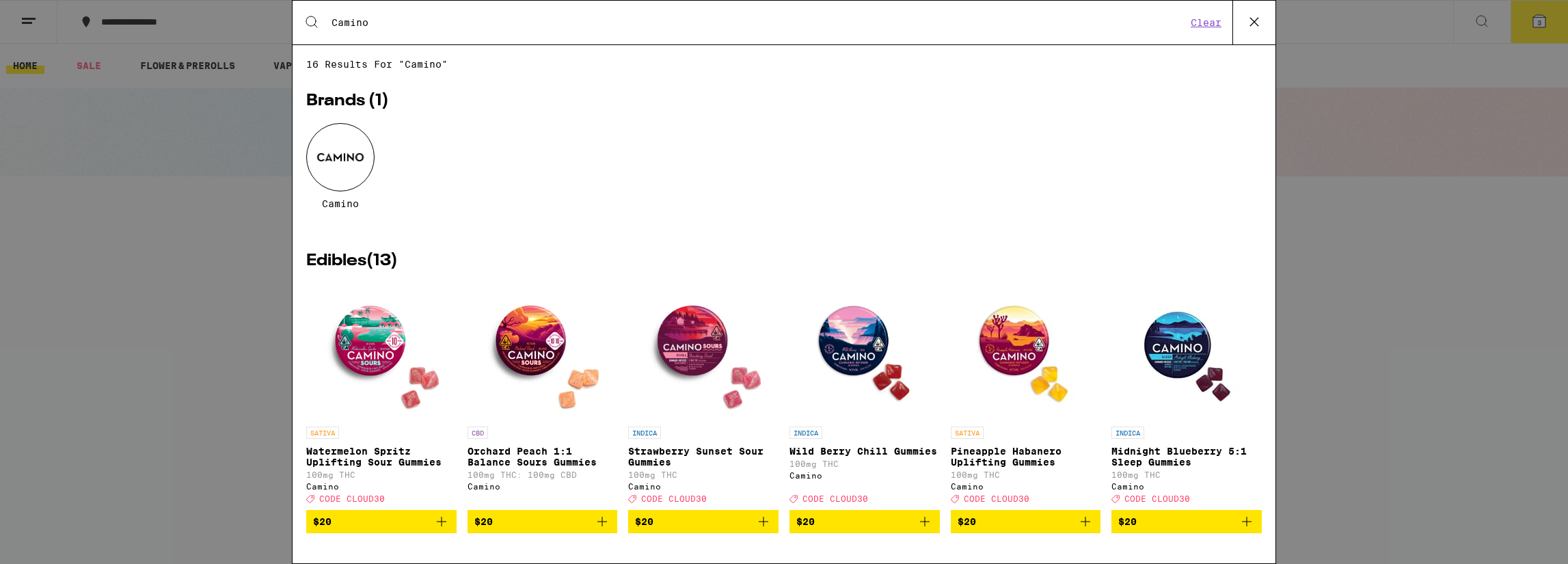
click at [373, 355] on img "Open page for Watermelon Spritz Uplifting Sour Gummies from Camino" at bounding box center [380, 351] width 136 height 136
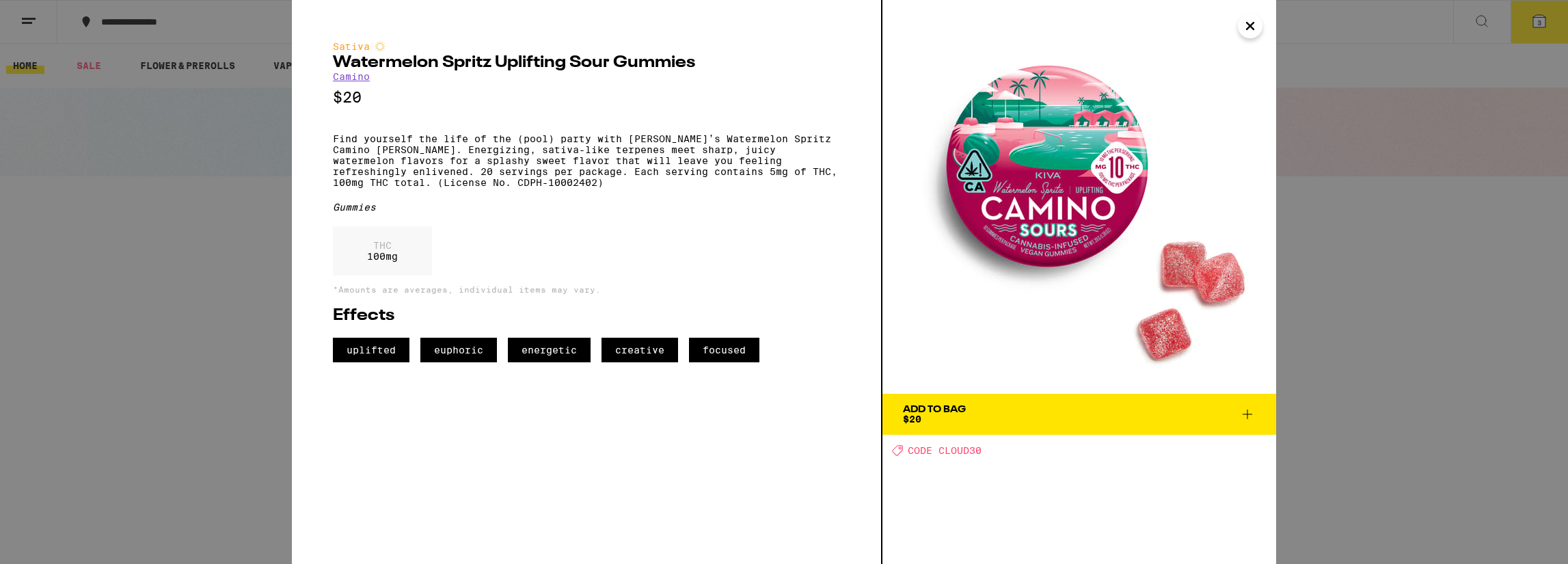
click at [1247, 26] on icon "Close" at bounding box center [1250, 26] width 17 height 21
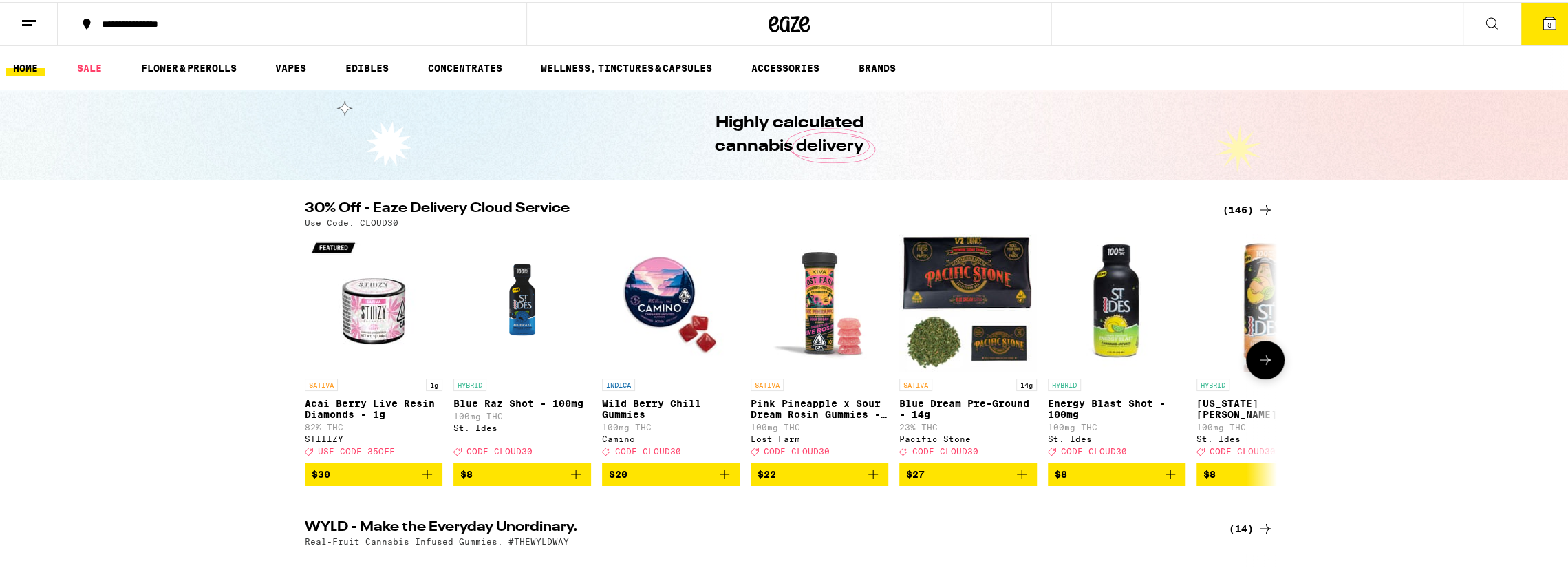
click at [807, 325] on img "Open page for Pink Pineapple x Sour Dream Rosin Gummies - 100mg from Lost Farm" at bounding box center [819, 300] width 137 height 137
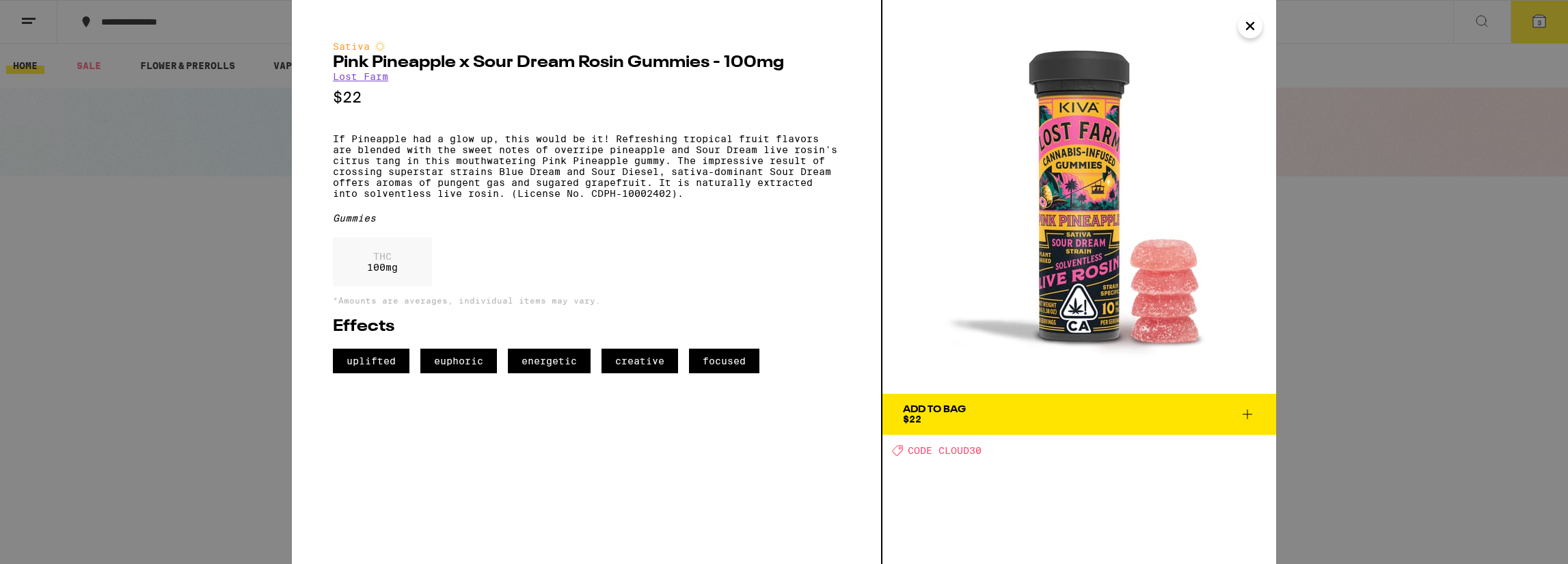
click at [1248, 23] on icon "Close" at bounding box center [1250, 26] width 7 height 7
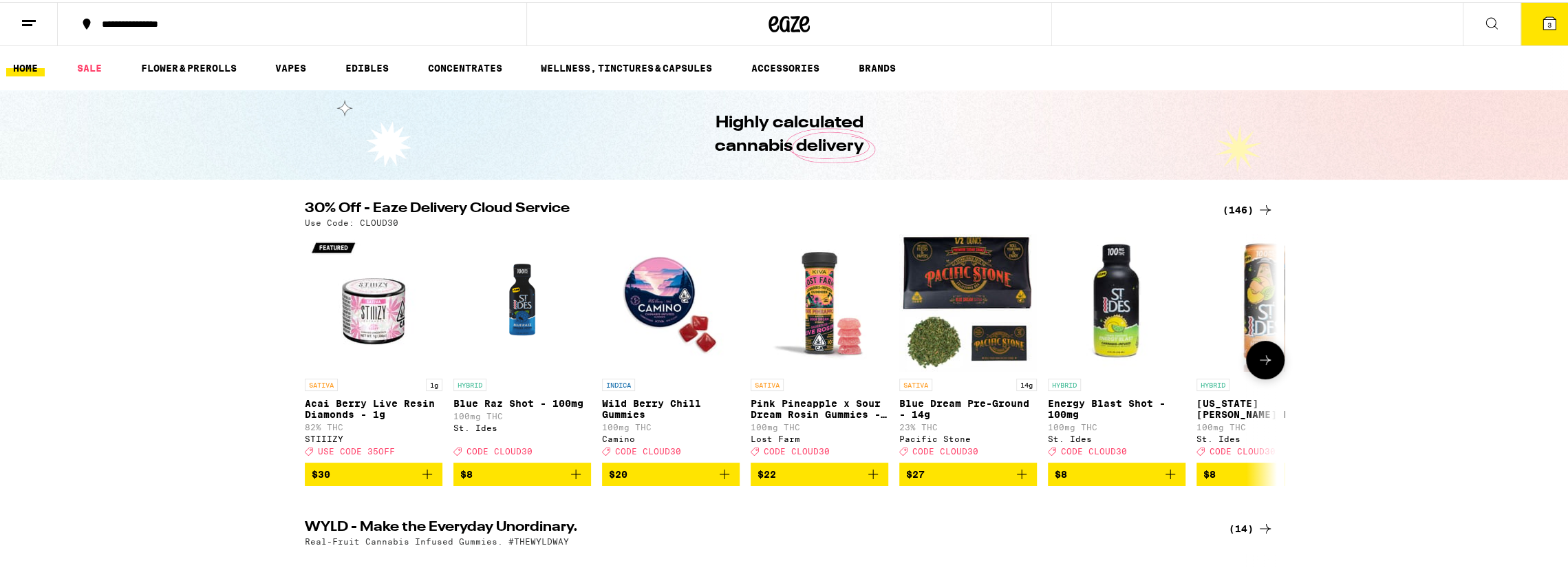
click at [865, 480] on icon "Add to bag" at bounding box center [873, 472] width 17 height 17
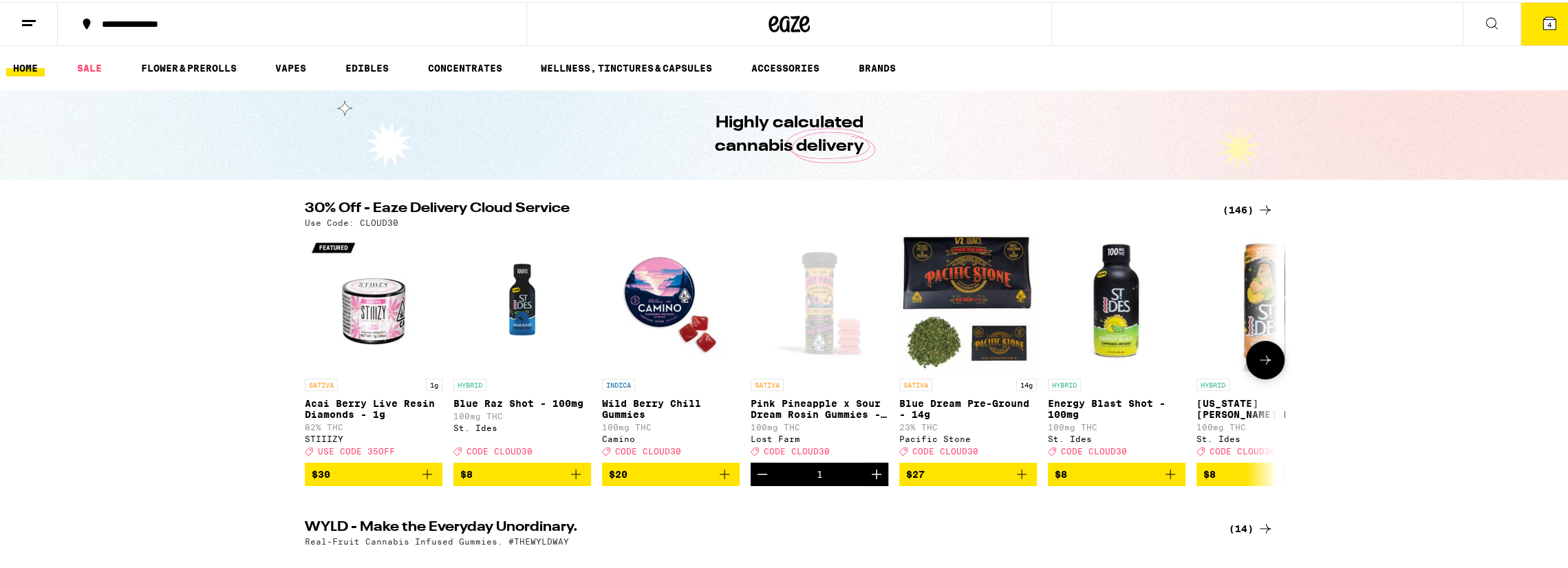
click at [1264, 366] on icon at bounding box center [1265, 358] width 17 height 17
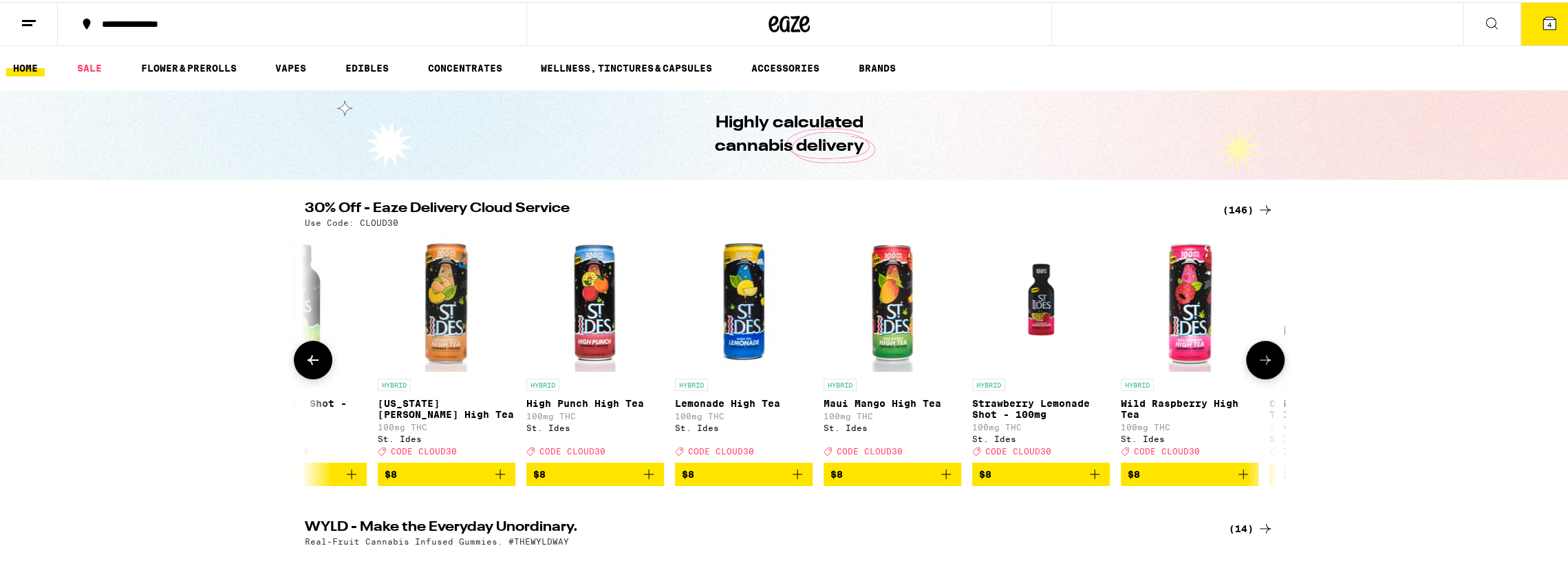
click at [1264, 366] on icon at bounding box center [1265, 358] width 17 height 17
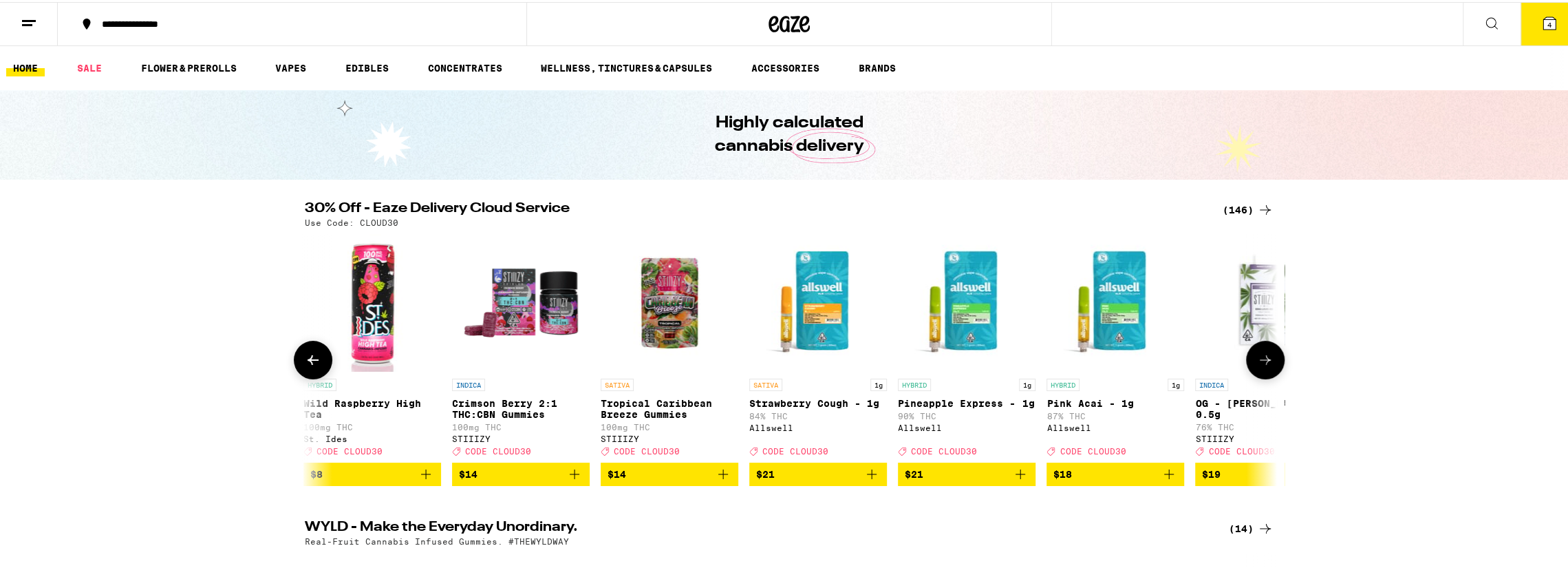
scroll to position [0, 1637]
click at [1264, 366] on icon at bounding box center [1265, 358] width 17 height 17
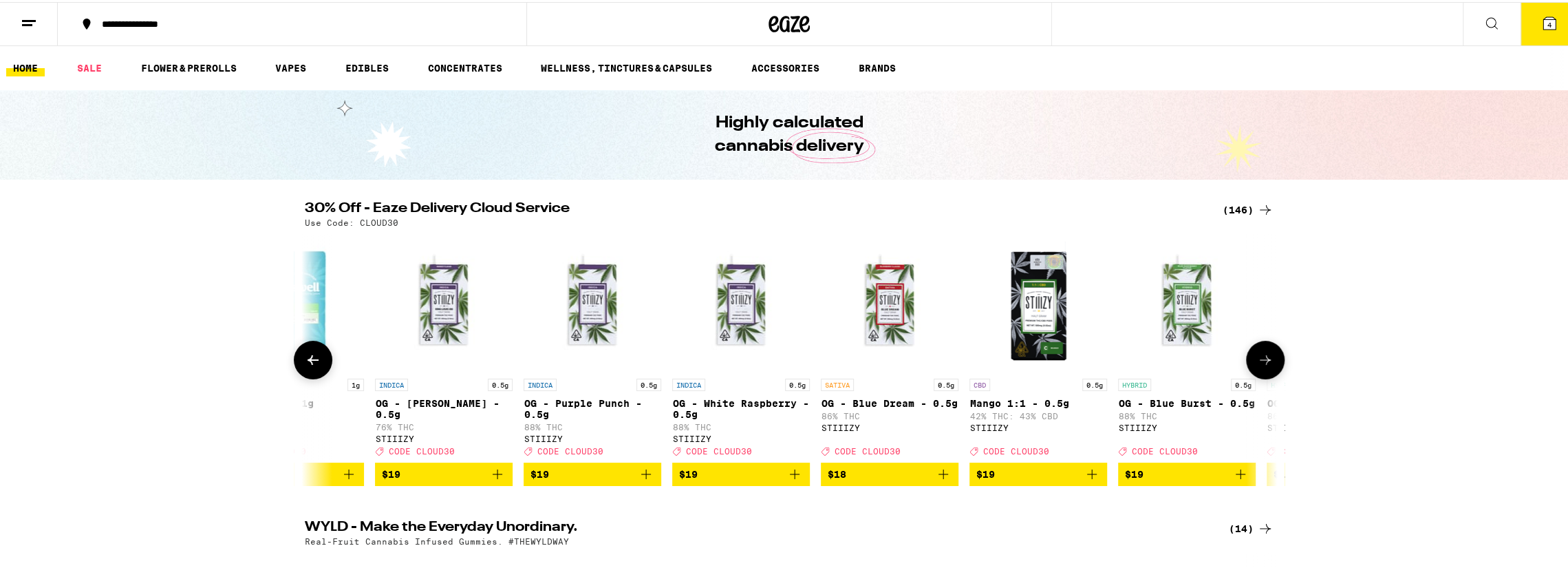
click at [1264, 366] on icon at bounding box center [1265, 358] width 17 height 17
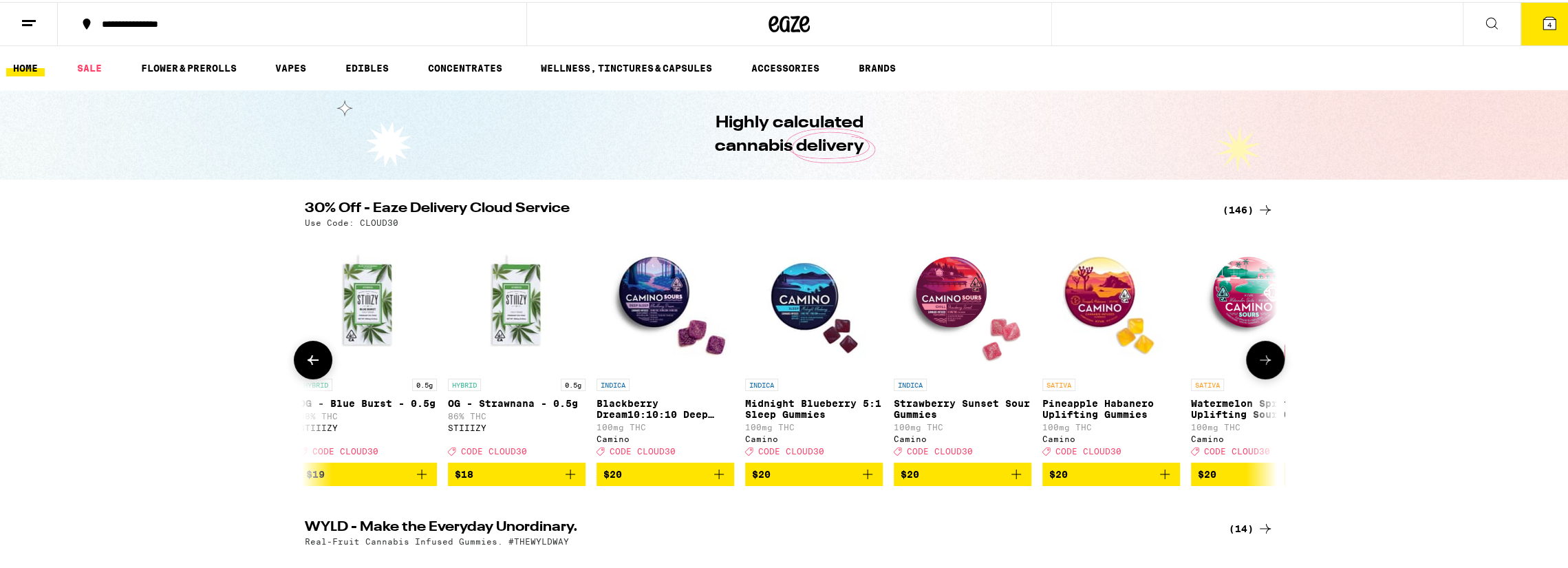
click at [1264, 366] on icon at bounding box center [1265, 358] width 17 height 17
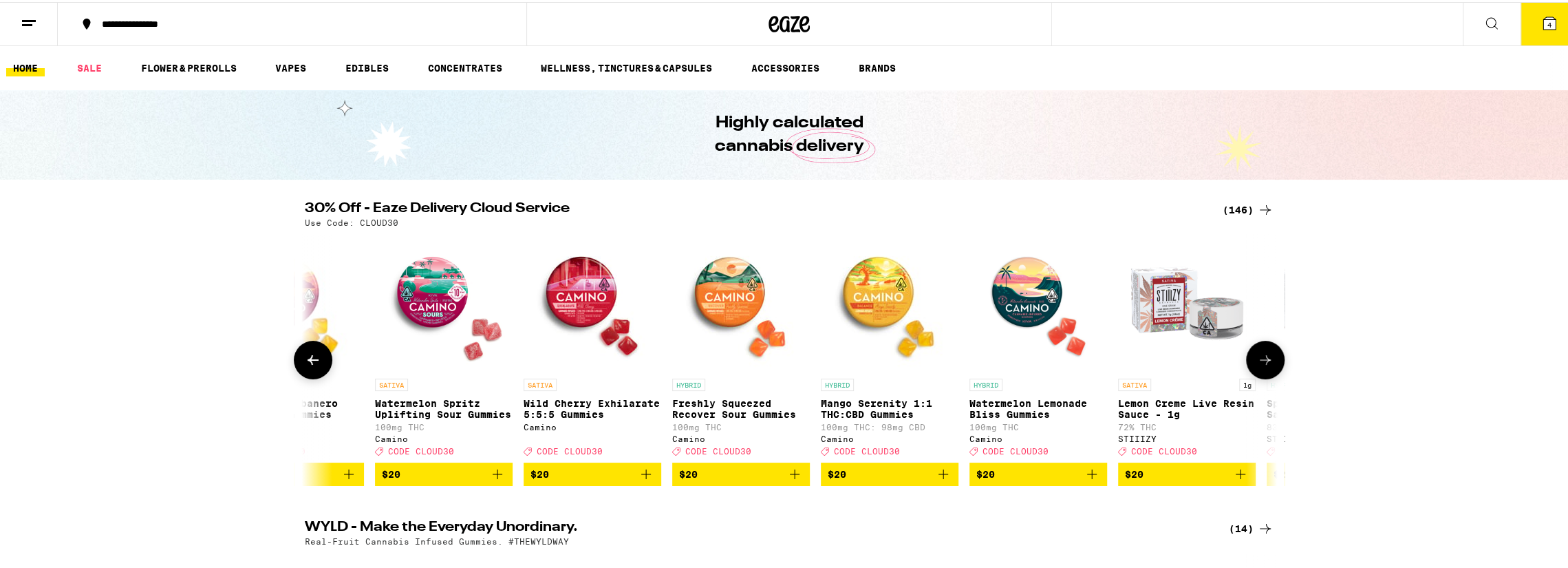
scroll to position [0, 4093]
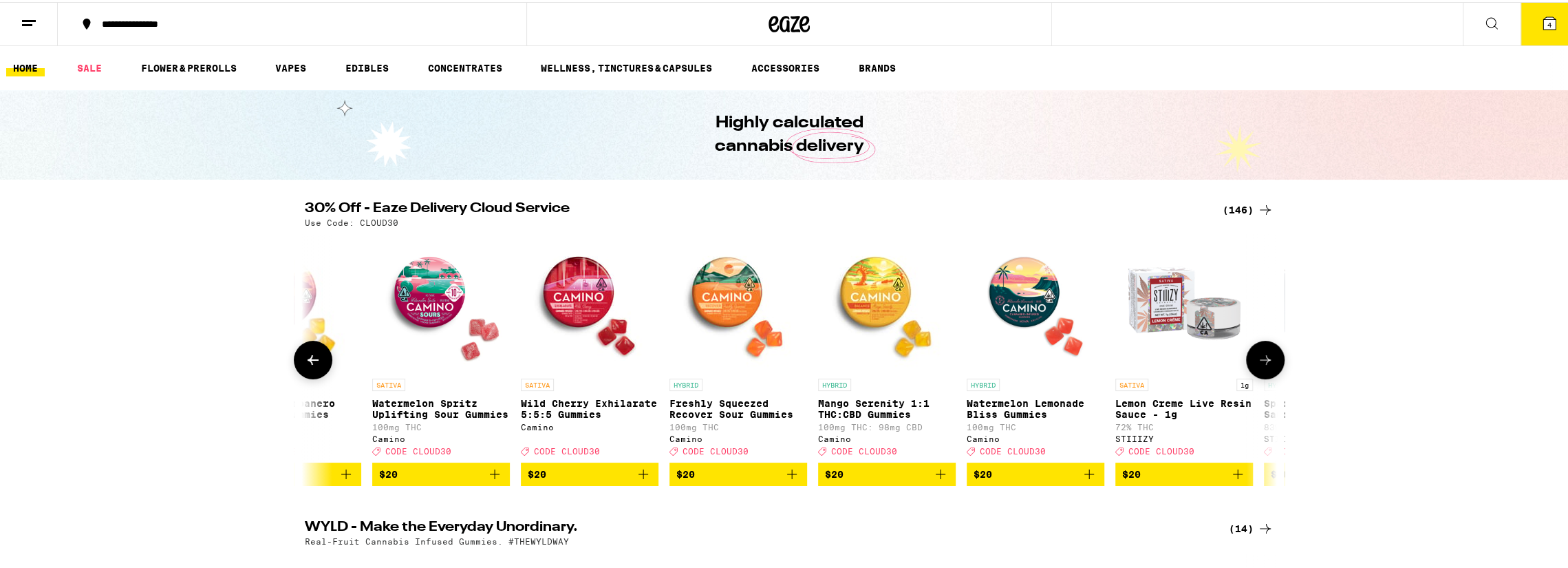
click at [1264, 366] on icon at bounding box center [1265, 358] width 17 height 17
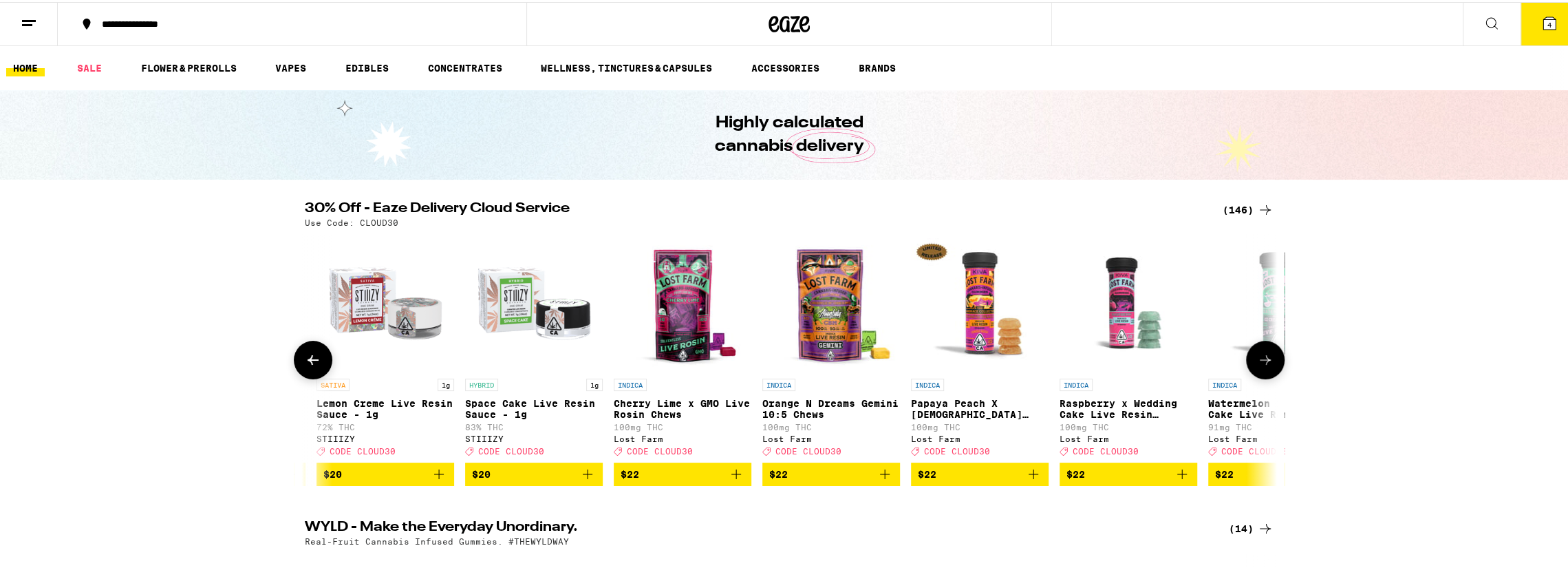
scroll to position [0, 4912]
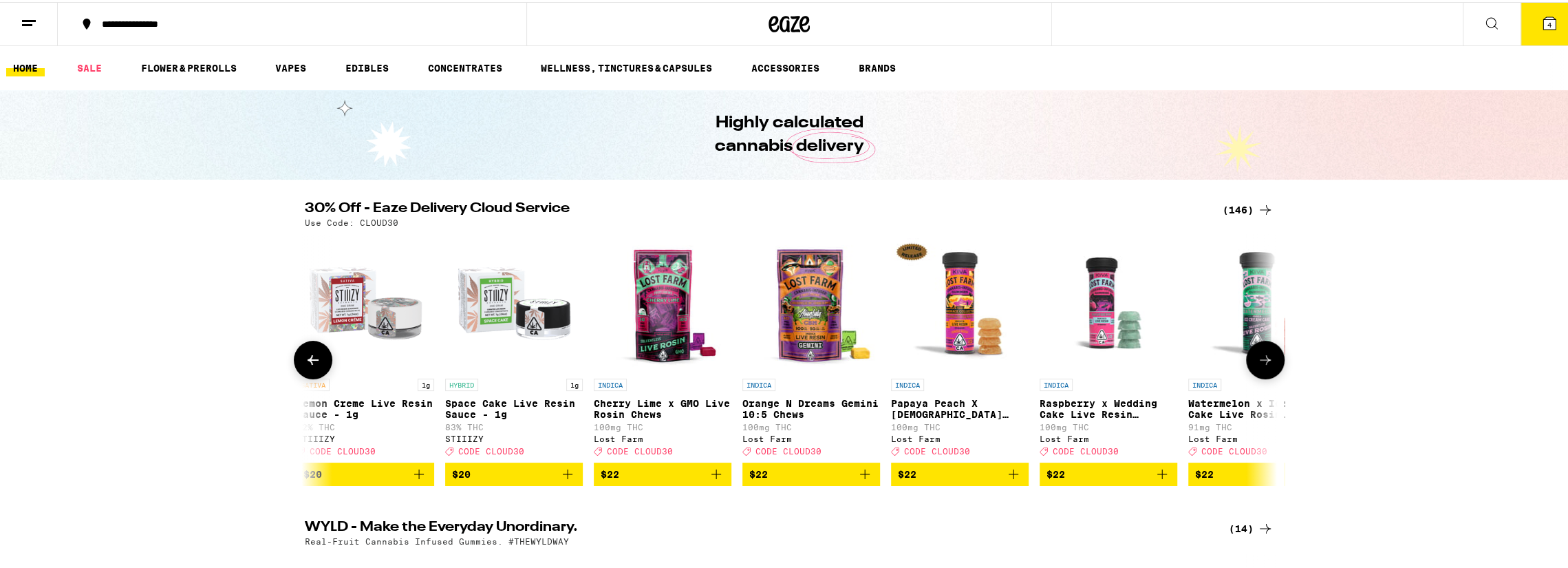
click at [1261, 366] on icon at bounding box center [1265, 358] width 17 height 17
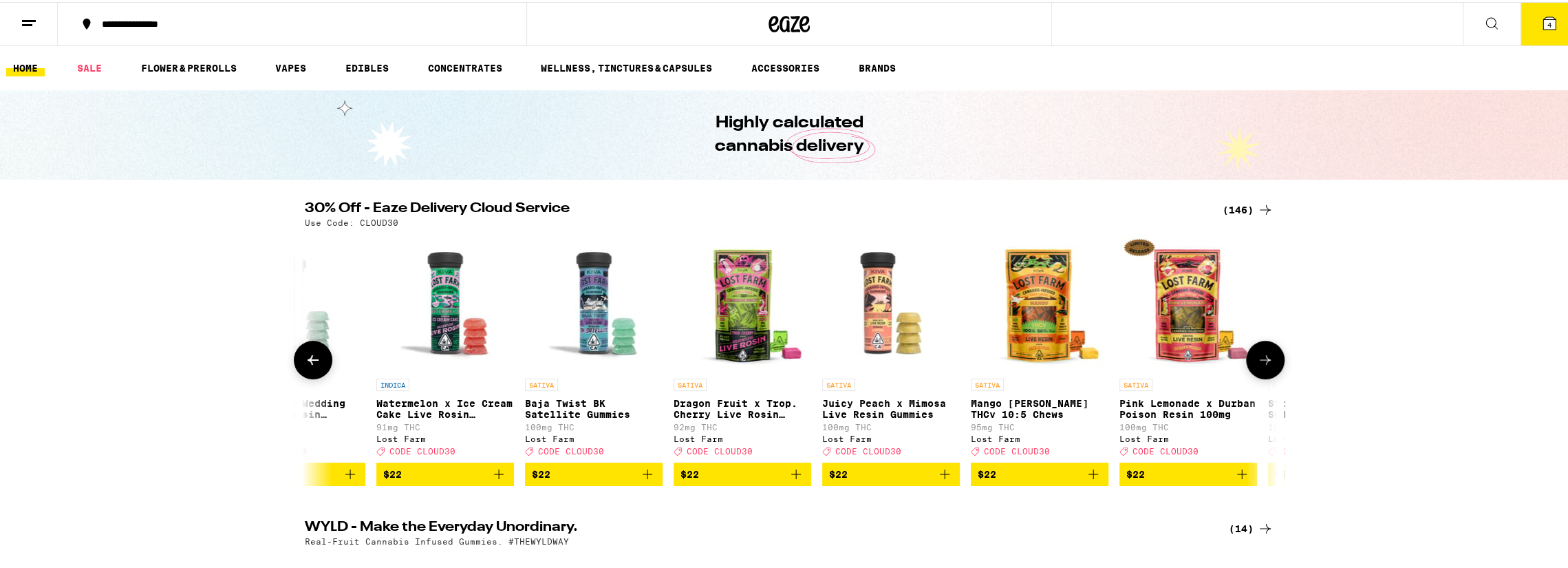
scroll to position [0, 5730]
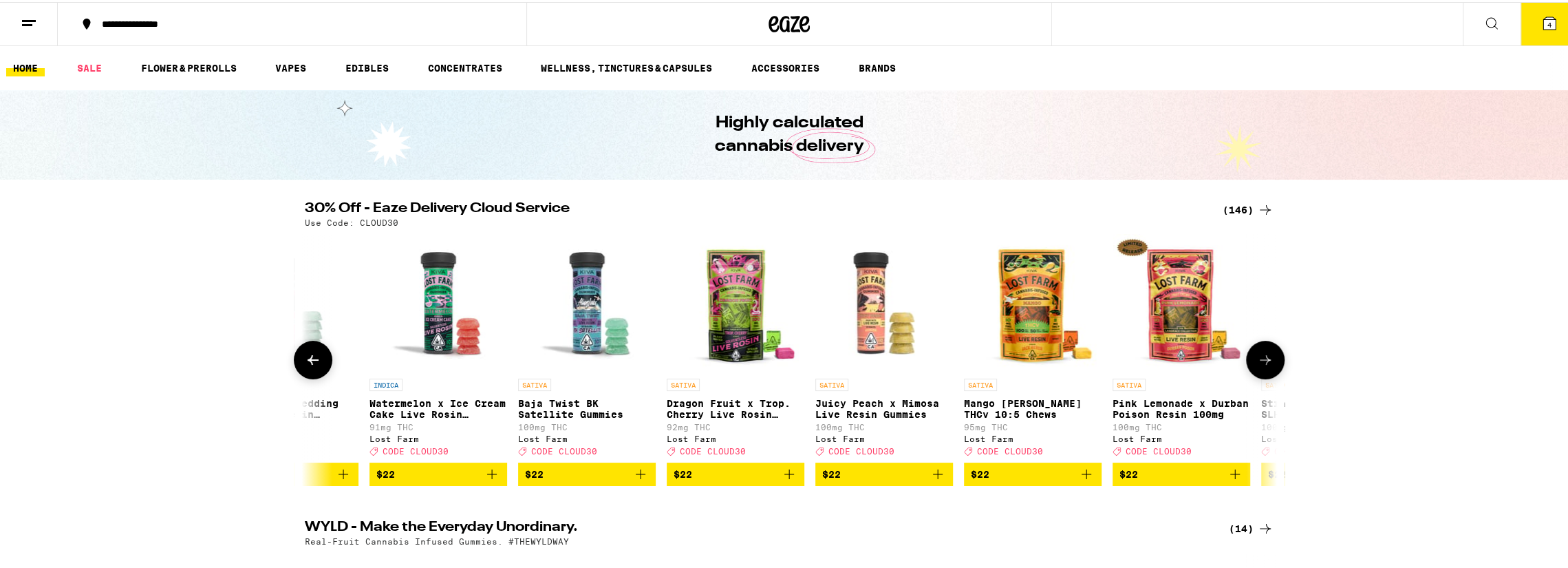
click at [1256, 359] on icon at bounding box center [1265, 358] width 17 height 17
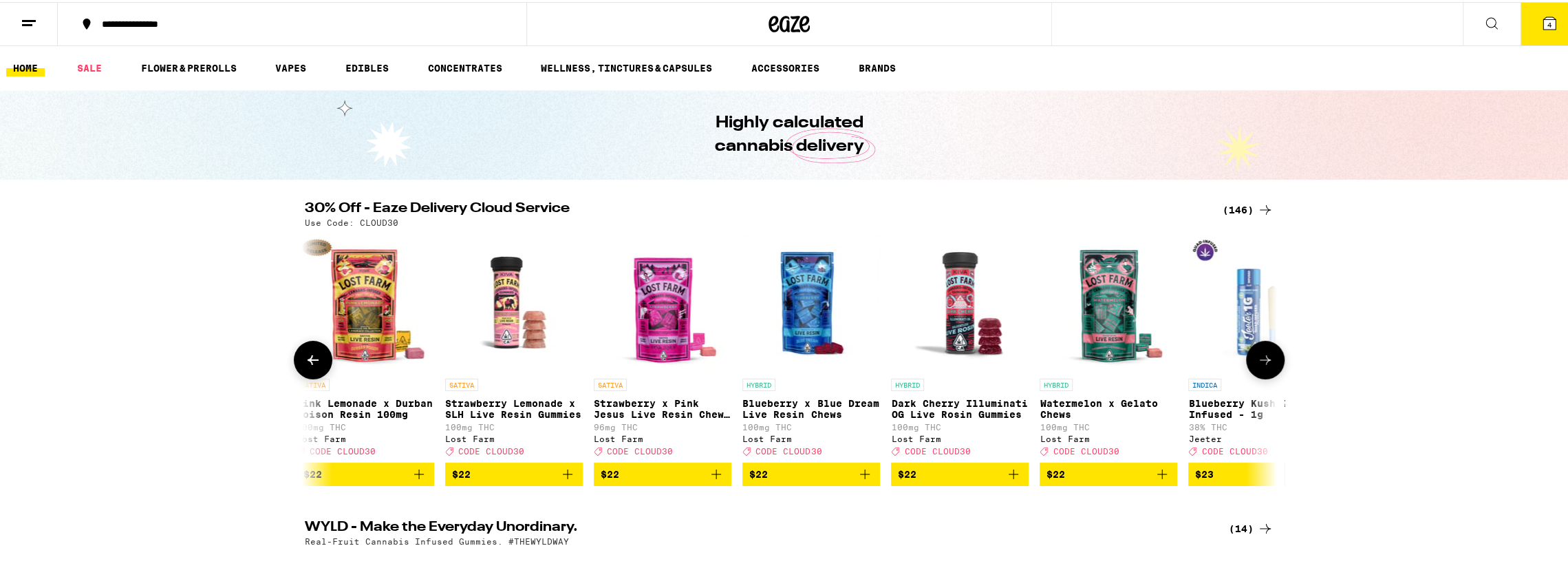
scroll to position [0, 6549]
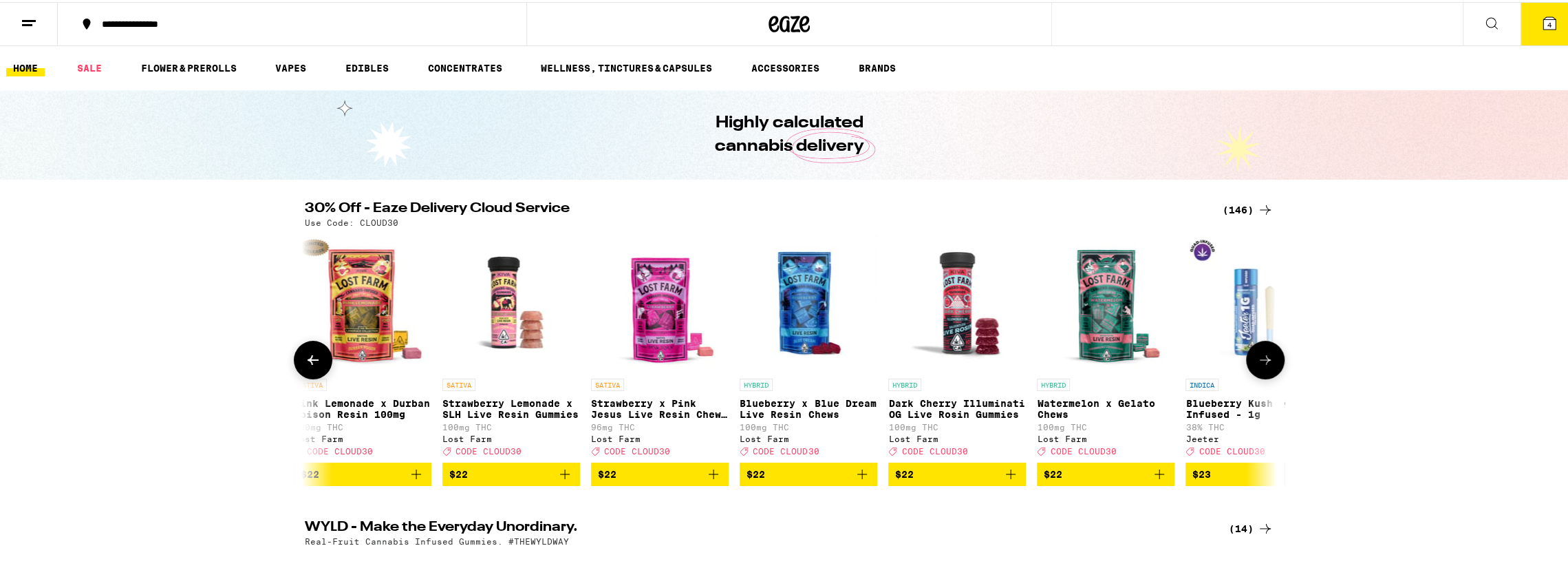
click at [1004, 480] on icon "Add to bag" at bounding box center [1010, 472] width 17 height 17
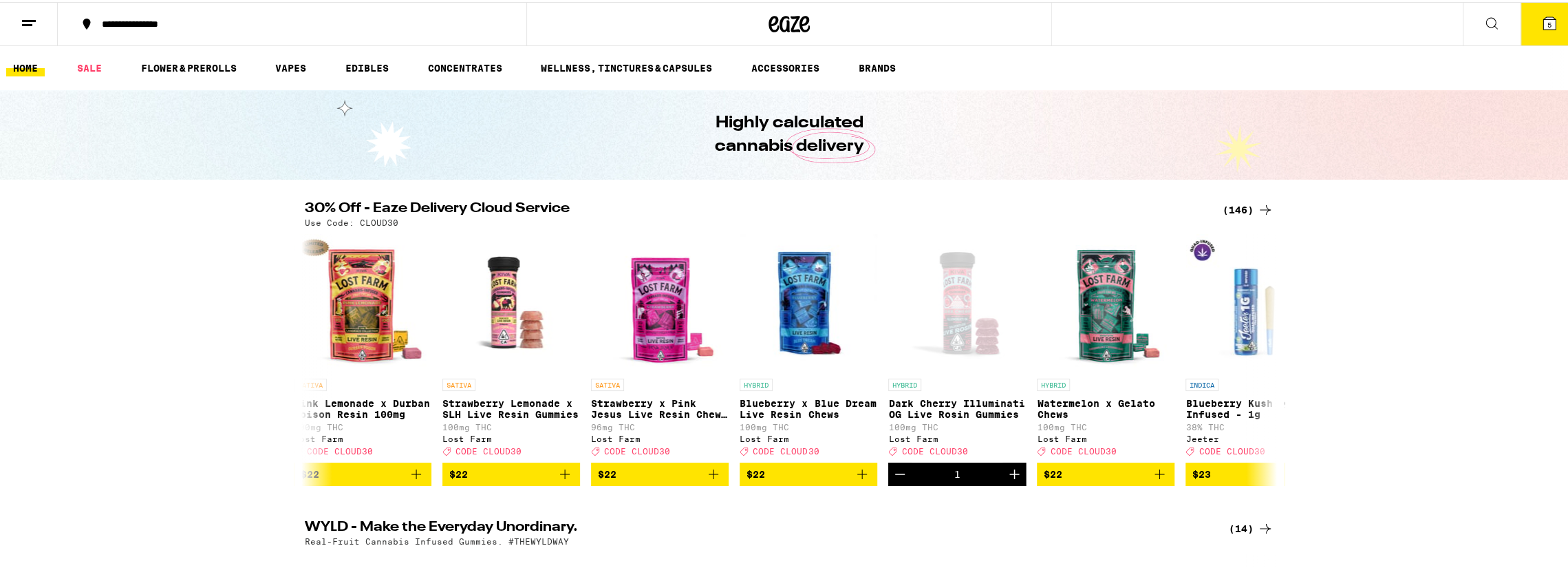
click at [1545, 27] on icon at bounding box center [1549, 21] width 17 height 17
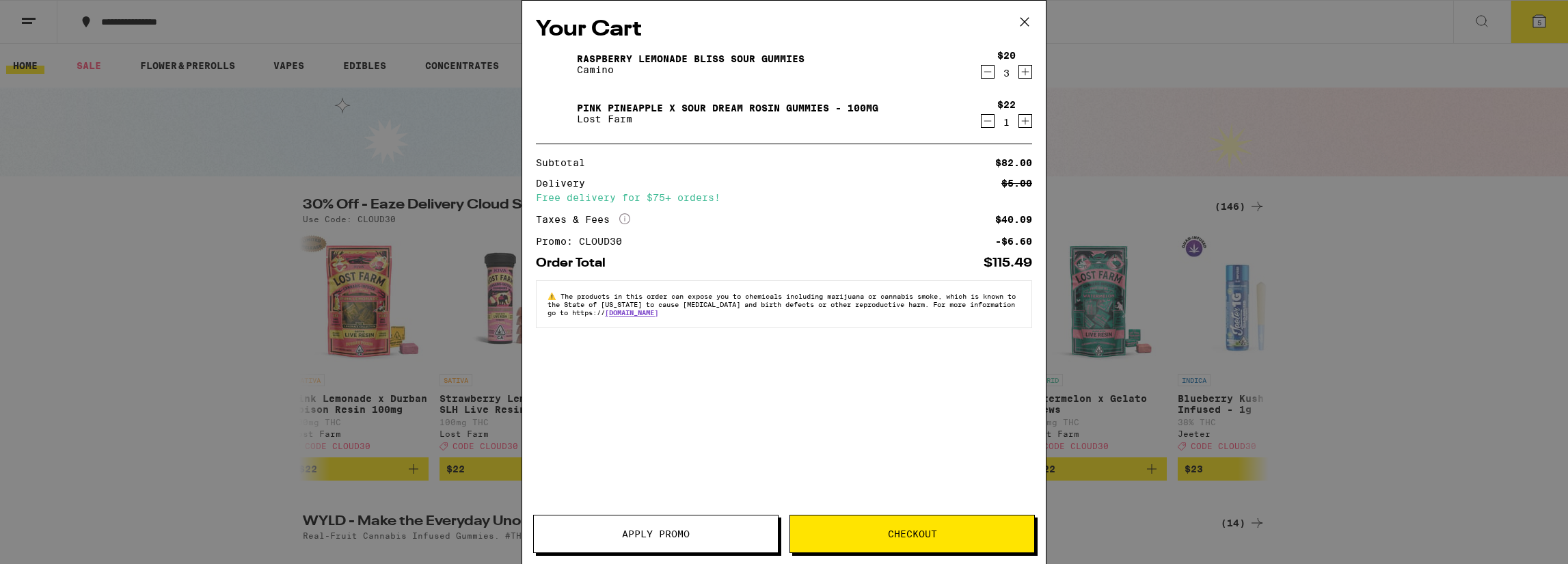
click at [984, 74] on icon "Decrement" at bounding box center [987, 72] width 12 height 17
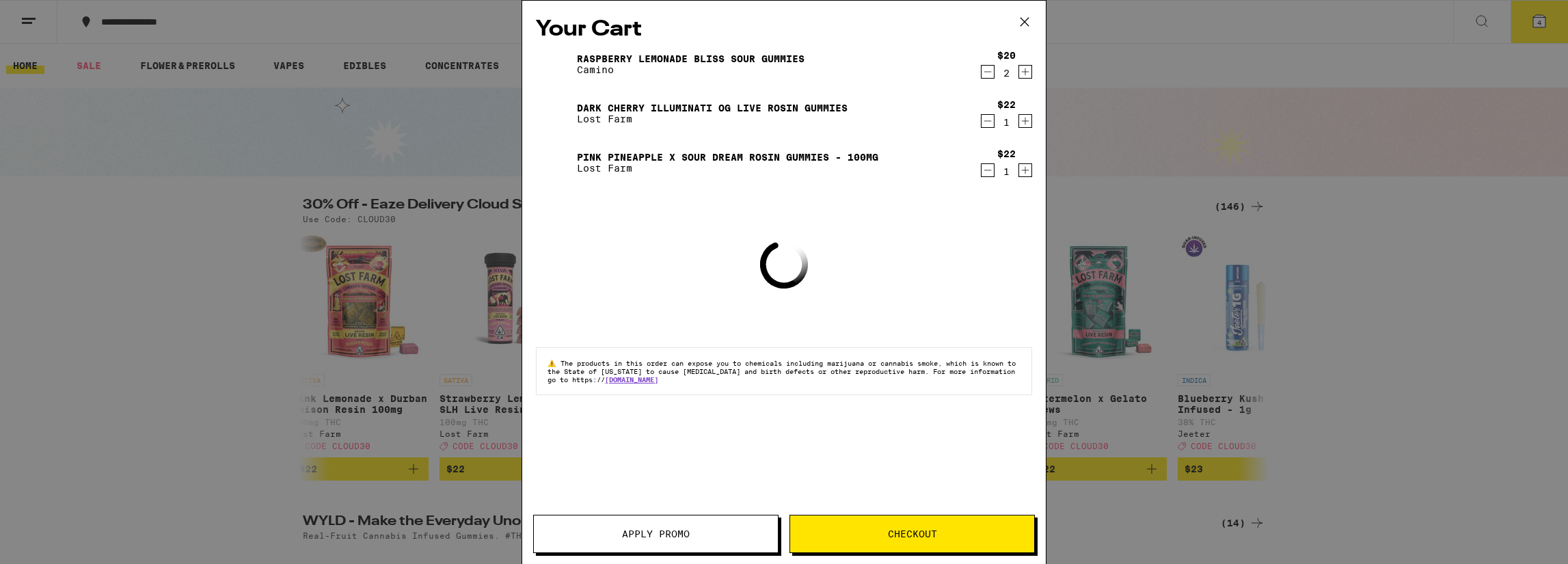
click at [984, 74] on icon "Decrement" at bounding box center [987, 72] width 12 height 17
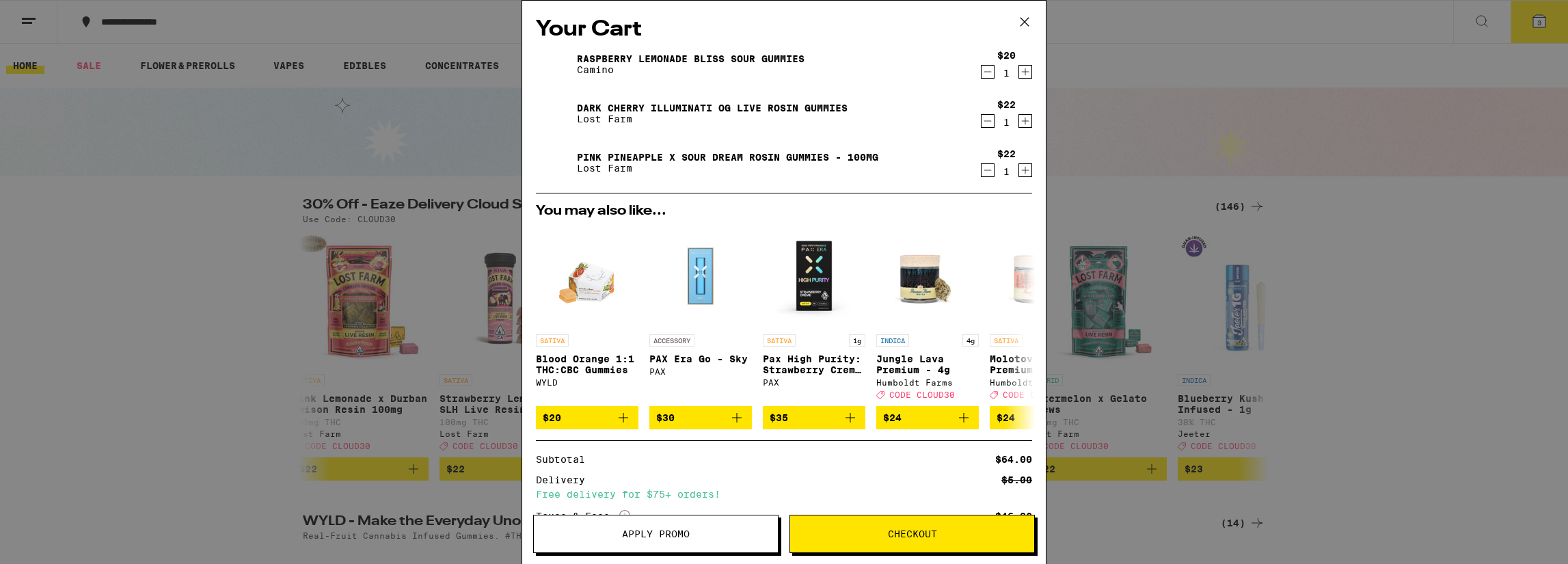
click at [981, 74] on icon "Decrement" at bounding box center [987, 72] width 12 height 17
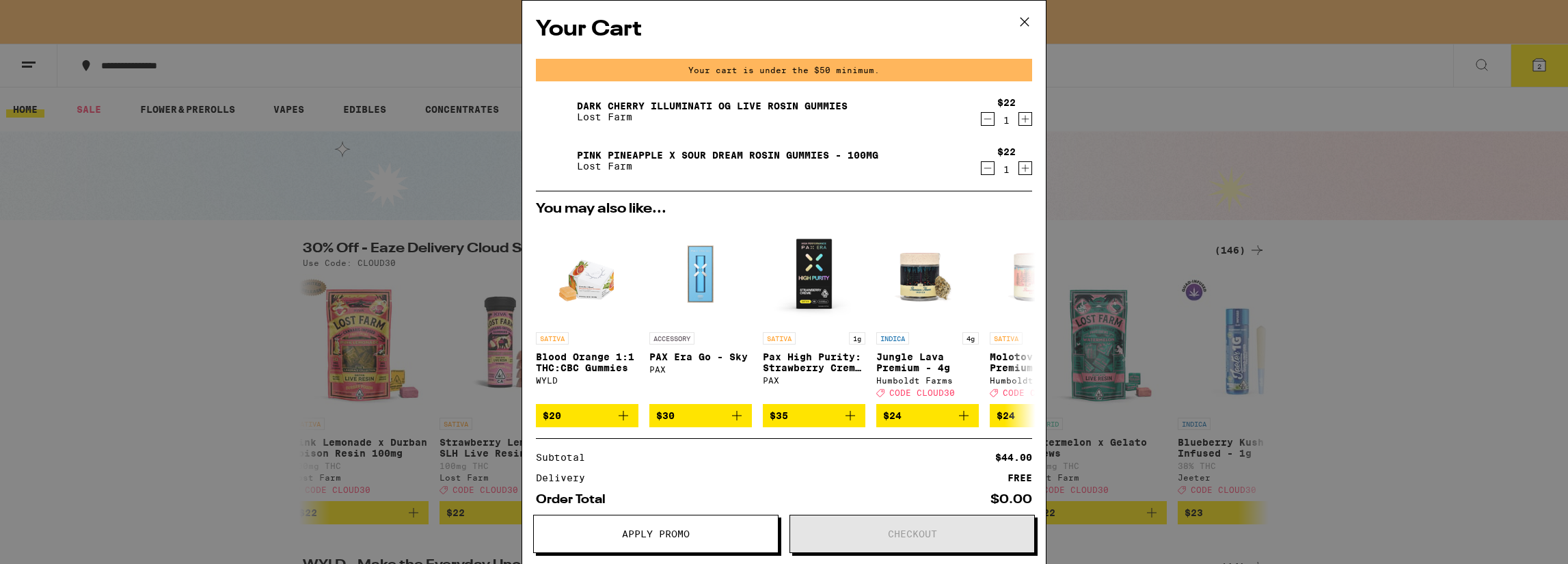
click at [757, 102] on link "Dark Cherry Illuminati OG Live Rosin Gummies" at bounding box center [711, 106] width 270 height 11
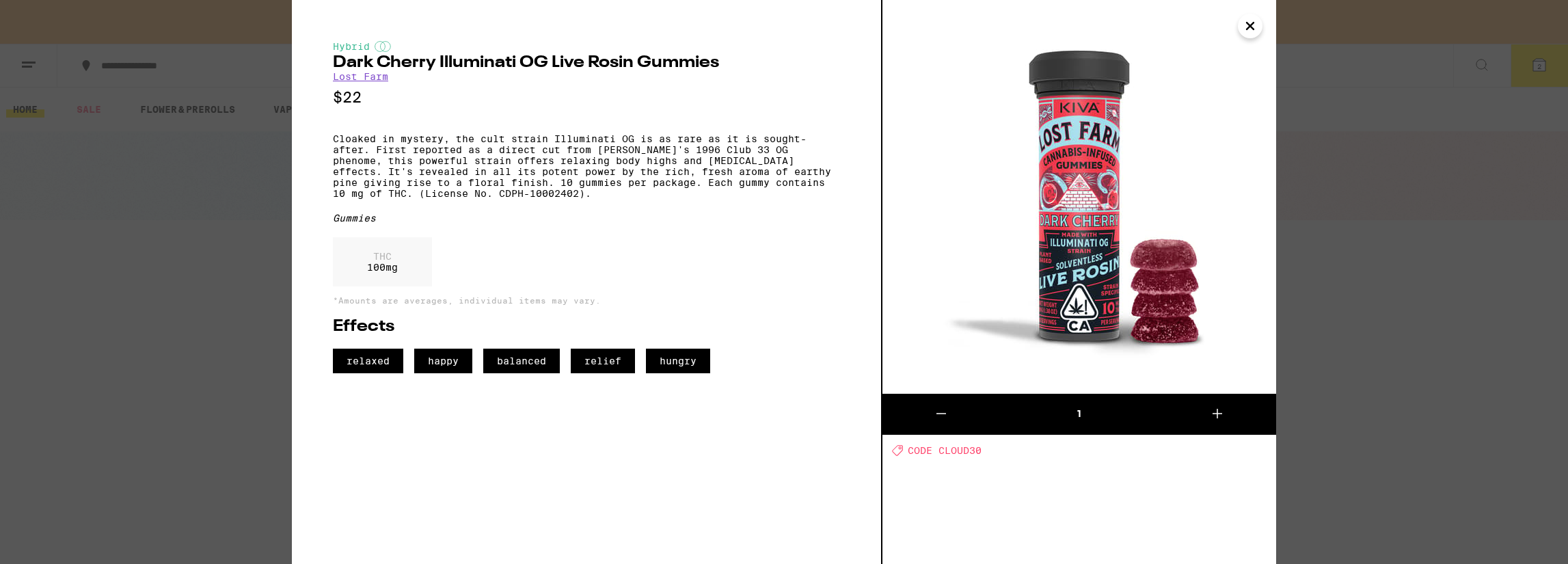
click at [1249, 33] on icon "Close" at bounding box center [1250, 26] width 17 height 21
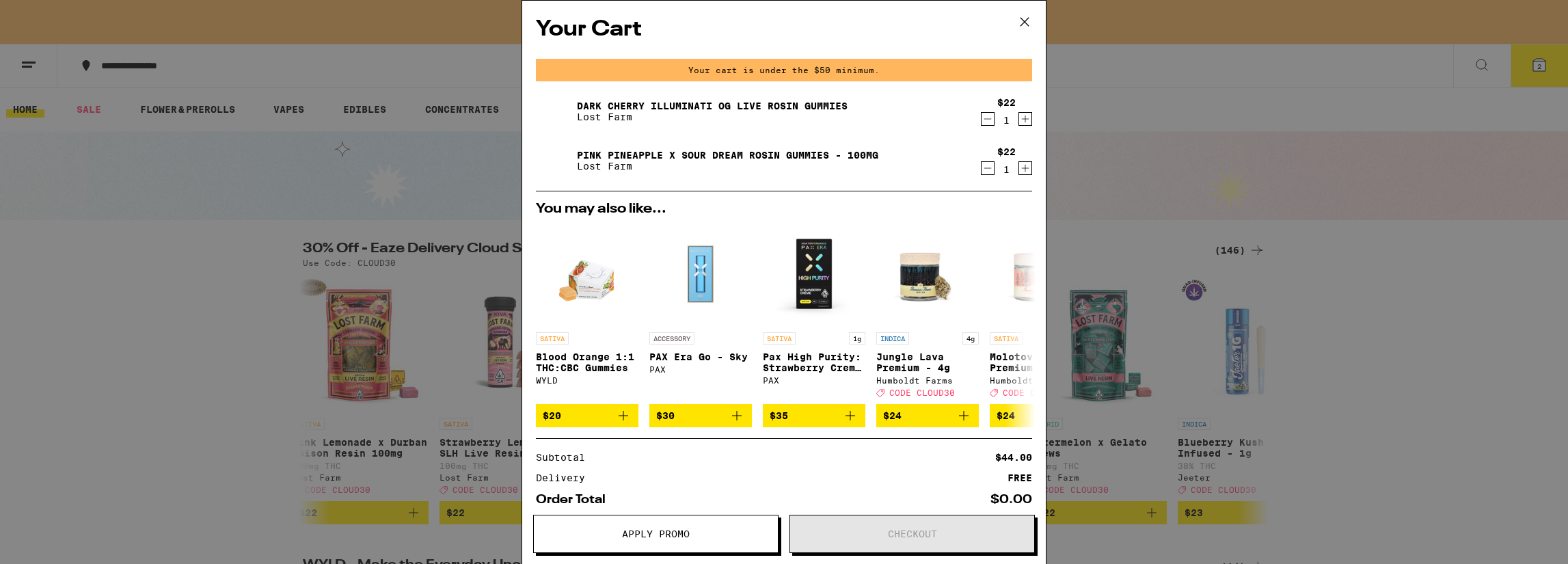
click at [747, 155] on link "Pink Pineapple x Sour Dream Rosin Gummies - 100mg" at bounding box center [727, 156] width 301 height 11
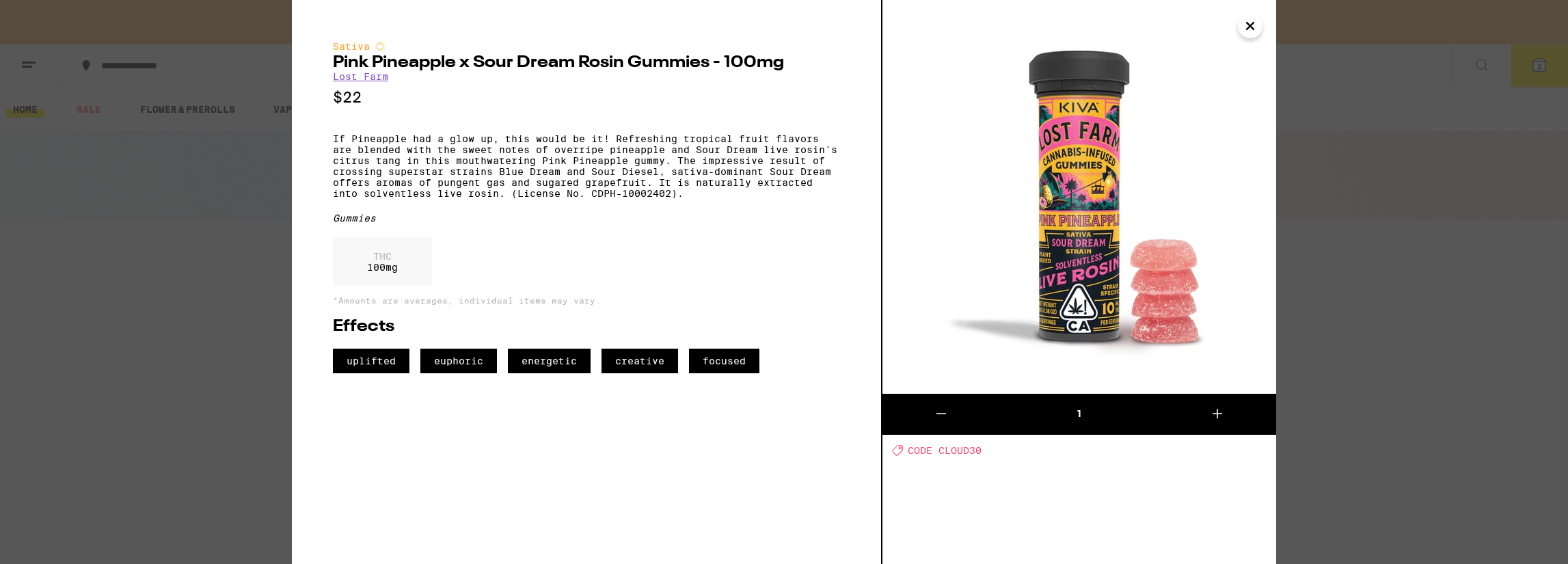
click at [1253, 28] on icon "Close" at bounding box center [1250, 26] width 17 height 21
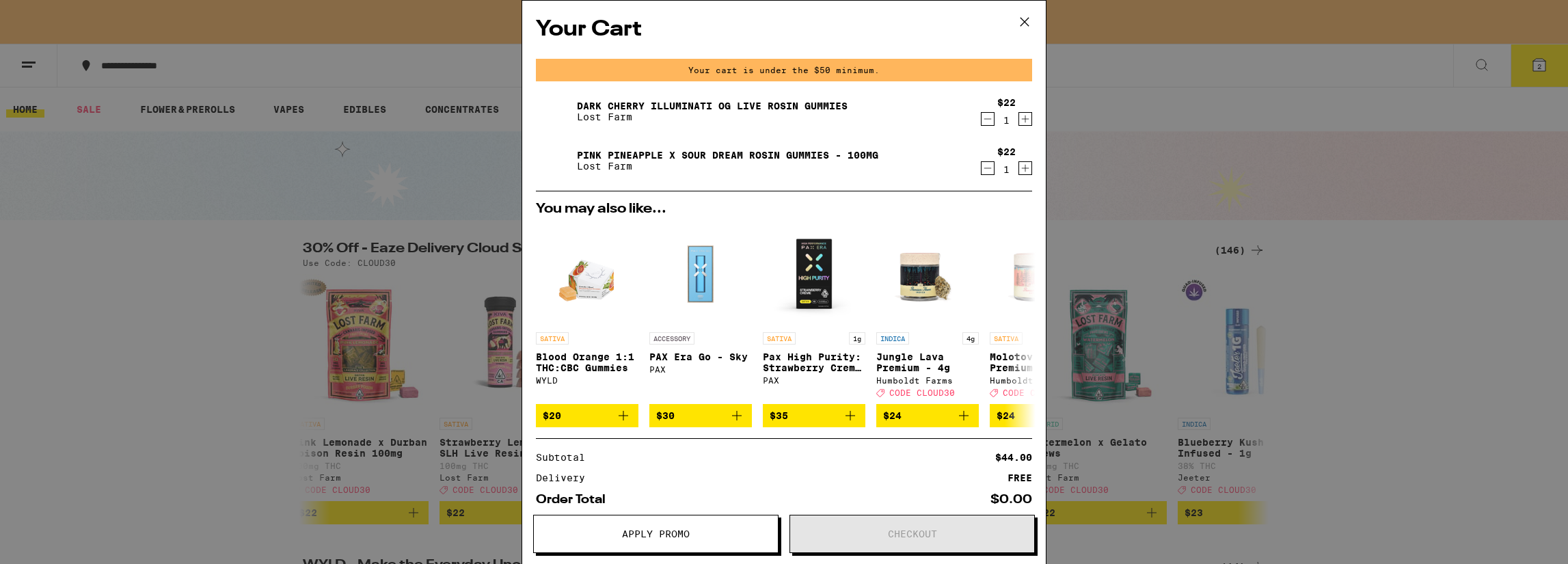
click at [741, 106] on link "Dark Cherry Illuminati OG Live Rosin Gummies" at bounding box center [711, 106] width 270 height 11
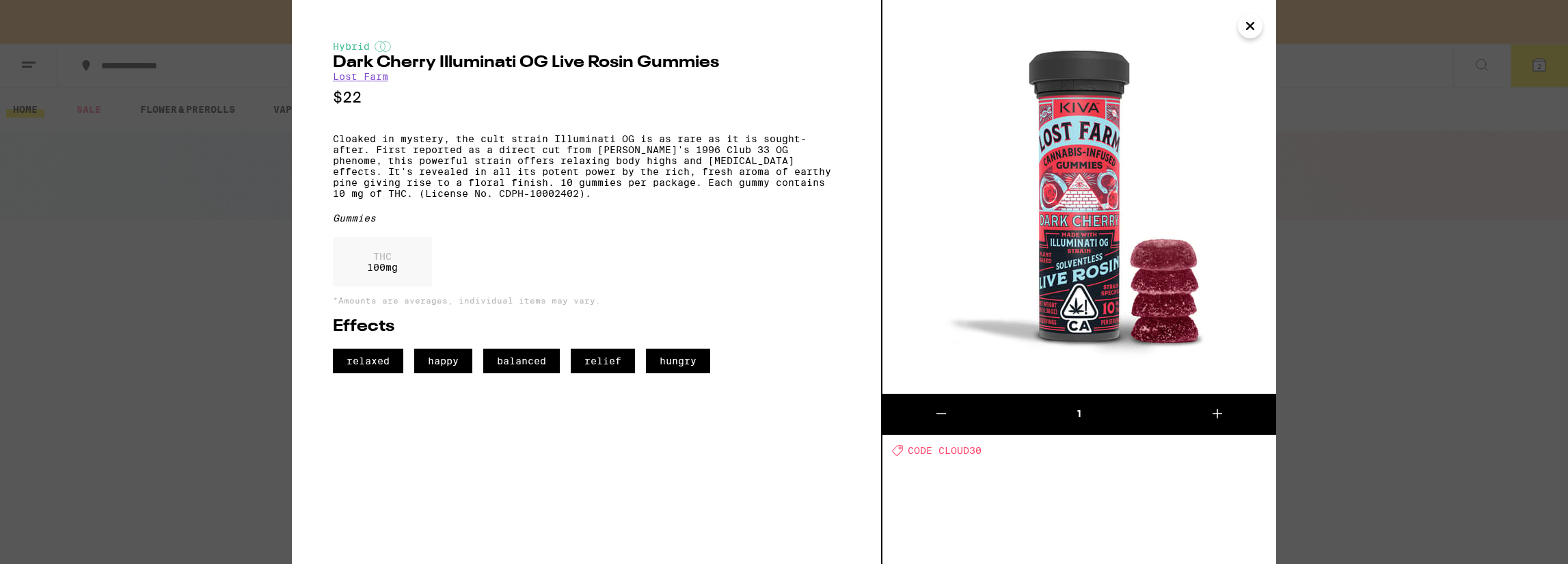
click at [1248, 31] on icon "Close" at bounding box center [1250, 26] width 17 height 21
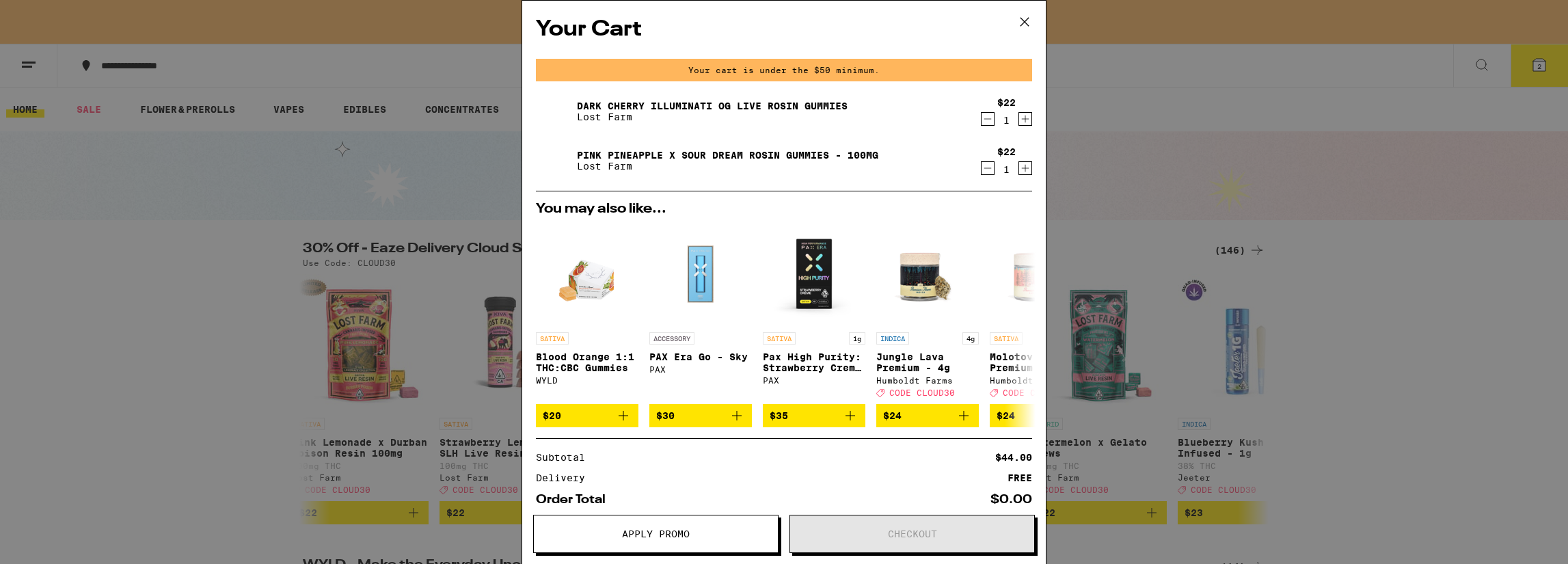
click at [754, 155] on link "Pink Pineapple x Sour Dream Rosin Gummies - 100mg" at bounding box center [727, 156] width 301 height 11
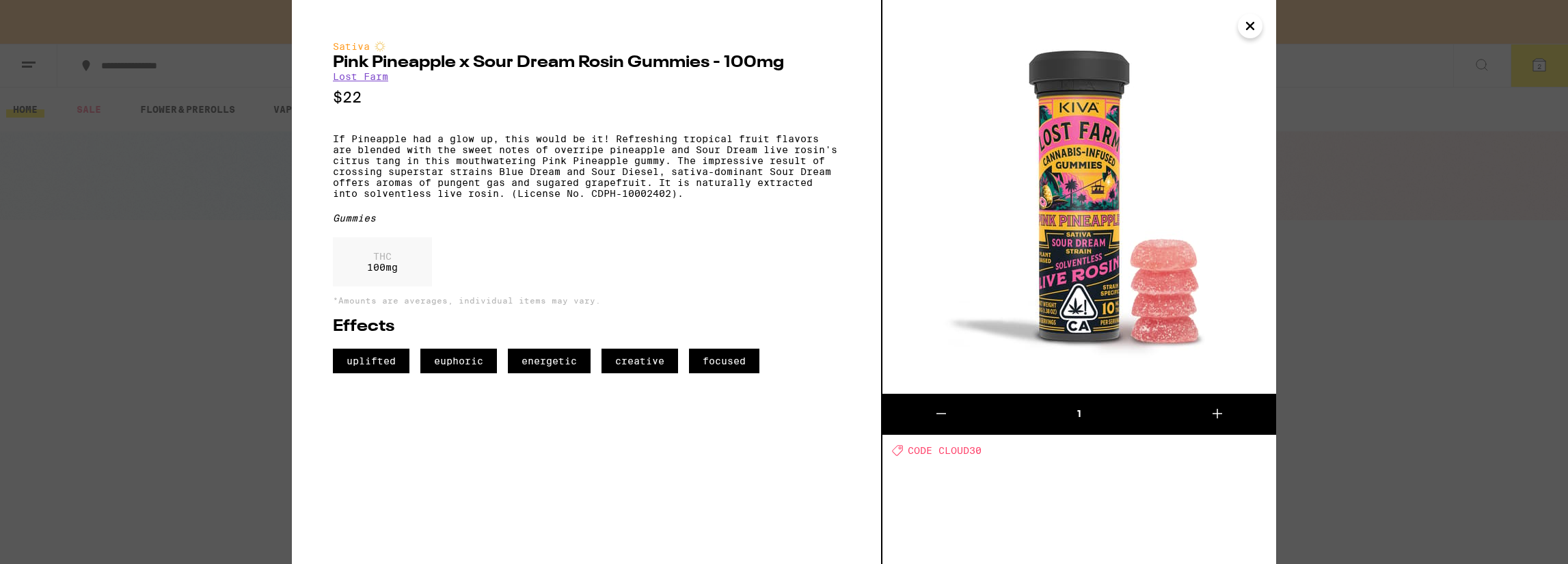
click at [1253, 24] on icon "Close" at bounding box center [1250, 26] width 17 height 21
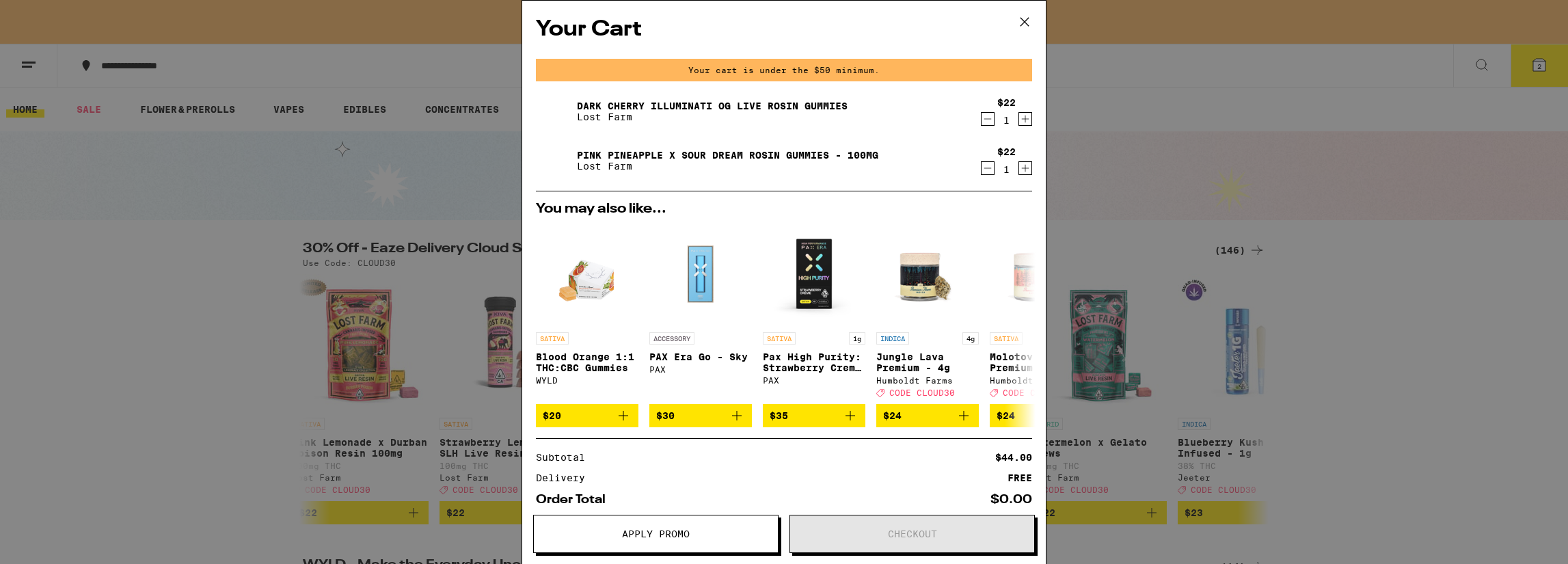
click at [275, 374] on div "Your Cart Your cart is under the $50 minimum. Dark Cherry Illuminati OG Live Ro…" at bounding box center [784, 282] width 1568 height 564
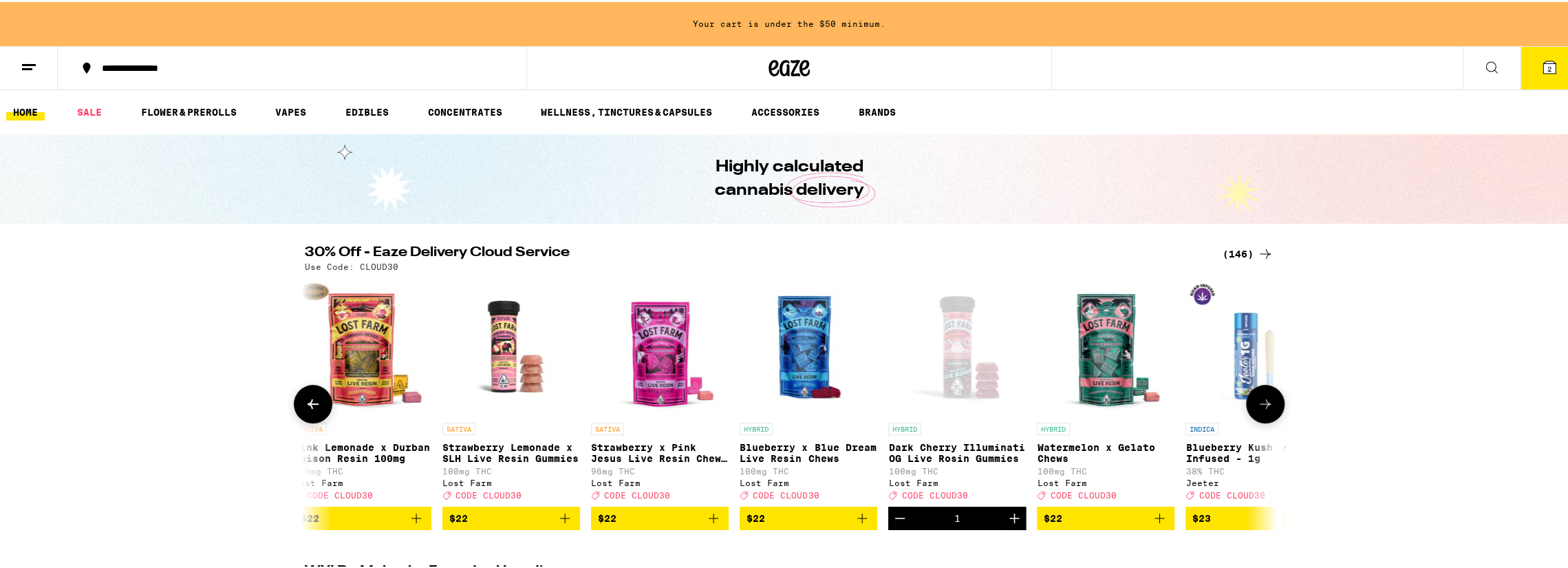
click at [312, 411] on icon at bounding box center [313, 402] width 17 height 17
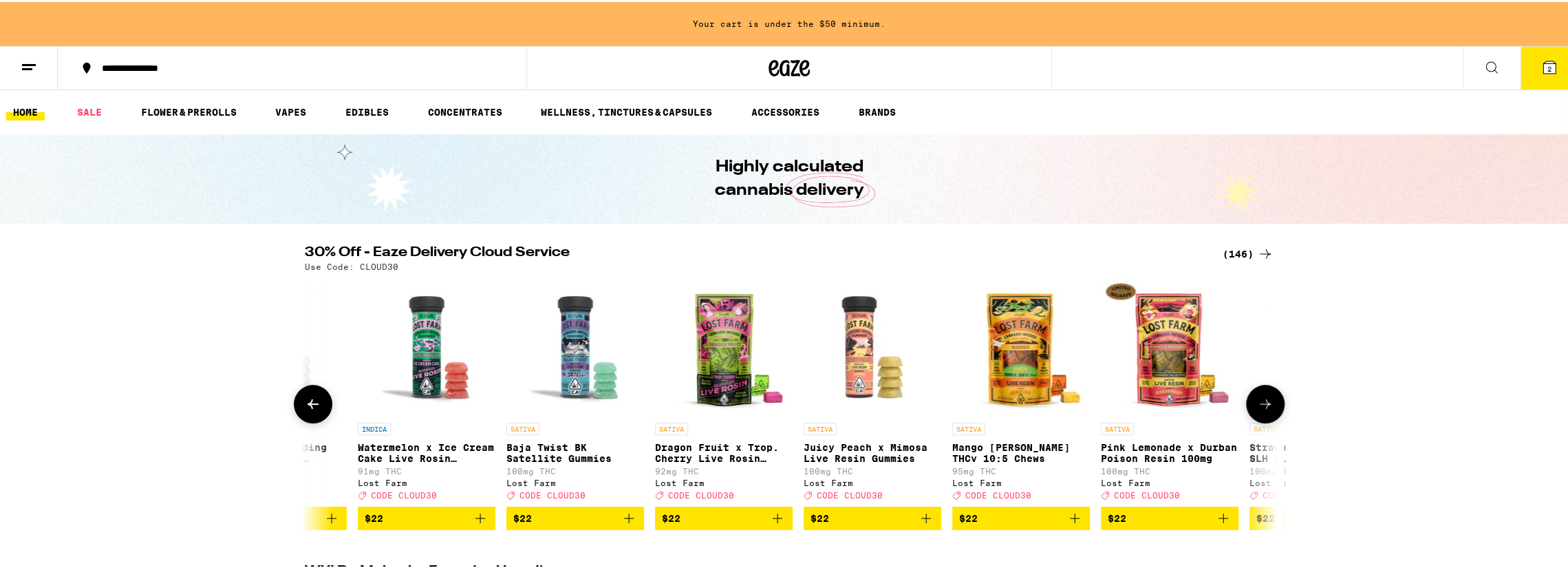
scroll to position [0, 5730]
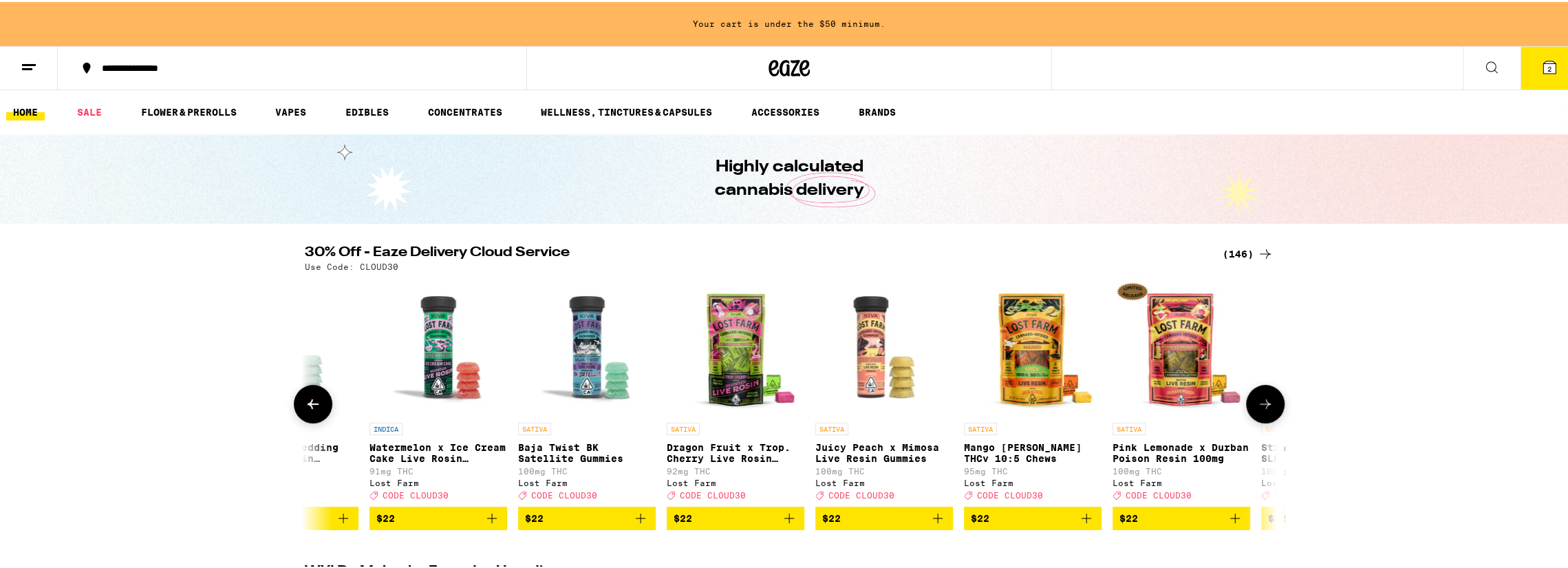
click at [312, 411] on icon at bounding box center [313, 402] width 17 height 17
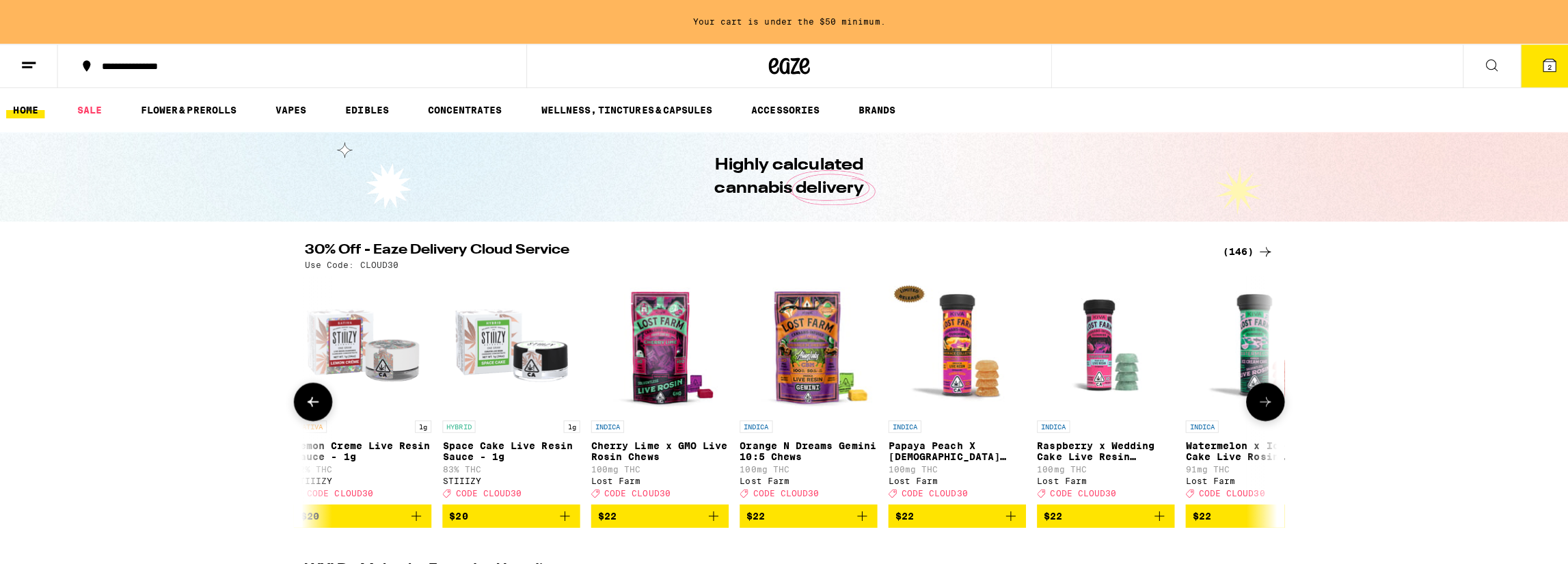
scroll to position [0, 4879]
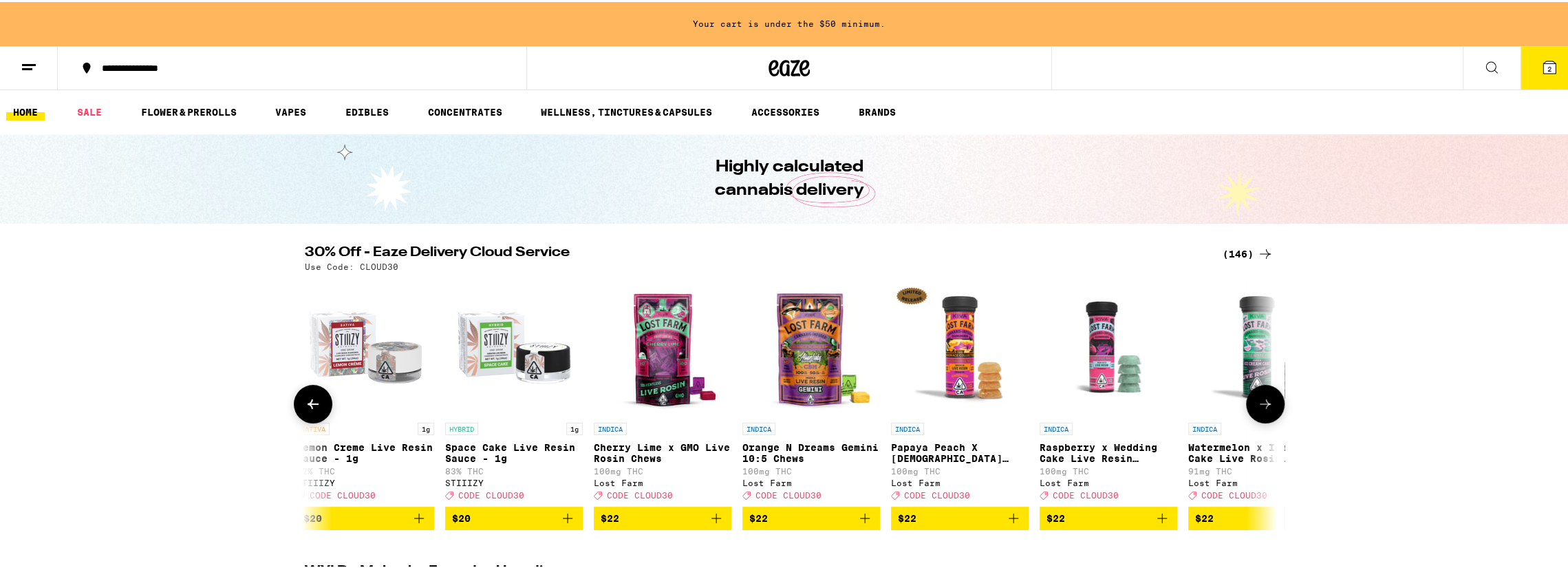
click at [1160, 525] on icon "Add to bag" at bounding box center [1162, 516] width 17 height 17
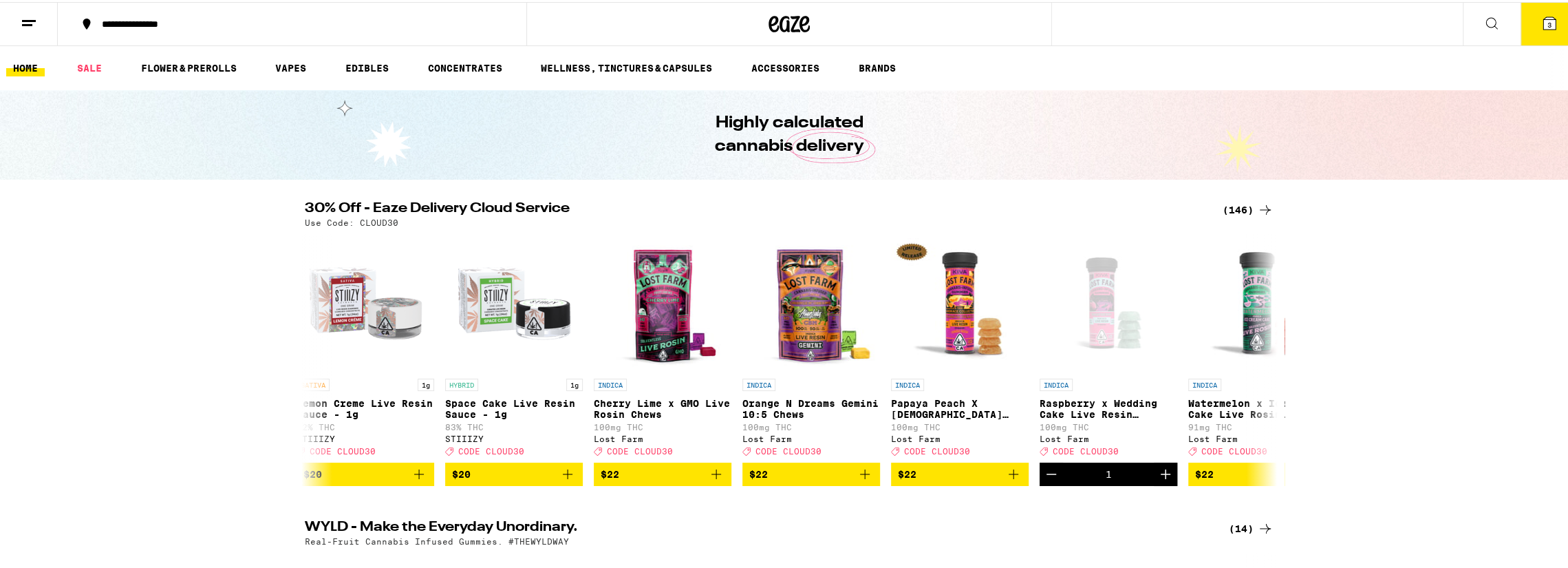
click at [1543, 27] on icon at bounding box center [1549, 21] width 12 height 12
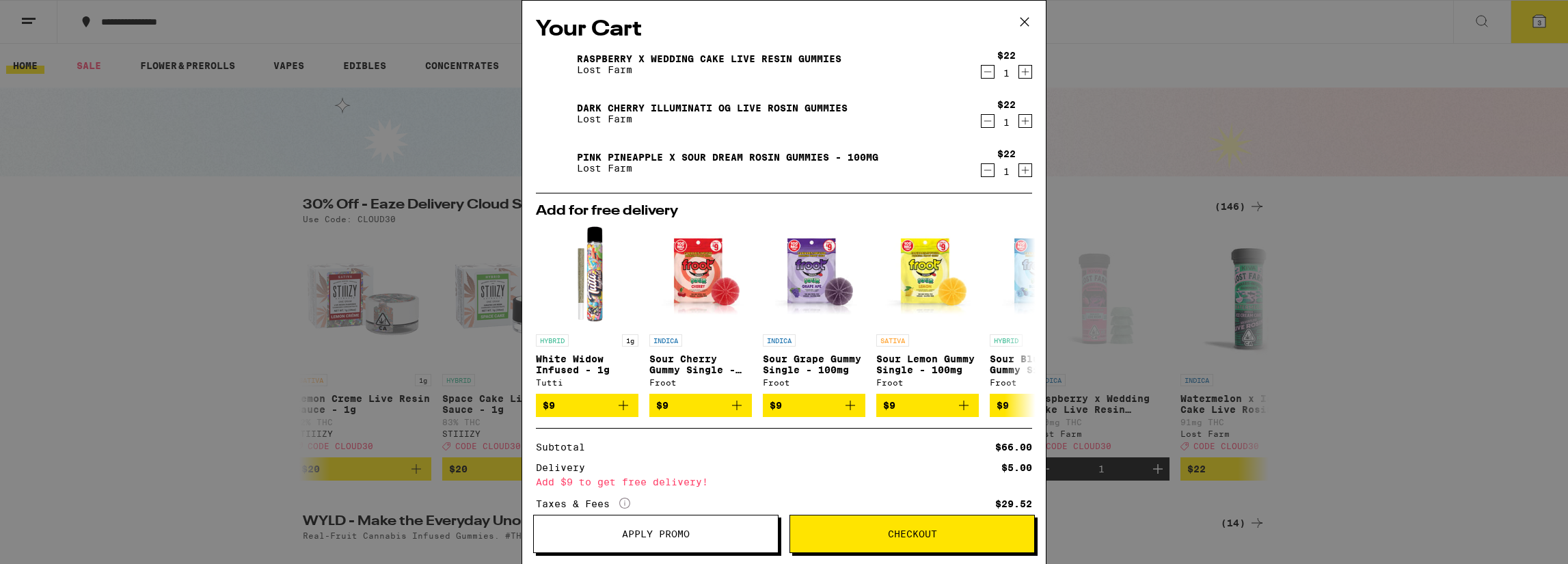
click at [1019, 71] on icon "Increment" at bounding box center [1025, 72] width 12 height 17
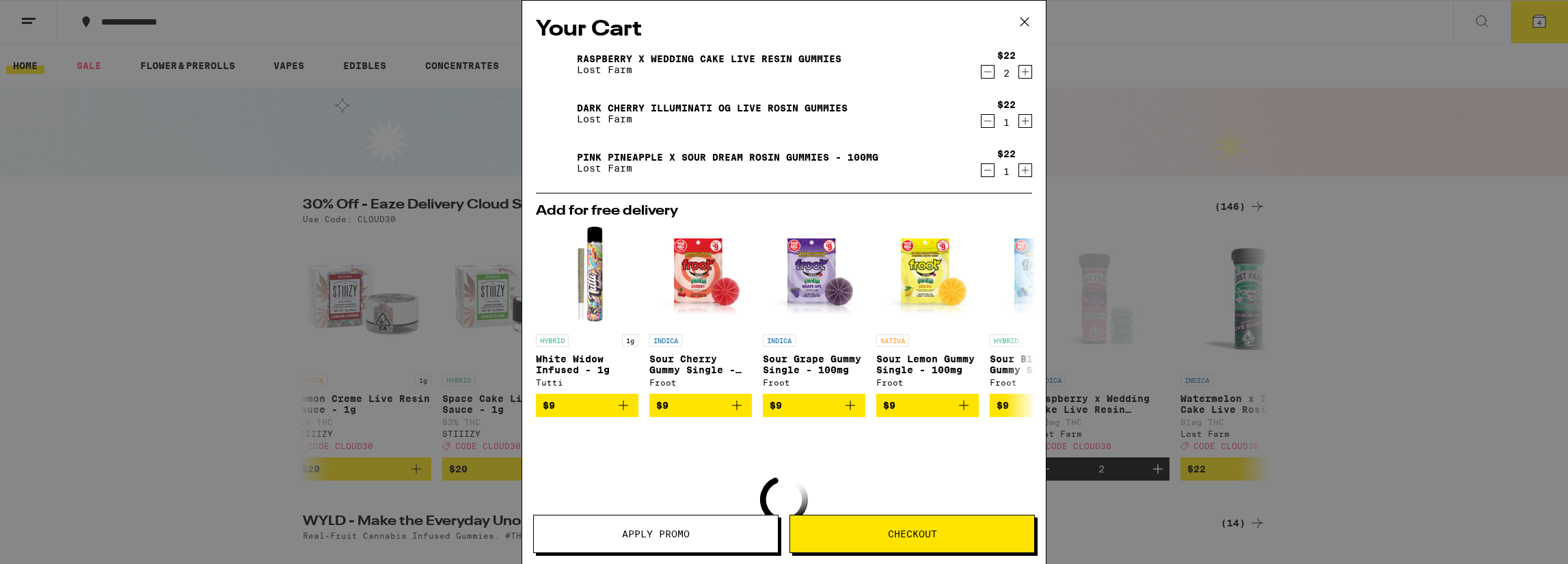
click at [1019, 72] on icon "Increment" at bounding box center [1025, 72] width 12 height 17
click at [1019, 122] on icon "Increment" at bounding box center [1025, 120] width 12 height 17
click at [1019, 169] on icon "Increment" at bounding box center [1025, 170] width 12 height 17
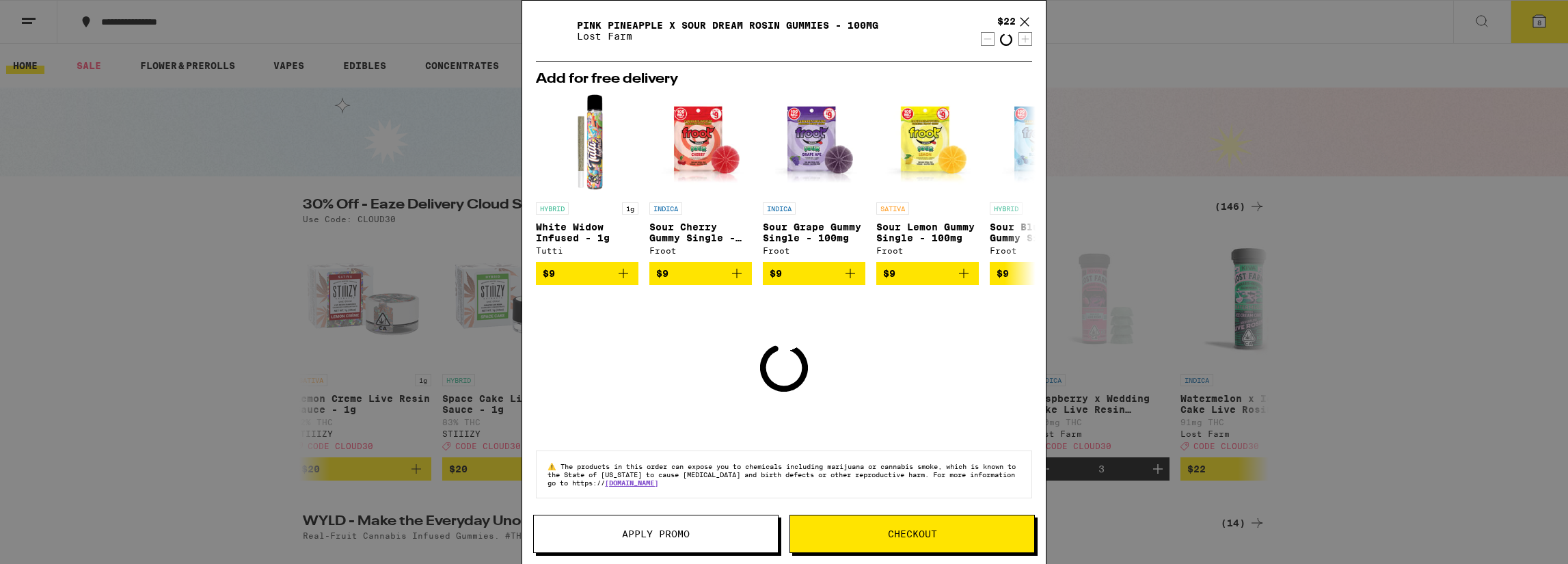
scroll to position [140, 0]
click at [660, 534] on span "Apply Promo" at bounding box center [656, 534] width 68 height 10
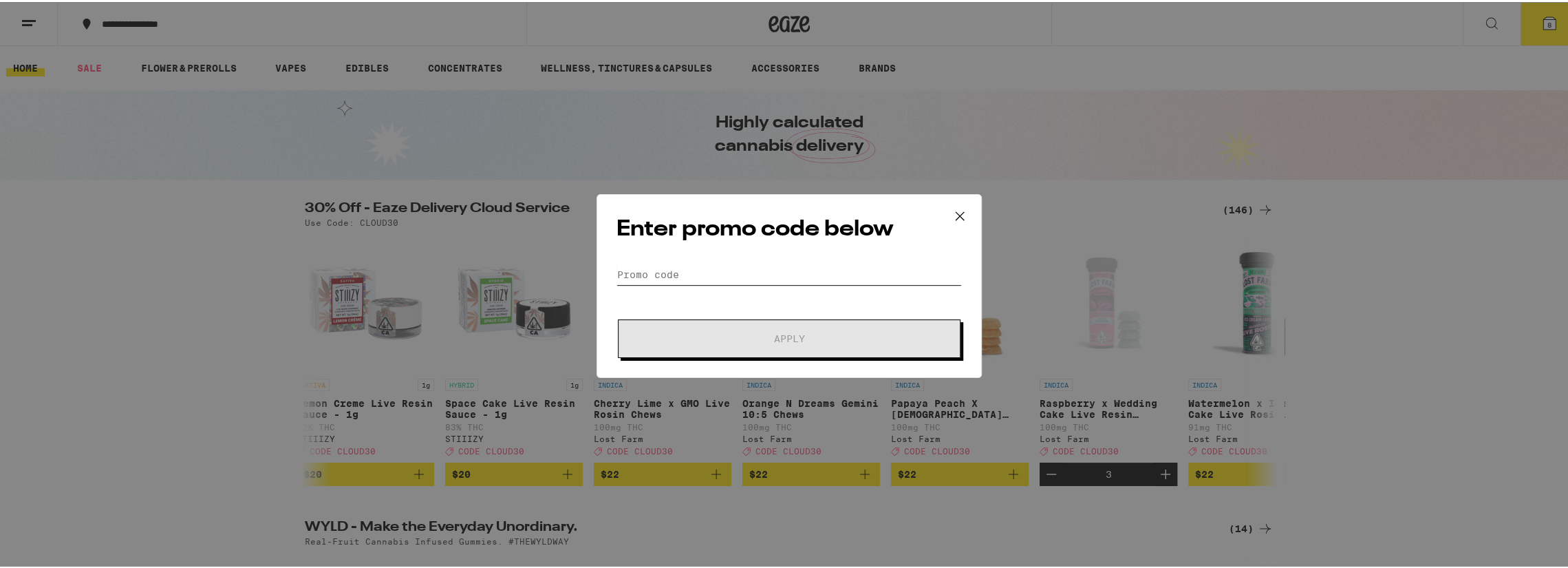
click at [658, 268] on input "Promo Code" at bounding box center [789, 272] width 345 height 21
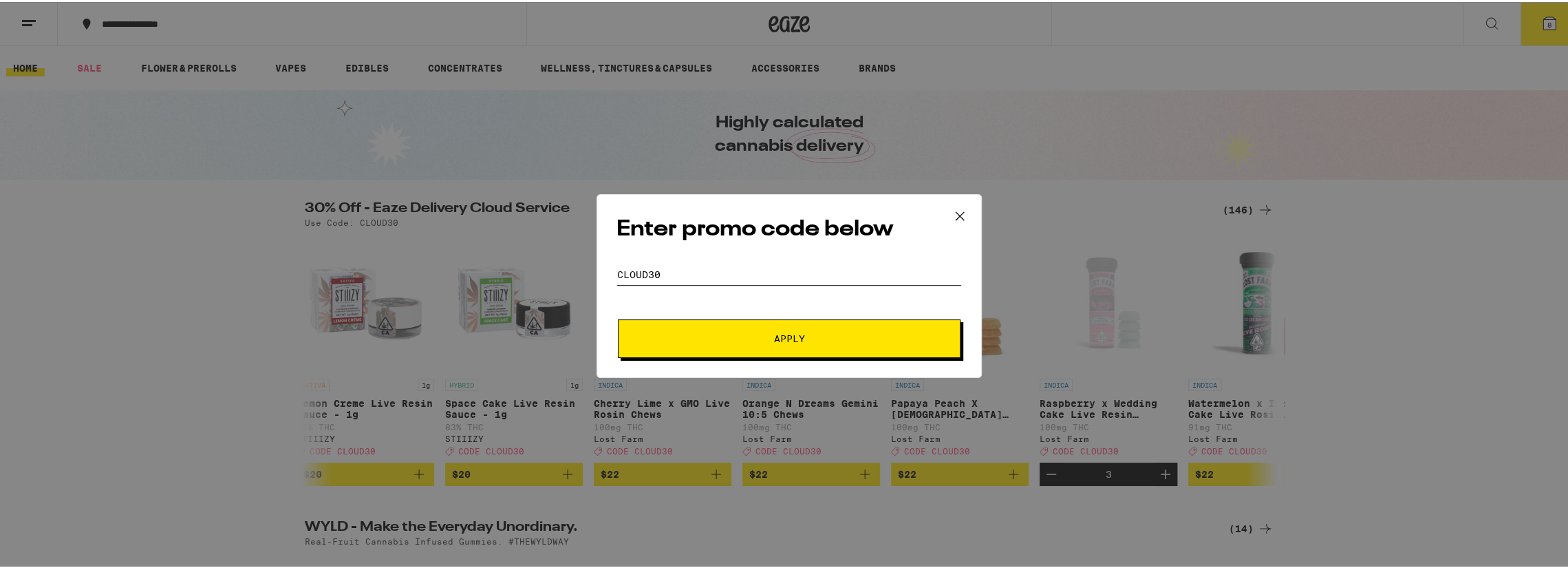
type input "CLOUD30"
click at [617, 317] on button "Apply" at bounding box center [788, 337] width 343 height 39
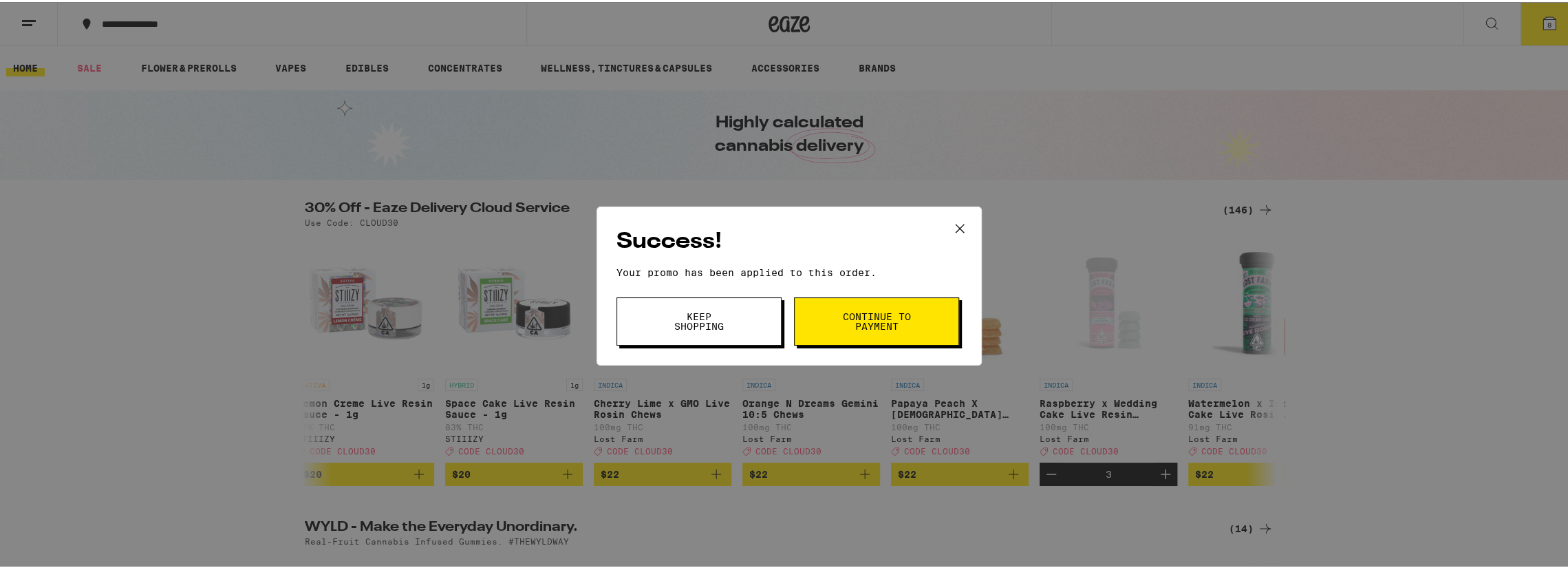
click at [827, 321] on button "Continue to payment" at bounding box center [877, 320] width 165 height 48
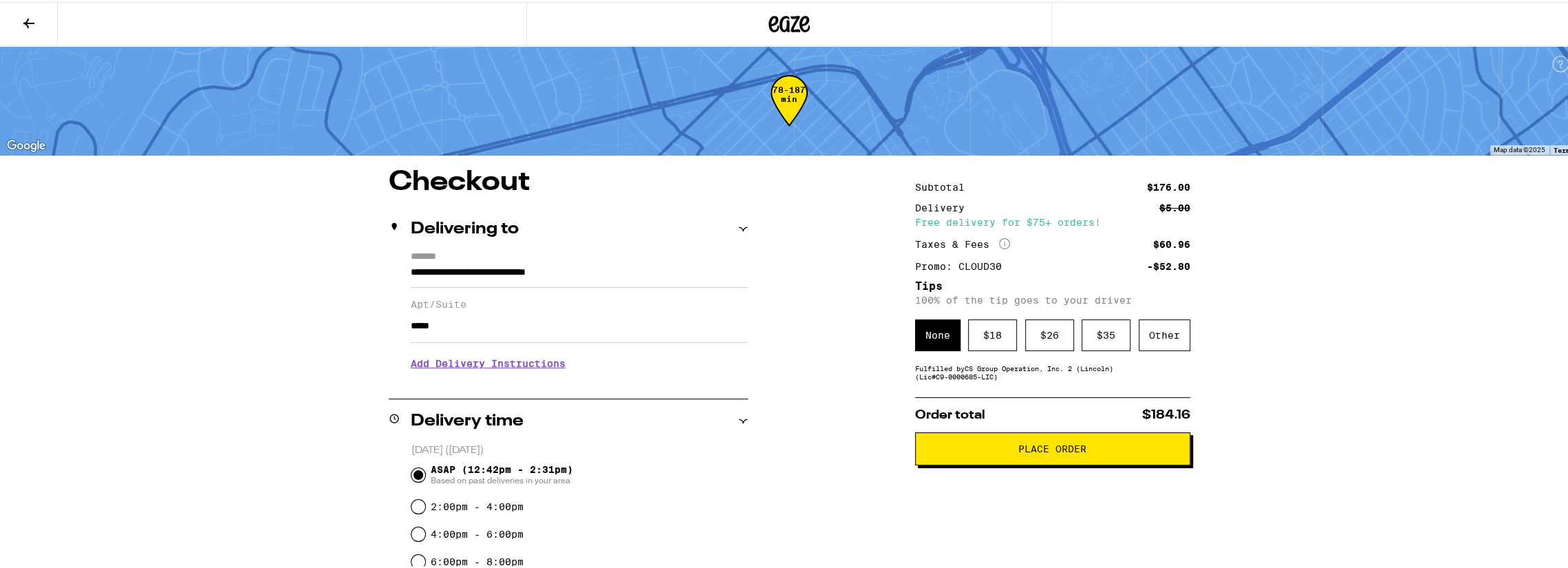
click at [26, 23] on icon at bounding box center [29, 21] width 17 height 17
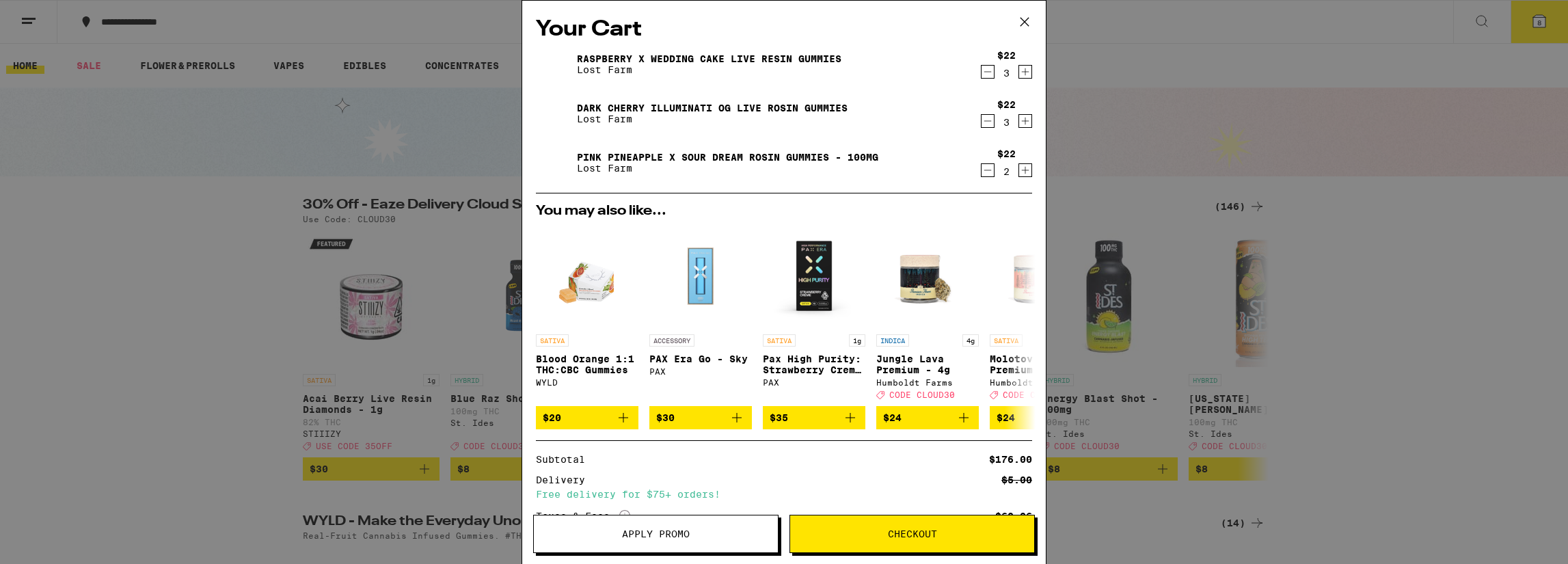
click at [1029, 169] on div "Your Cart Raspberry x Wedding Cake Live Resin Gummies Lost Farm $22 3 Dark Cher…" at bounding box center [784, 262] width 523 height 523
click at [1019, 172] on icon "Increment" at bounding box center [1025, 170] width 12 height 17
click at [900, 534] on span "Checkout" at bounding box center [912, 534] width 49 height 10
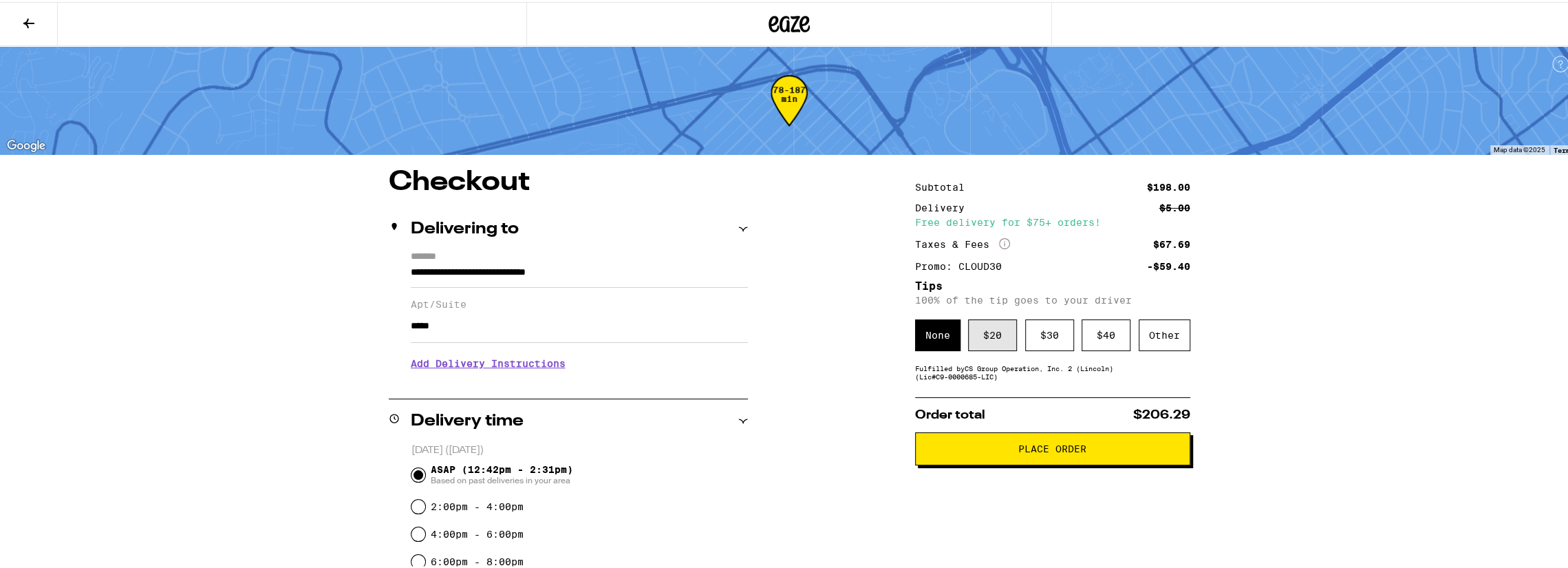
click at [978, 323] on div "$ 20" at bounding box center [992, 333] width 49 height 31
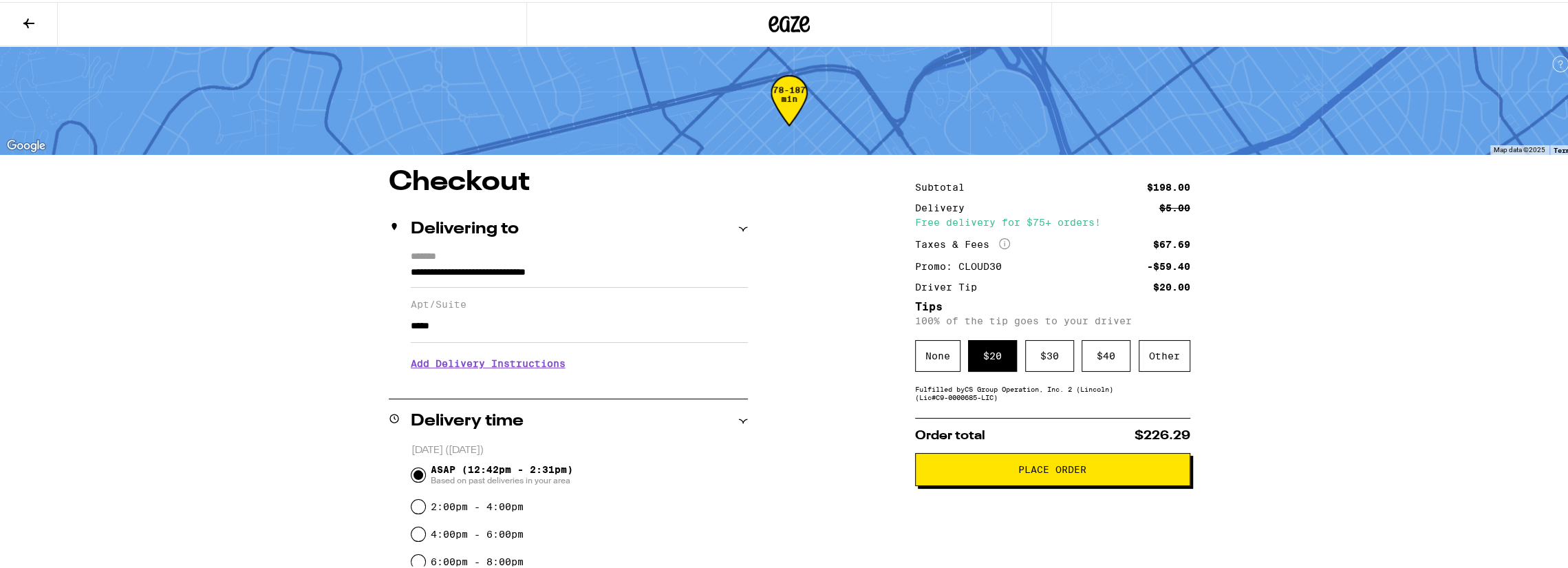
click at [984, 472] on span "Place Order" at bounding box center [1053, 468] width 252 height 10
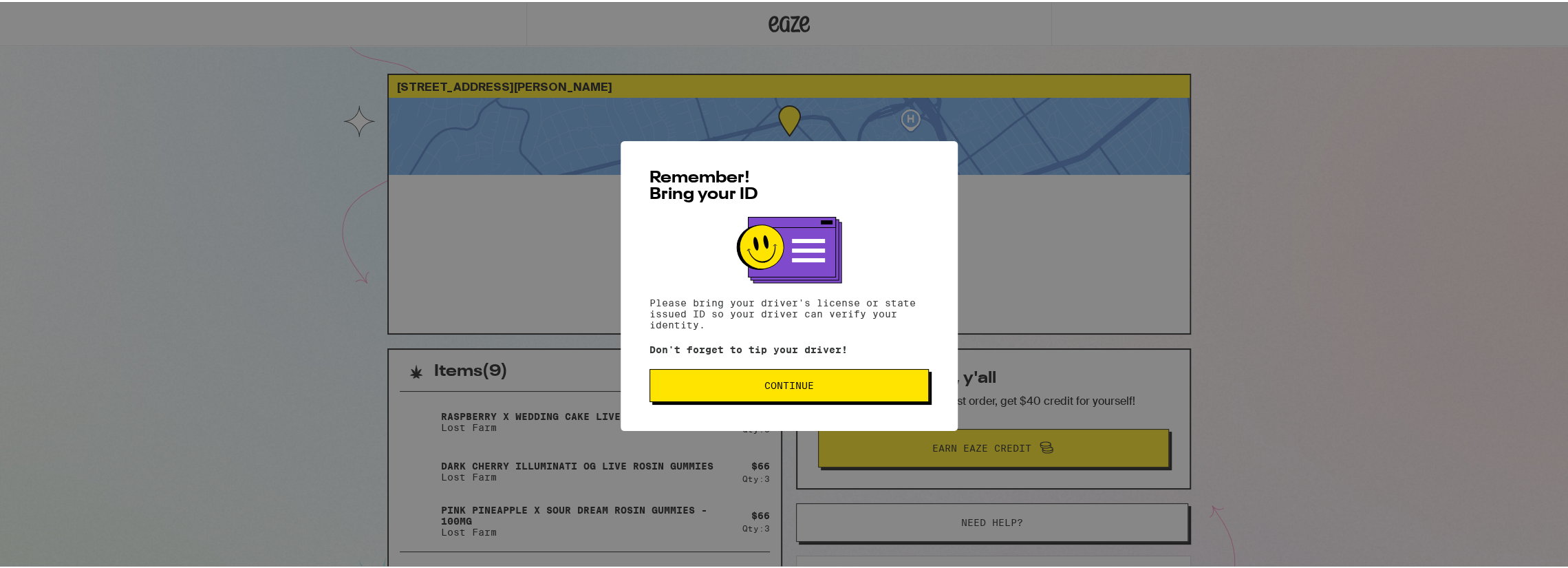
click at [703, 396] on button "Continue" at bounding box center [789, 383] width 279 height 33
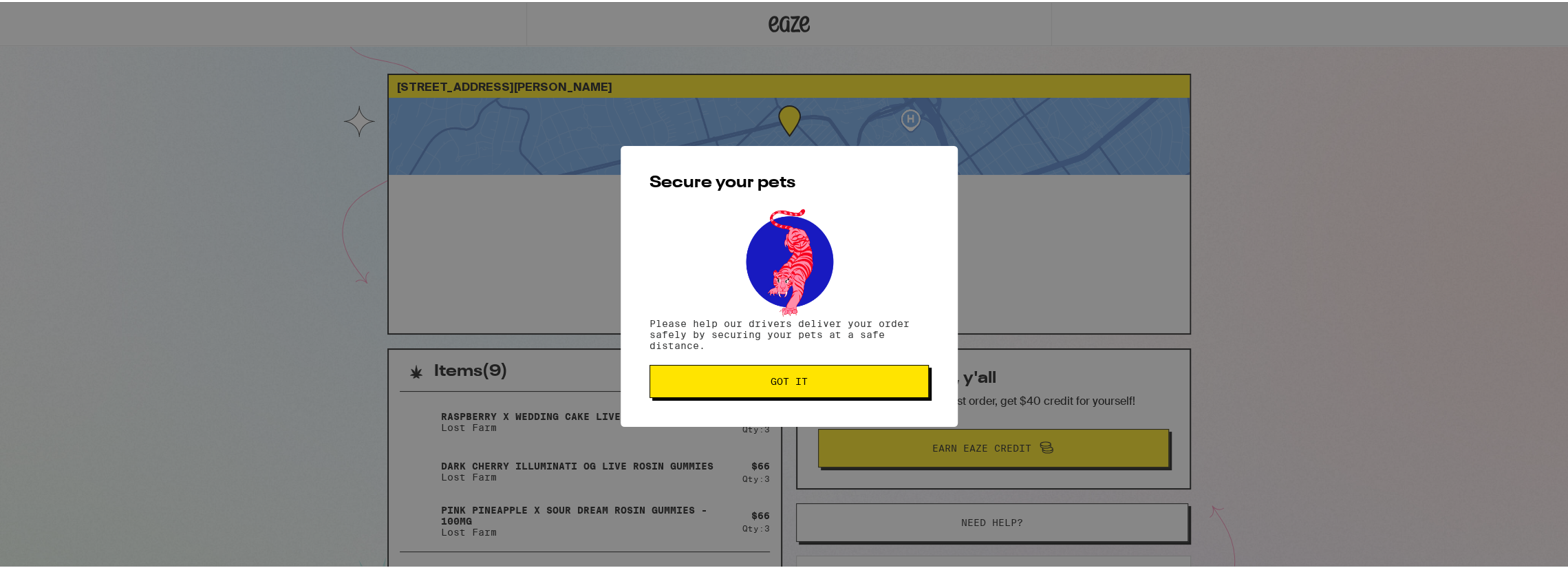
click at [703, 396] on button "Got it" at bounding box center [789, 379] width 279 height 33
